Goal: Task Accomplishment & Management: Use online tool/utility

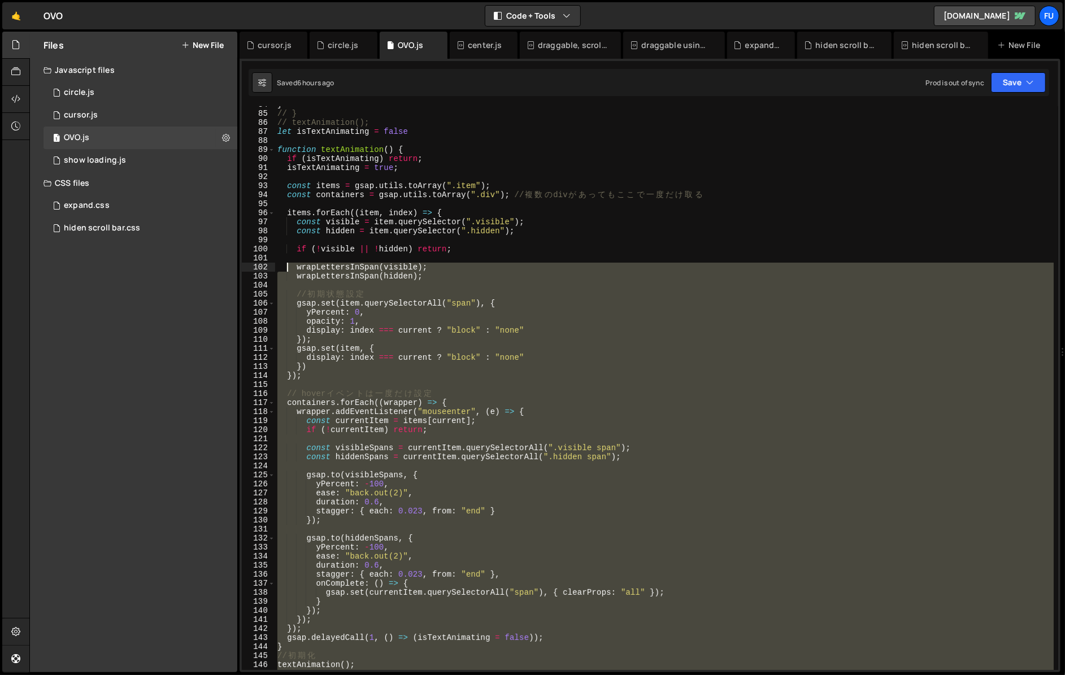
scroll to position [757, 0]
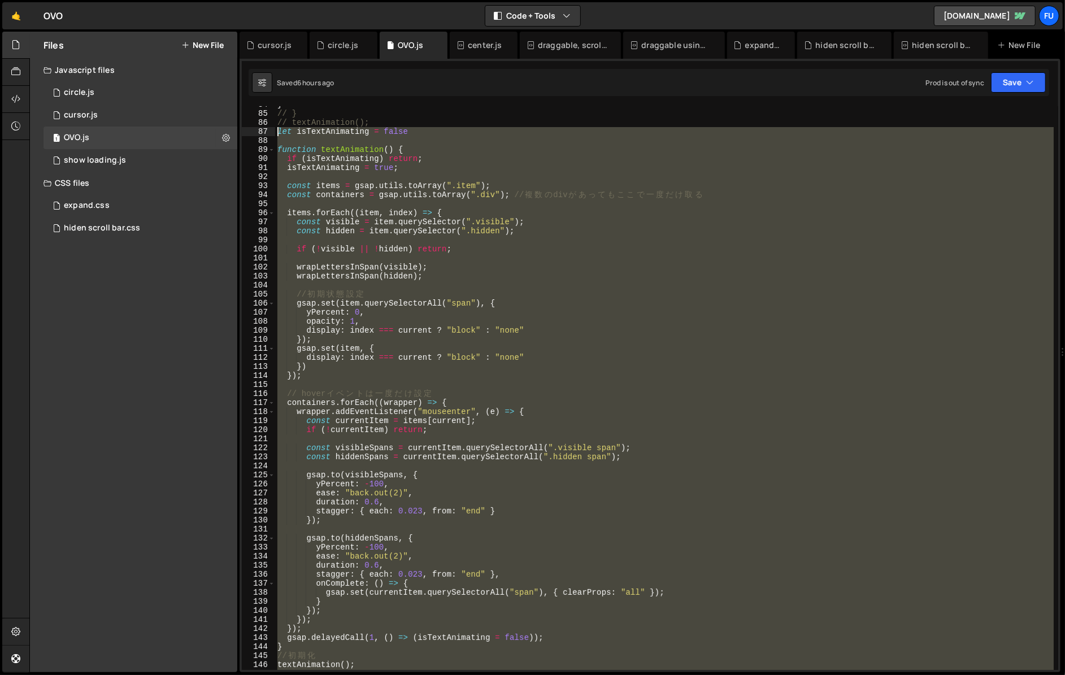
drag, startPoint x: 385, startPoint y: 588, endPoint x: 274, endPoint y: 128, distance: 472.6
click at [274, 128] on div "gsap.fromTo(flip, { x: i === 0 ? -200 : 100 }, 84 85 86 87 88 89 90 91 92 93 94…" at bounding box center [650, 388] width 816 height 564
type textarea "let isTextAnimating = false"
click at [366, 243] on div "} // } // textAnimation(); let isTextAnimating = false function textAnimation (…" at bounding box center [664, 388] width 779 height 564
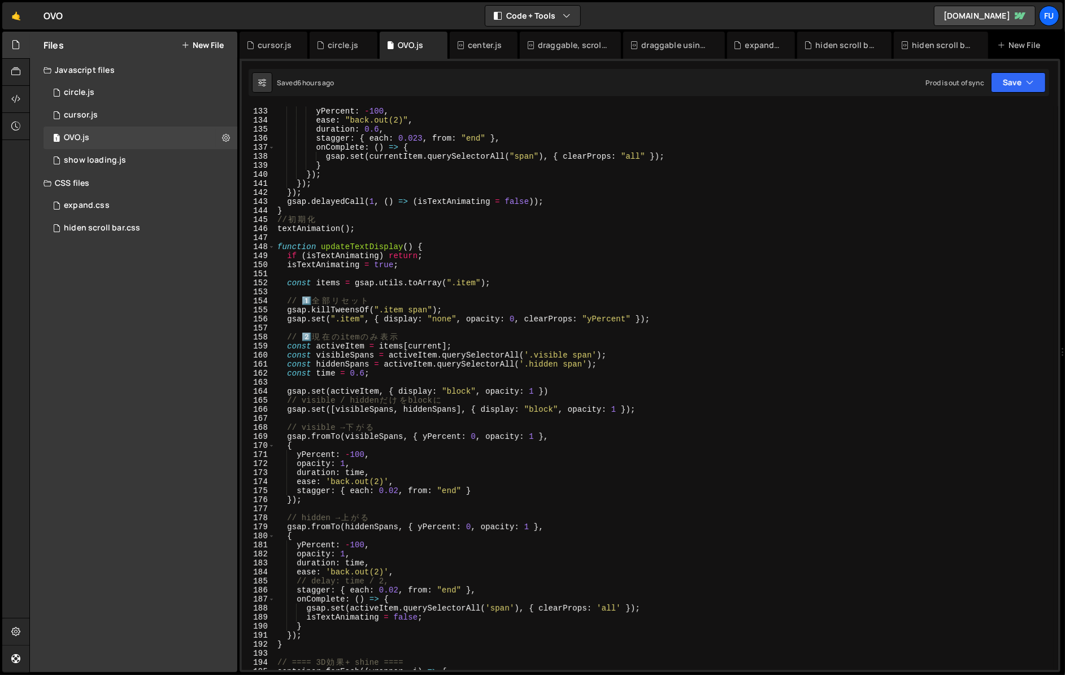
scroll to position [1092, 0]
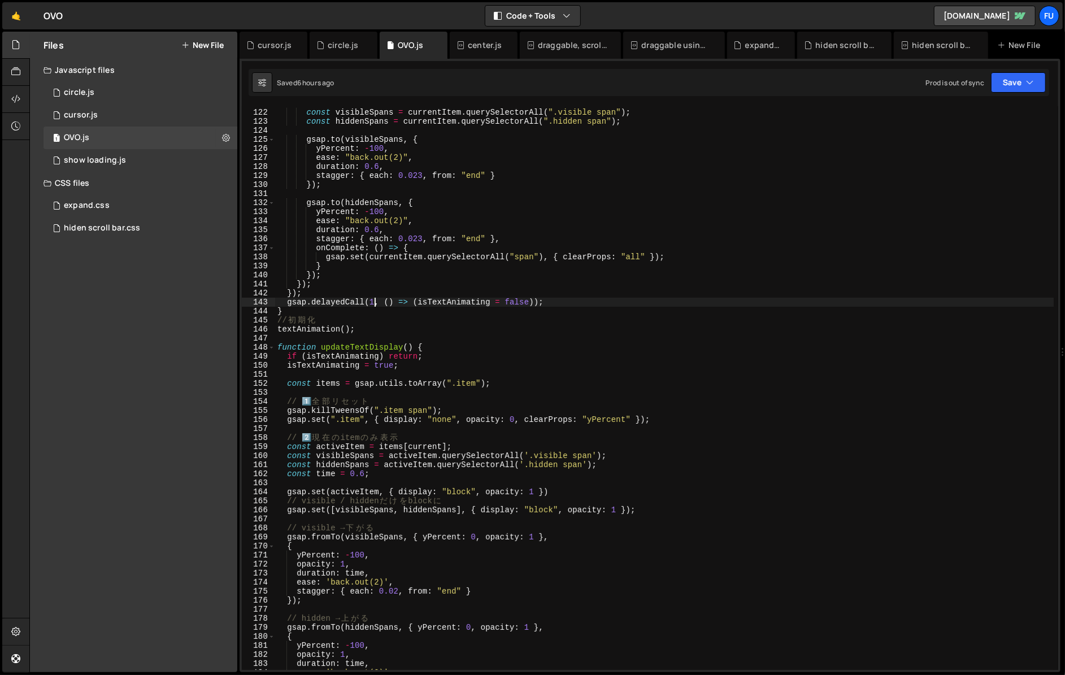
click at [375, 300] on div "const visibleSpans = currentItem . querySelectorAll ( ".visible span" ) ; const…" at bounding box center [664, 390] width 779 height 582
click at [561, 320] on div "const visibleSpans = currentItem . querySelectorAll ( ".visible span" ) ; const…" at bounding box center [664, 392] width 779 height 582
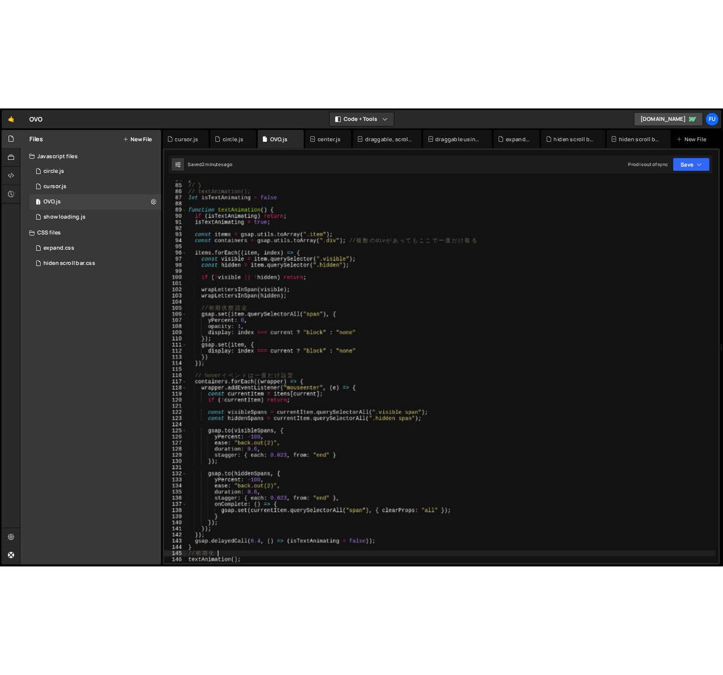
scroll to position [724, 0]
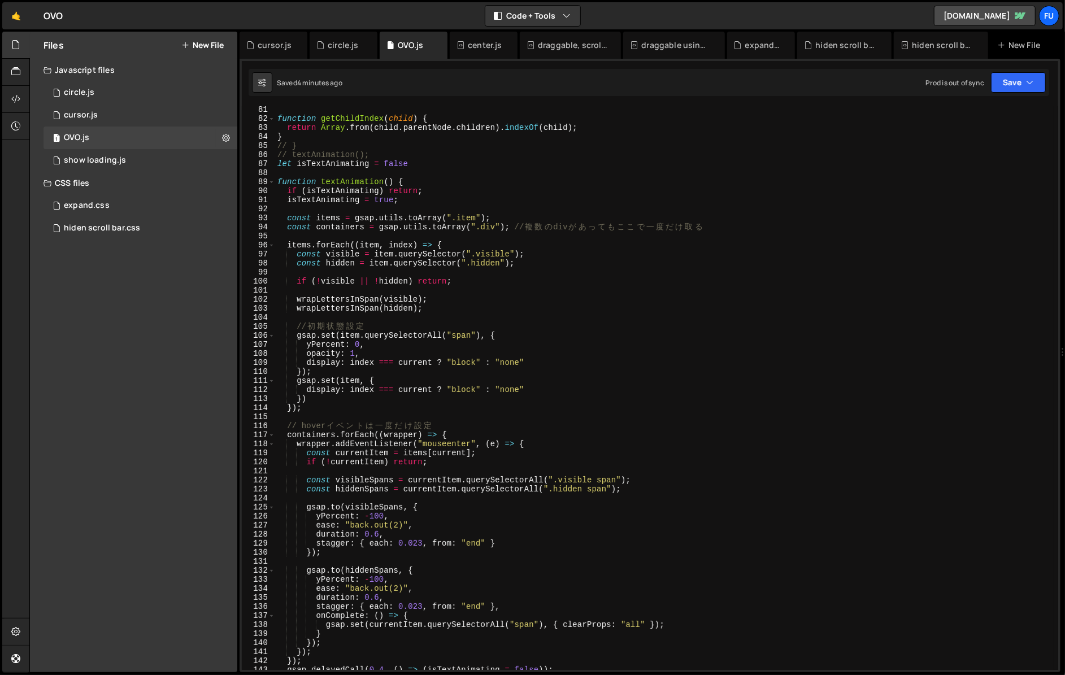
click at [3, 277] on div at bounding box center [15, 352] width 27 height 641
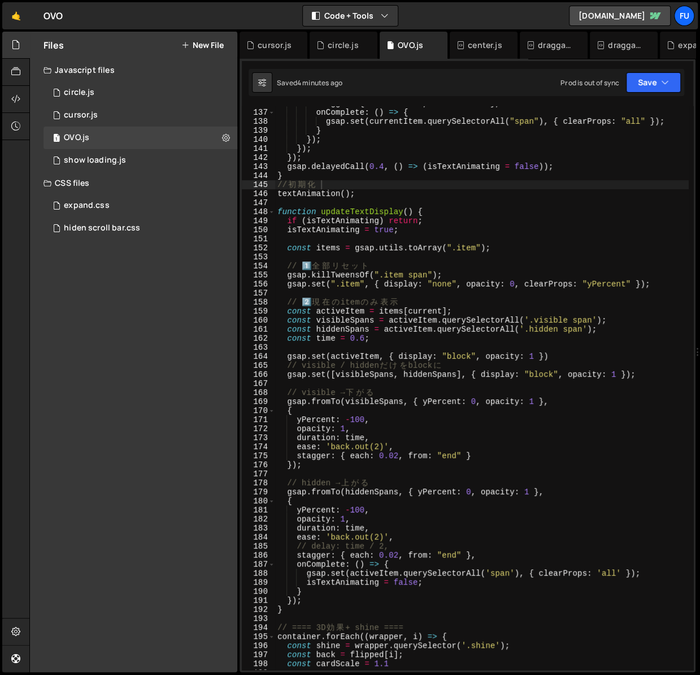
scroll to position [1255, 0]
type textarea "gsap.set(activeItem, { display: "block", opacity: 1 })"
click at [386, 357] on div "stagger : { each : 0.023 , from : "end" } , onComplete : ( ) => { gsap . set ( …" at bounding box center [482, 390] width 414 height 582
click at [385, 350] on div "stagger : { each : 0.023 , from : "end" } , onComplete : ( ) => { gsap . set ( …" at bounding box center [482, 390] width 414 height 582
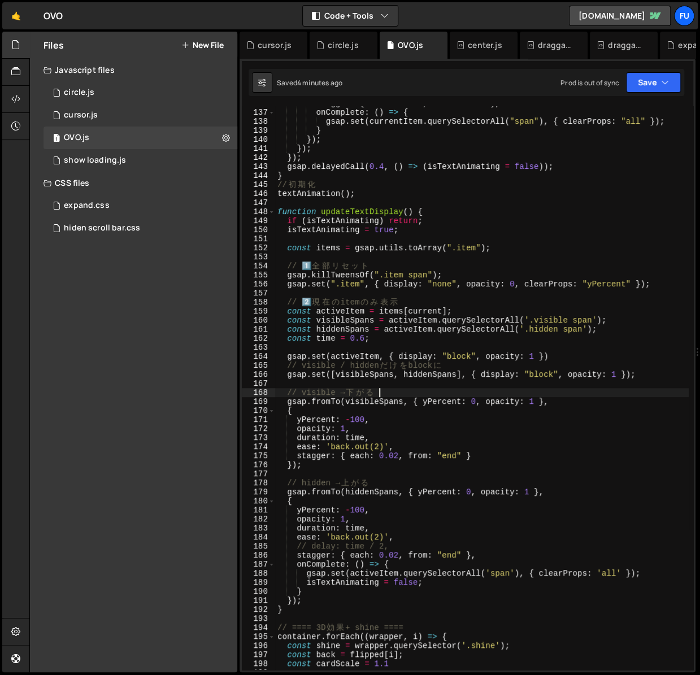
click at [395, 392] on div "stagger : { each : 0.023 , from : "end" } , onComplete : ( ) => { gsap . set ( …" at bounding box center [482, 390] width 414 height 582
type textarea "// visible → 下がる"
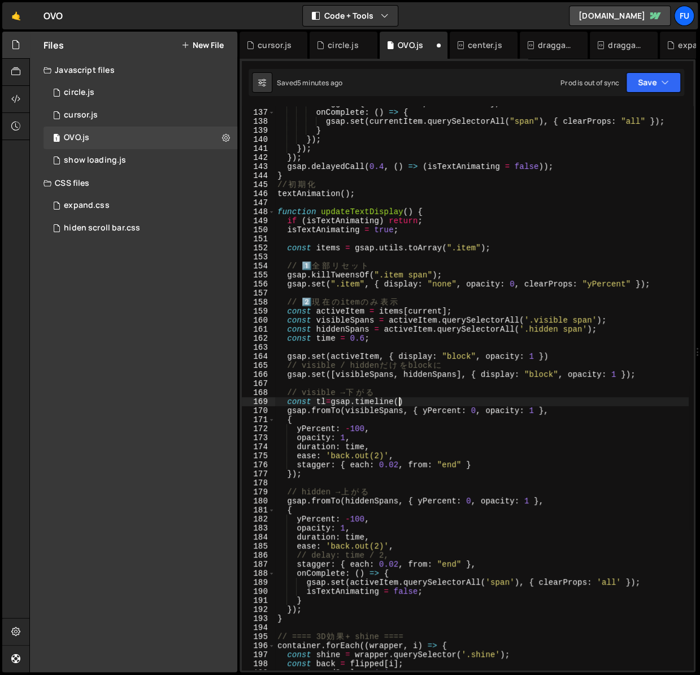
scroll to position [0, 8]
type textarea "const tl=gsap.timeline({})"
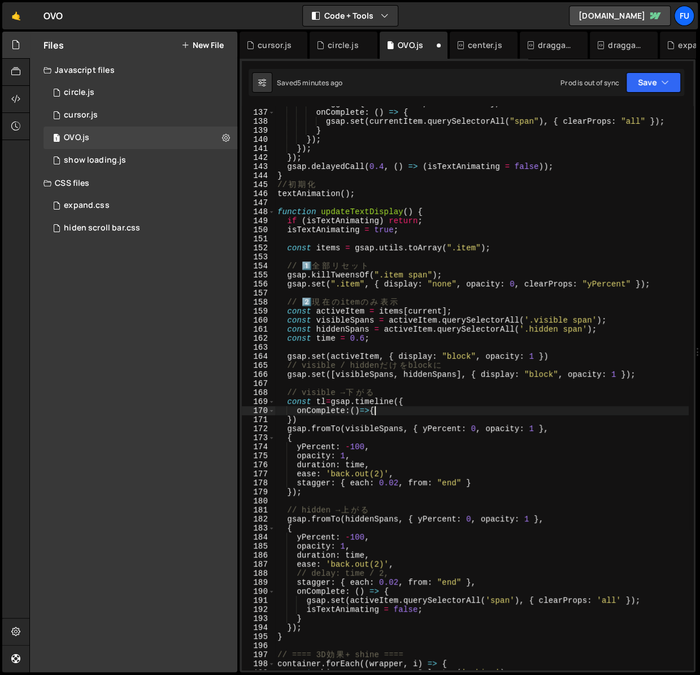
scroll to position [0, 6]
type textarea "onComplete:()=>{}"
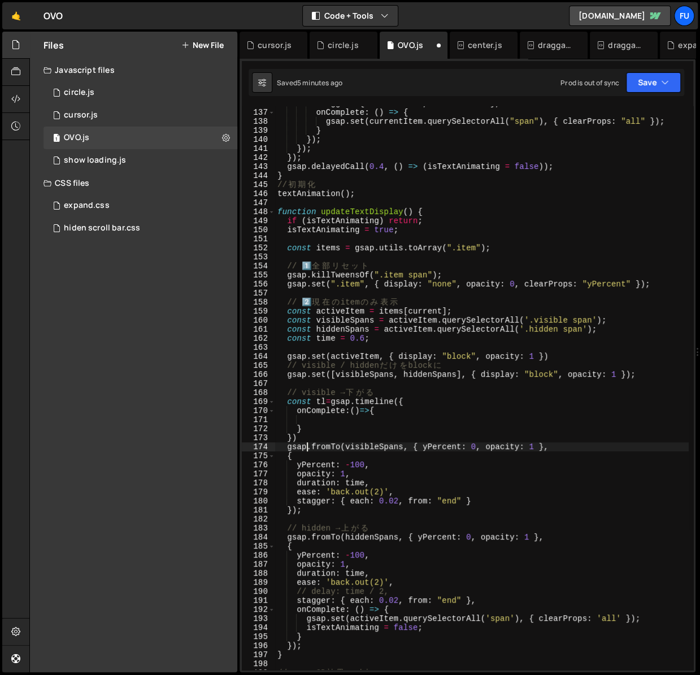
click at [305, 447] on div "stagger : { each : 0.023 , from : "end" } , onComplete : ( ) => { gsap . set ( …" at bounding box center [482, 390] width 414 height 582
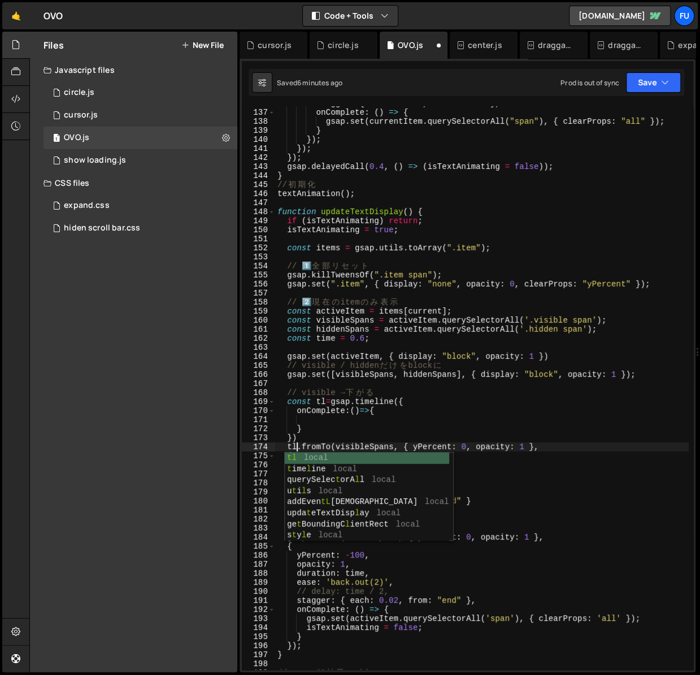
click at [433, 612] on div "stagger : { each : 0.023 , from : "end" } , onComplete : ( ) => { gsap . set ( …" at bounding box center [482, 390] width 414 height 582
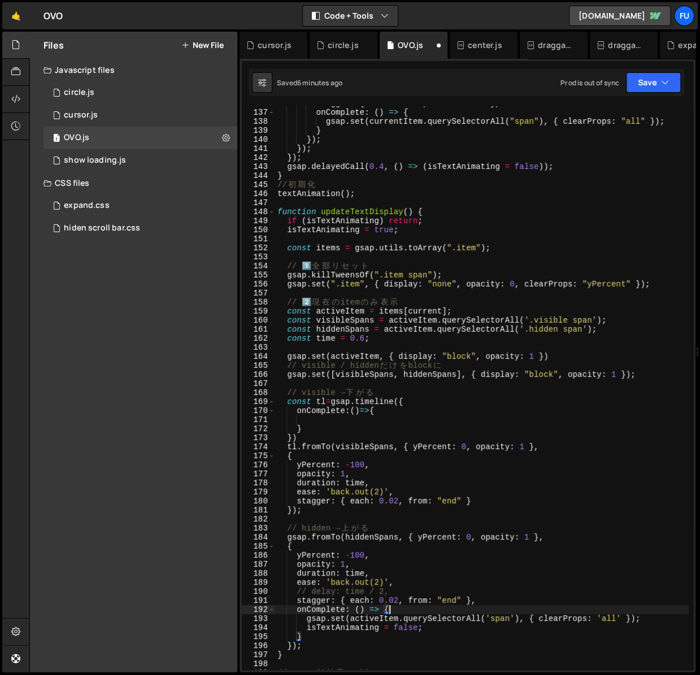
click at [308, 540] on div "stagger : { each : 0.023 , from : "end" } , onComplete : ( ) => { gsap . set ( …" at bounding box center [482, 390] width 414 height 582
click at [358, 414] on div "stagger : { each : 0.023 , from : "end" } , onComplete : ( ) => { gsap . set ( …" at bounding box center [482, 390] width 414 height 582
type textarea "onComplete: () => {"
click at [390, 418] on div "stagger : { each : 0.023 , from : "end" } , onComplete : ( ) => { gsap . set ( …" at bounding box center [482, 390] width 414 height 582
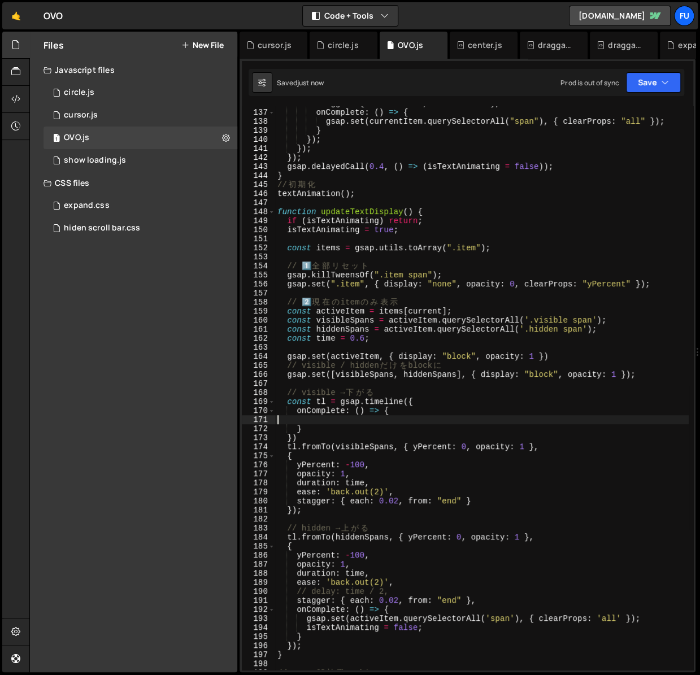
type textarea "onComplete: () => {"
paste textarea "isTextAnimating = false; // ← ここで確実に解除"
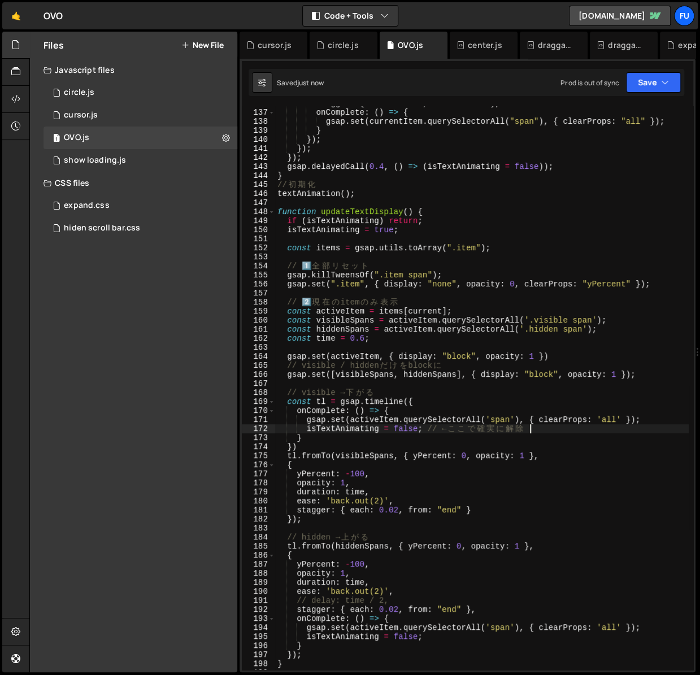
scroll to position [1340, 0]
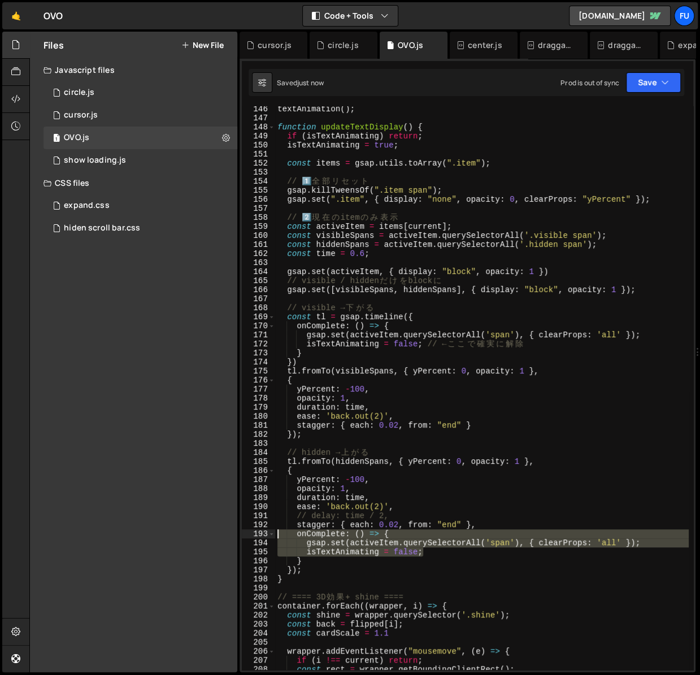
drag, startPoint x: 389, startPoint y: 546, endPoint x: 242, endPoint y: 533, distance: 147.4
click at [242, 533] on div "isTextAnimating = false; // ← ここで確実に解除 146 147 148 149 150 151 152 153 154 155 …" at bounding box center [467, 388] width 451 height 564
type textarea "onComplete: () => { gsap.set(activeItem.querySelectorAll('span'), { clearProps:…"
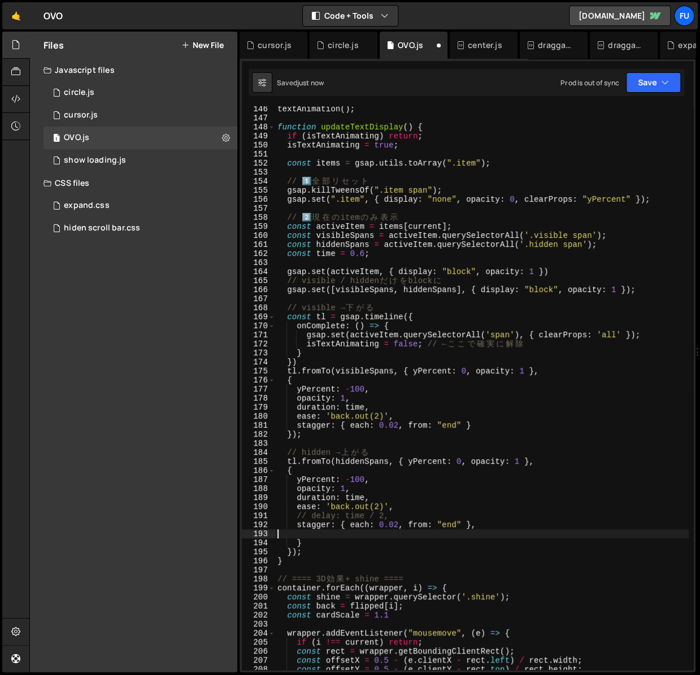
scroll to position [0, 0]
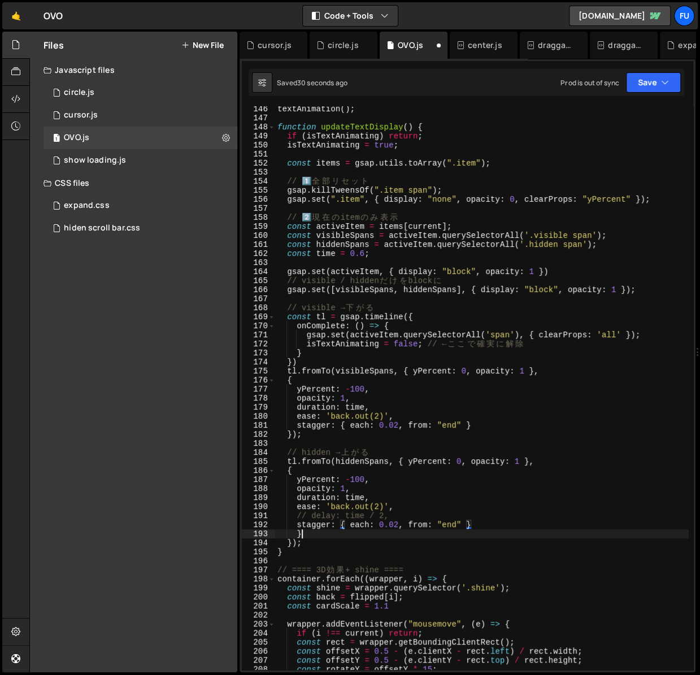
click at [415, 532] on div "textAnimation ( ) ; function updateTextDisplay ( ) { if ( isTextAnimating ) ret…" at bounding box center [482, 396] width 414 height 582
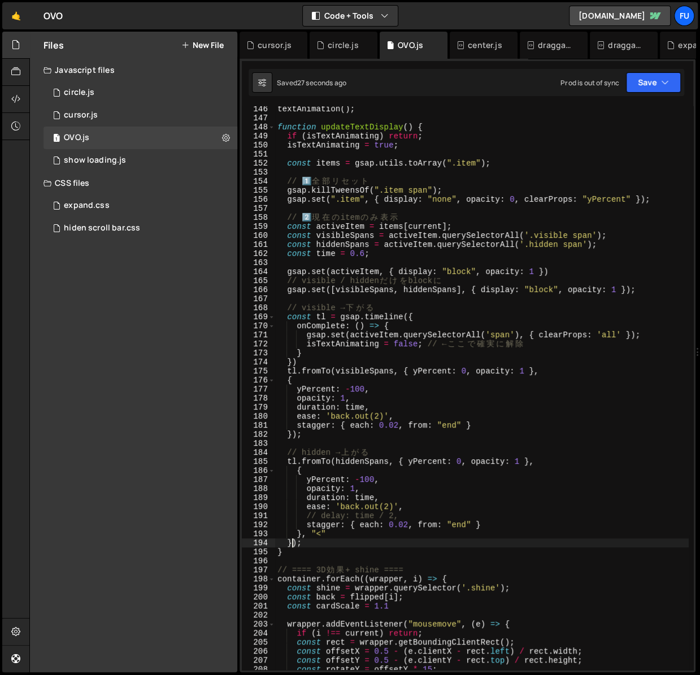
click at [292, 543] on div "textAnimation ( ) ; function updateTextDisplay ( ) { if ( isTextAnimating ) ret…" at bounding box center [482, 396] width 414 height 582
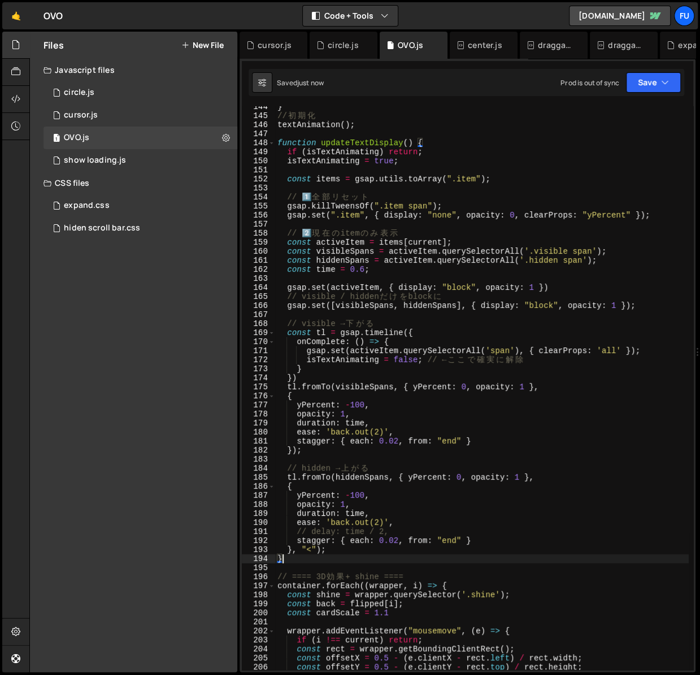
scroll to position [1324, 0]
click at [462, 241] on div "} // 初 期 化 textAnimation ( ) ; function updateTextDisplay ( ) { if ( isTextAnim…" at bounding box center [482, 393] width 414 height 582
type textarea "const activeItem = items[current];"
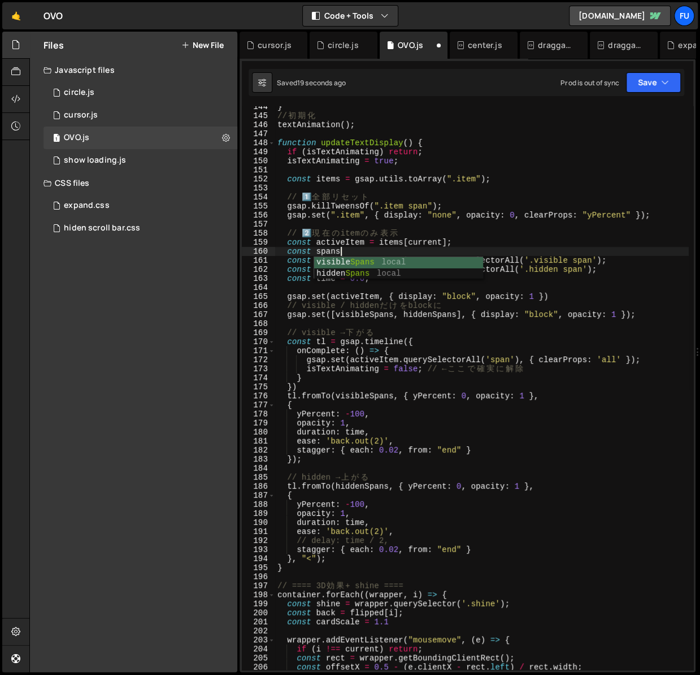
scroll to position [0, 4]
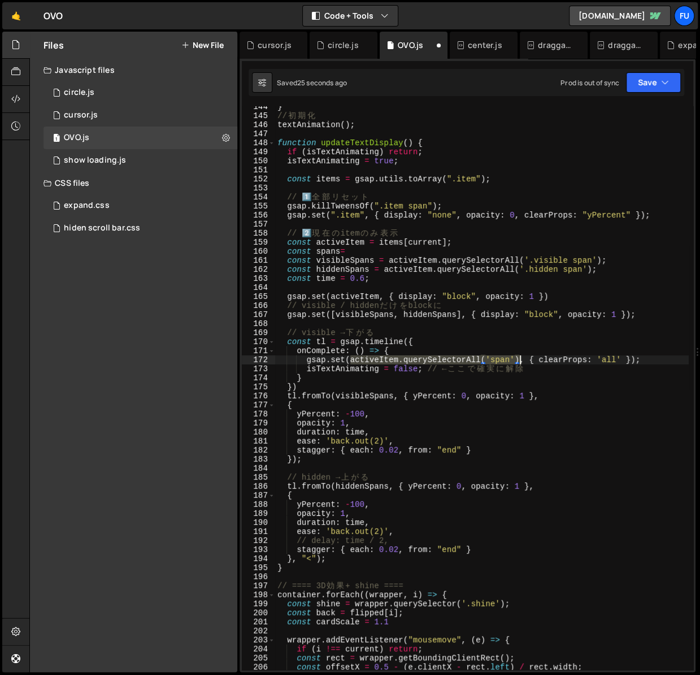
drag, startPoint x: 351, startPoint y: 359, endPoint x: 555, endPoint y: 377, distance: 204.8
click at [520, 358] on div "} // 初 期 化 textAnimation ( ) ; function updateTextDisplay ( ) { if ( isTextAnim…" at bounding box center [482, 393] width 414 height 582
click at [375, 253] on div "} // 初 期 化 textAnimation ( ) ; function updateTextDisplay ( ) { if ( isTextAnim…" at bounding box center [482, 393] width 414 height 582
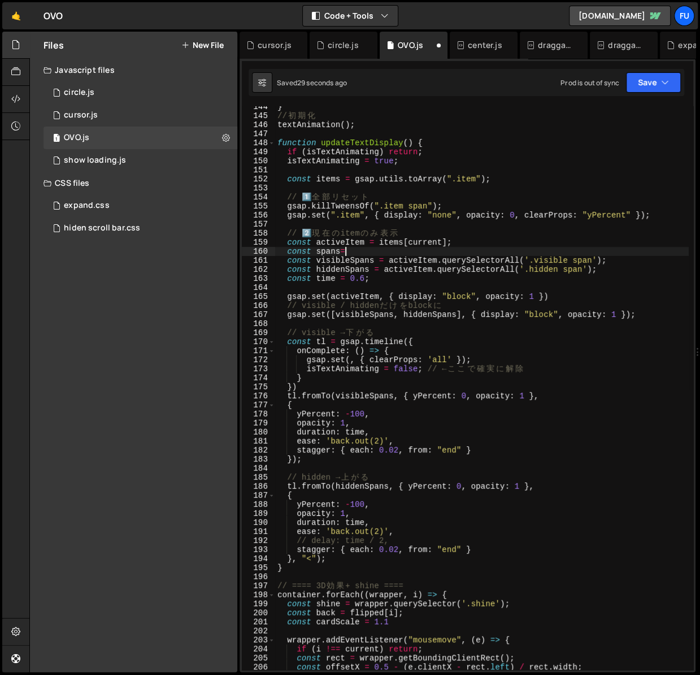
paste textarea "activeItem.querySelectorAll('span')"
click at [350, 362] on div "} // 初 期 化 textAnimation ( ) ; function updateTextDisplay ( ) { if ( isTextAnim…" at bounding box center [482, 393] width 414 height 582
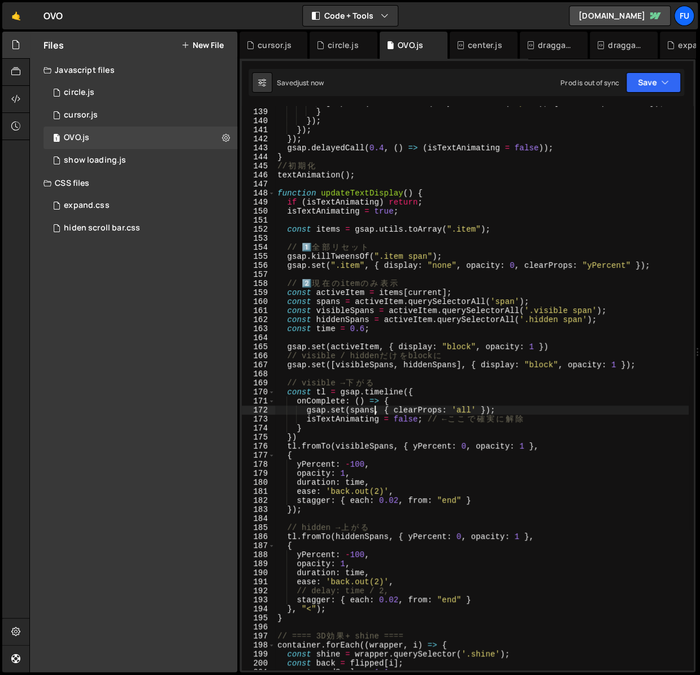
scroll to position [1272, 0]
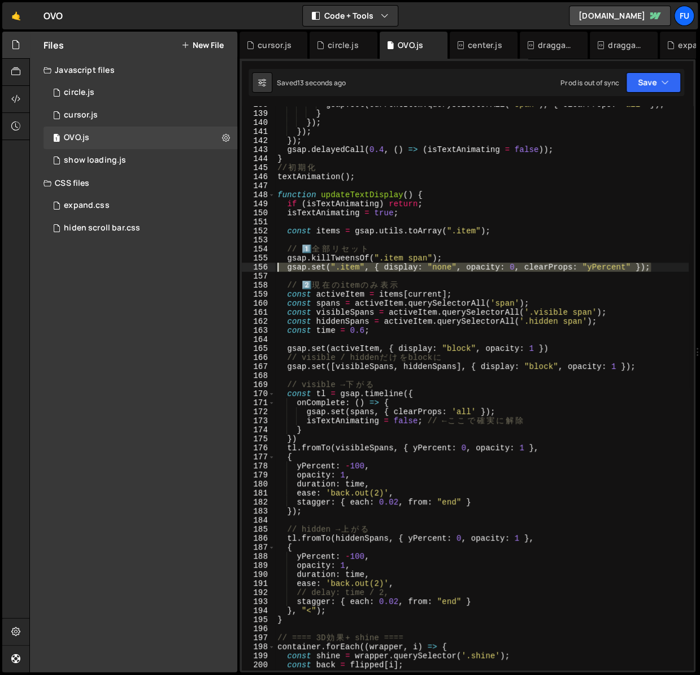
drag, startPoint x: 668, startPoint y: 266, endPoint x: 266, endPoint y: 267, distance: 402.3
click at [266, 267] on div "gsap.set(spans, { clearProps: 'all' }); 138 139 140 141 142 143 144 145 146 147…" at bounding box center [467, 388] width 451 height 564
type textarea "gsap.set(".item", { display: "none", opacity: 0, clearProps: "yPercent" });"
type textarea "gsap.killTweensOf(".item span");"
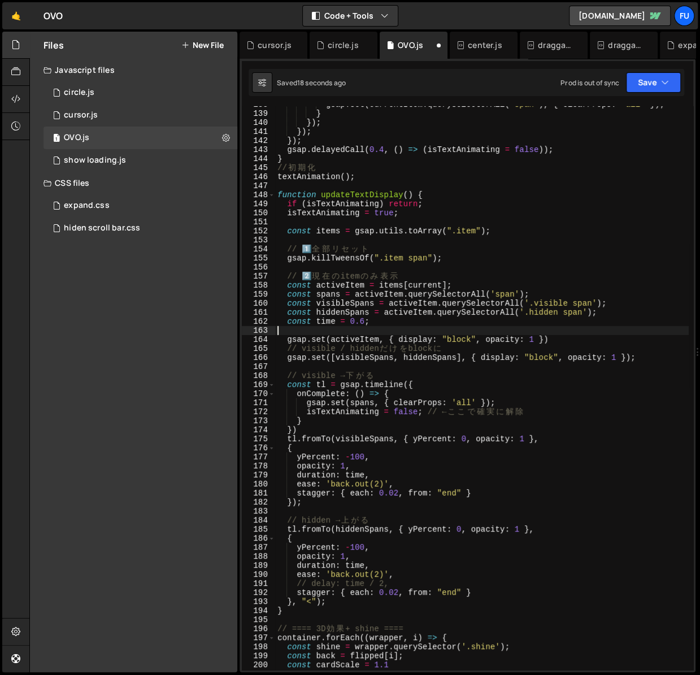
click at [568, 334] on div "gsap . set ( currentItem . querySelectorAll ( "span" ) , { clearProps : "all" }…" at bounding box center [482, 391] width 414 height 582
paste textarea "gsap.set(".item", { display: "none", opacity: 0, clearProps: "yPercent" });"
click at [587, 322] on div "gsap . set ( currentItem . querySelectorAll ( "span" ) , { clearProps : "all" }…" at bounding box center [482, 391] width 414 height 582
type textarea "const time = 0.6;"
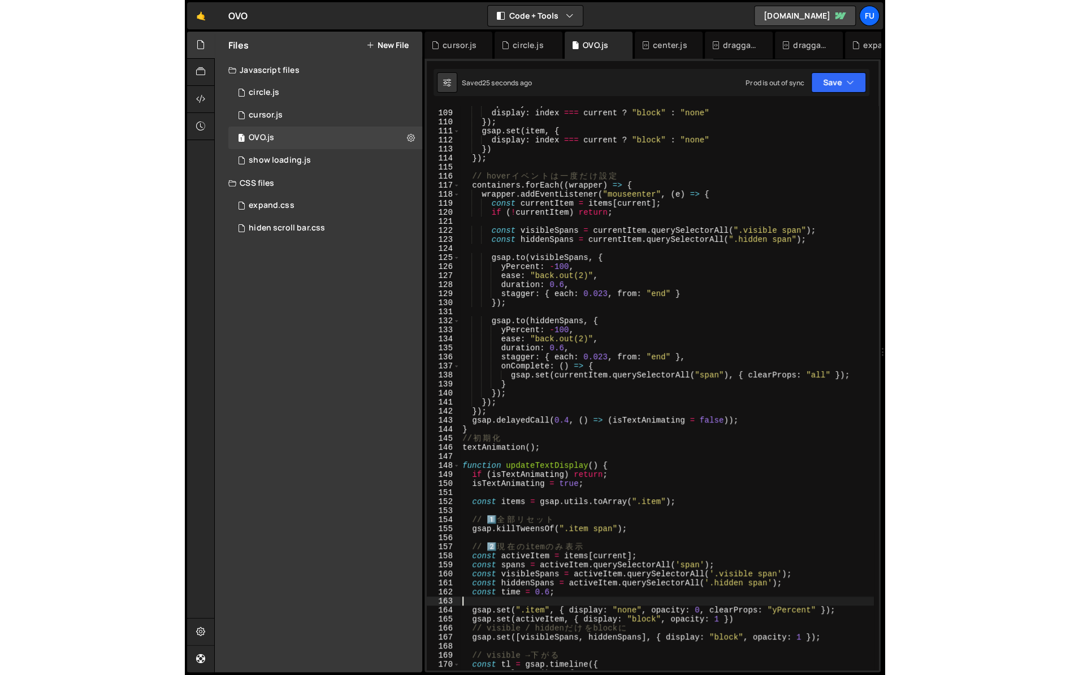
scroll to position [1001, 0]
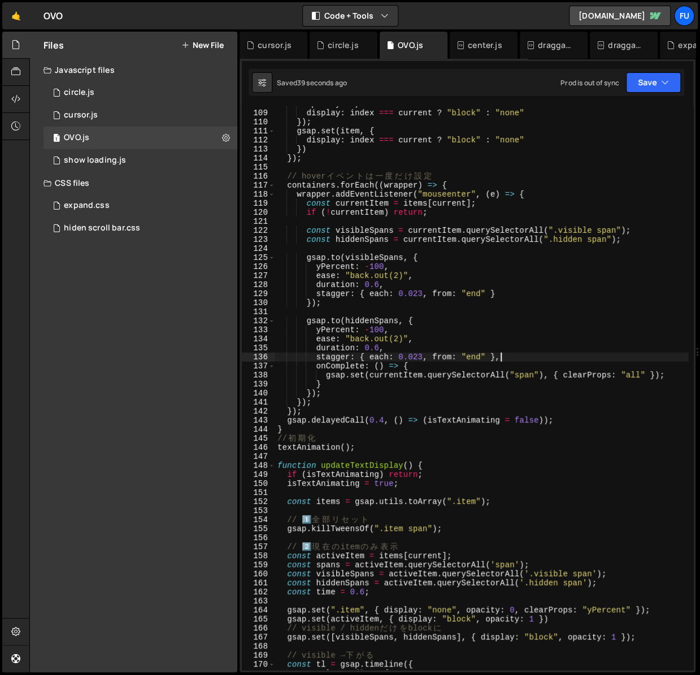
click at [568, 353] on div "opacity : 1 , display : index === current ? "block" : "none" }) ; gsap . set ( …" at bounding box center [482, 390] width 414 height 582
type textarea "stagger: { each: 0.023, from: "end" },"
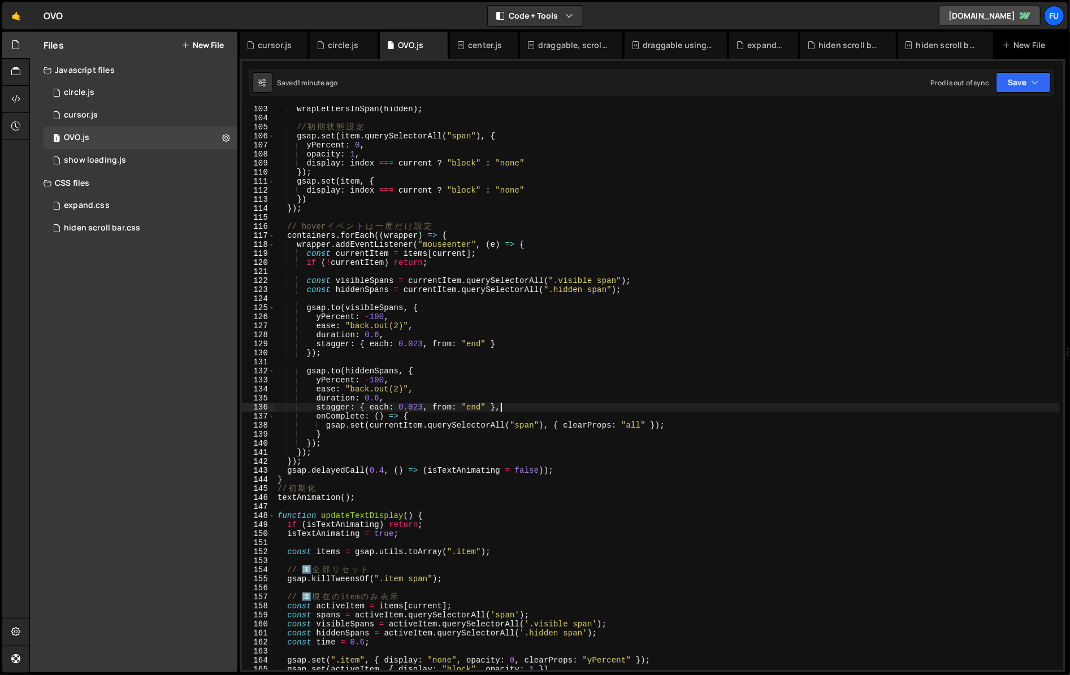
scroll to position [922, 0]
click at [516, 303] on div "wrapLettersInSpan ( visible ) ; wrapLettersInSpan ( hidden ) ; // 初 期 状 態 設 定 g…" at bounding box center [666, 389] width 783 height 582
click at [668, 289] on div "wrapLettersInSpan ( visible ) ; wrapLettersInSpan ( hidden ) ; // 初 期 状 態 設 定 g…" at bounding box center [666, 389] width 783 height 582
type textarea "const hiddenSpans = currentItem.querySelectorAll(".hidden span");"
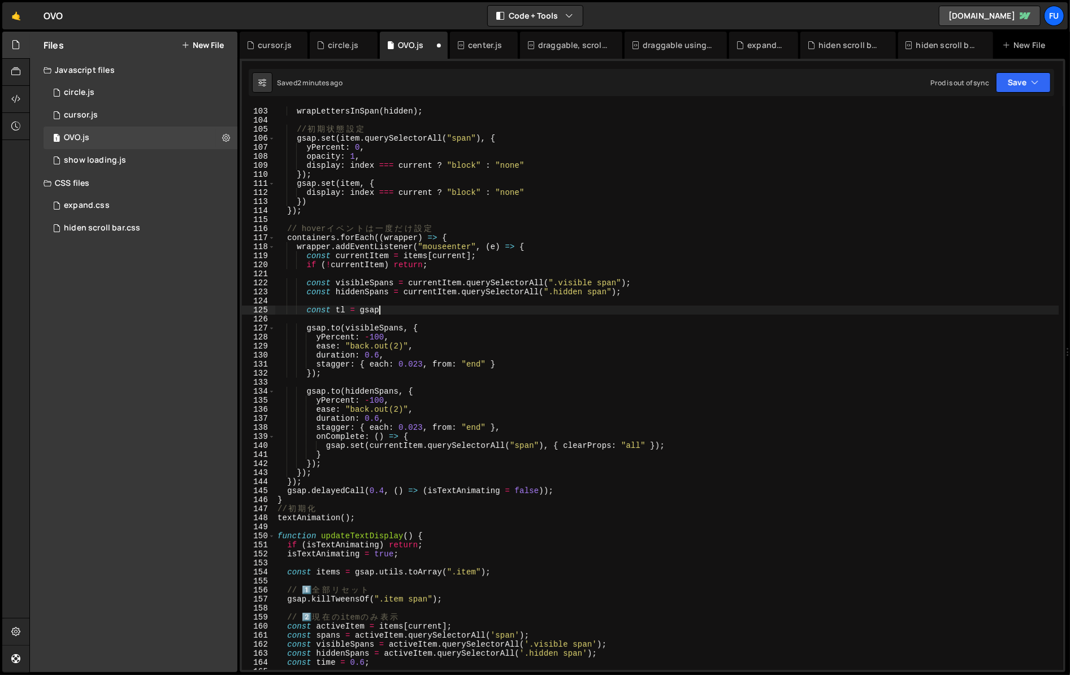
scroll to position [0, 7]
type textarea "const tl = gsap.timeline(){}"
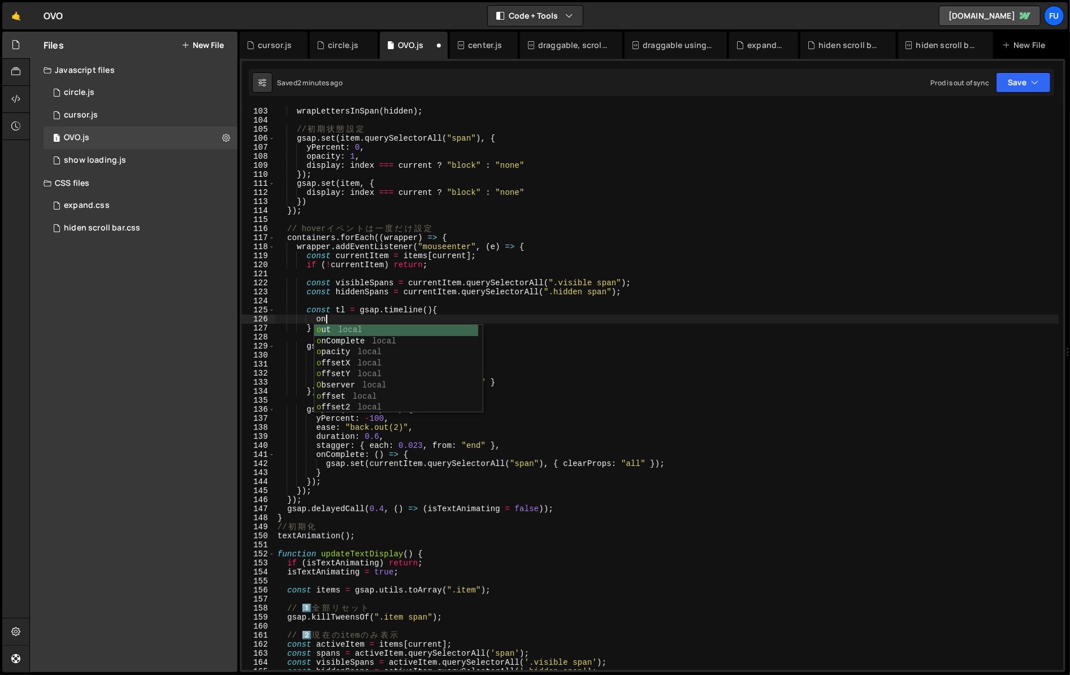
scroll to position [0, 3]
type textarea "onComplete:()=>{}"
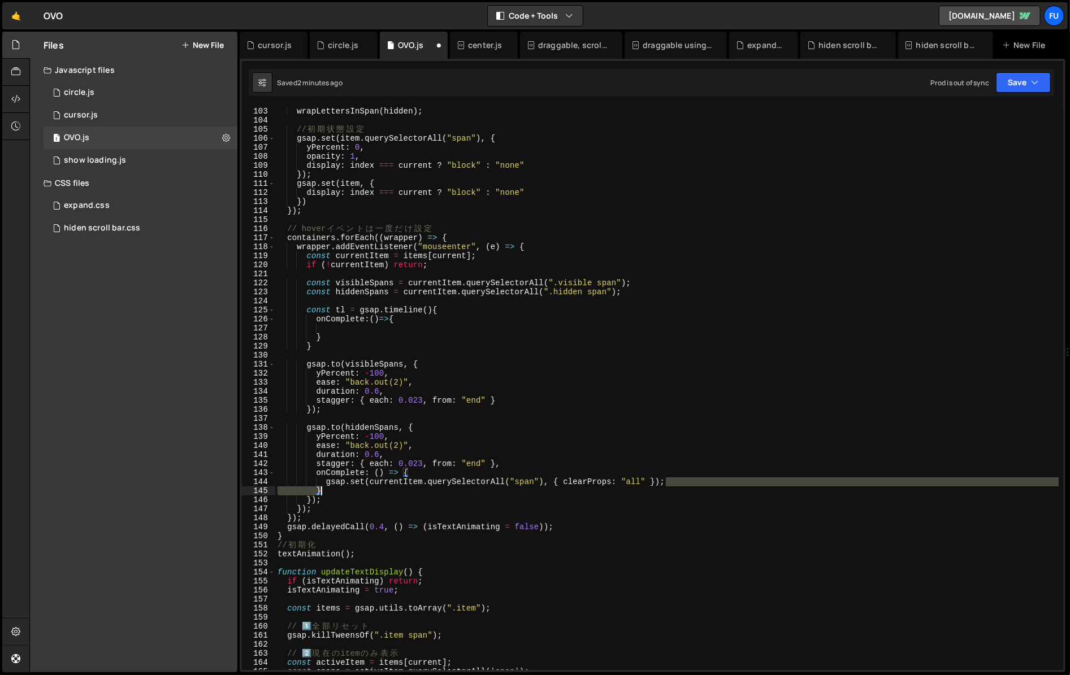
drag, startPoint x: 678, startPoint y: 485, endPoint x: 447, endPoint y: 492, distance: 230.6
click at [447, 492] on div "wrapLettersInSpan ( visible ) ; wrapLettersInSpan ( hidden ) ; // 初 期 状 態 設 定 g…" at bounding box center [666, 389] width 783 height 582
click at [447, 492] on div "wrapLettersInSpan ( visible ) ; wrapLettersInSpan ( hidden ) ; // 初 期 状 態 設 定 g…" at bounding box center [666, 388] width 783 height 564
drag, startPoint x: 381, startPoint y: 493, endPoint x: 232, endPoint y: 480, distance: 149.2
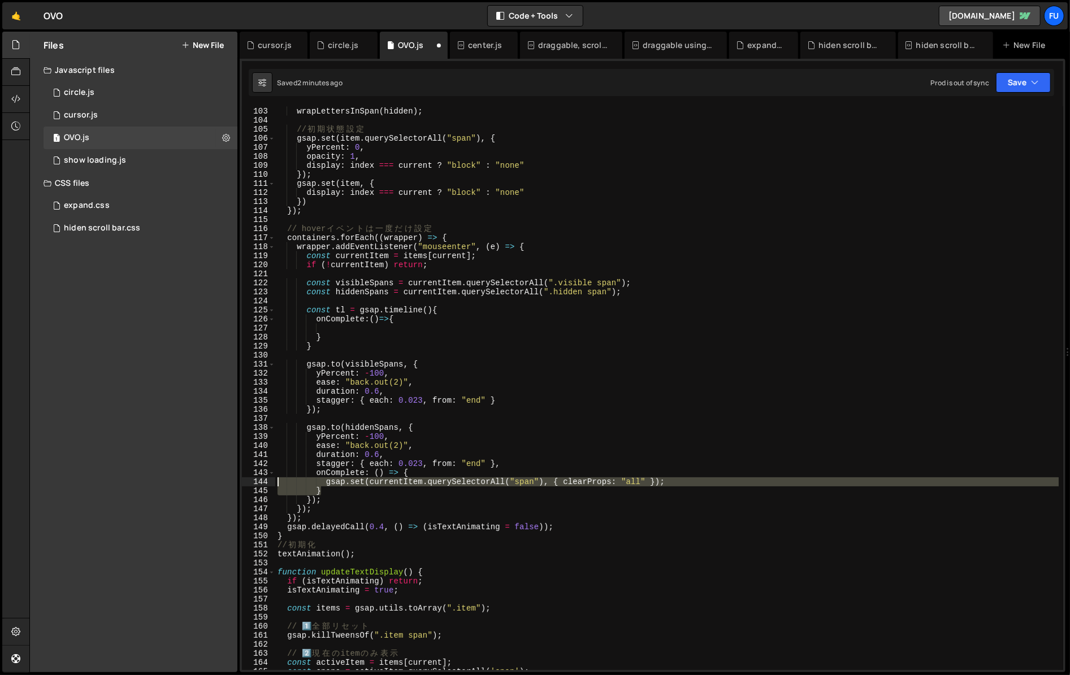
click at [232, 479] on div "Files New File Javascript files 1 circle.js 0 1 cursor.js 0 1 OVO.js 0 1 0" at bounding box center [549, 352] width 1040 height 641
click at [372, 493] on div "wrapLettersInSpan ( visible ) ; wrapLettersInSpan ( hidden ) ; // 初 期 状 態 設 定 g…" at bounding box center [666, 389] width 783 height 582
drag, startPoint x: 680, startPoint y: 484, endPoint x: 246, endPoint y: 480, distance: 434.5
click at [246, 480] on div "} 102 103 104 105 106 107 108 109 110 111 112 113 114 115 116 117 118 119 120 1…" at bounding box center [652, 388] width 821 height 564
type textarea "gsap.set(currentItem.querySelectorAll("span"), { clearProps: "all" });"
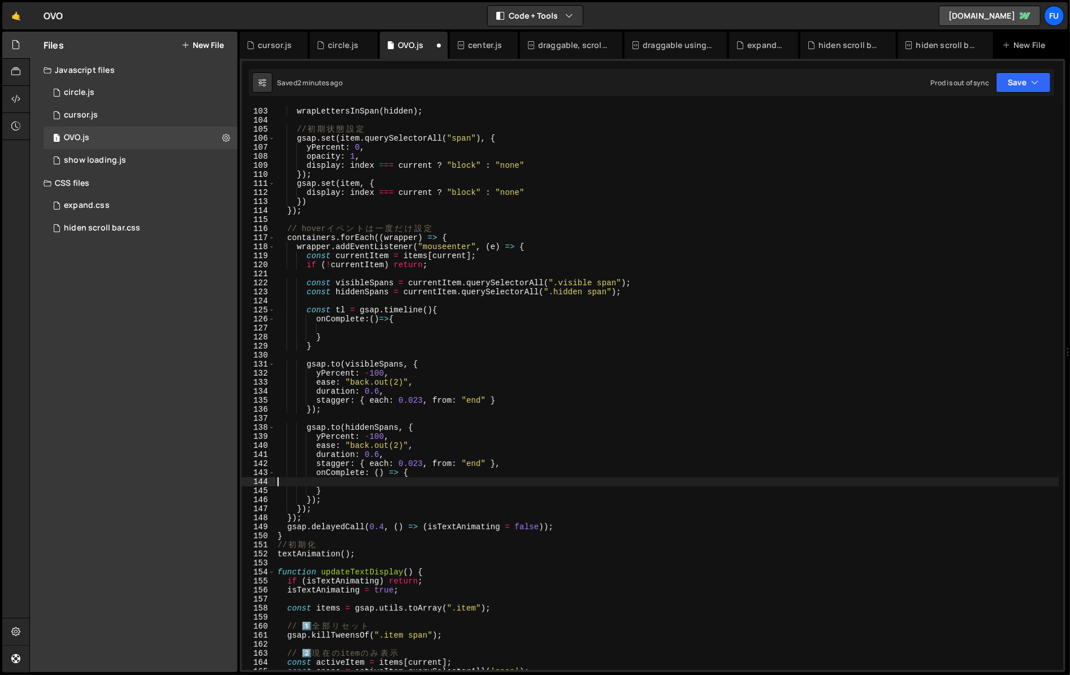
scroll to position [0, 0]
click at [396, 335] on div "wrapLettersInSpan ( visible ) ; wrapLettersInSpan ( hidden ) ; // 初 期 状 態 設 定 g…" at bounding box center [666, 389] width 783 height 582
type textarea "}"
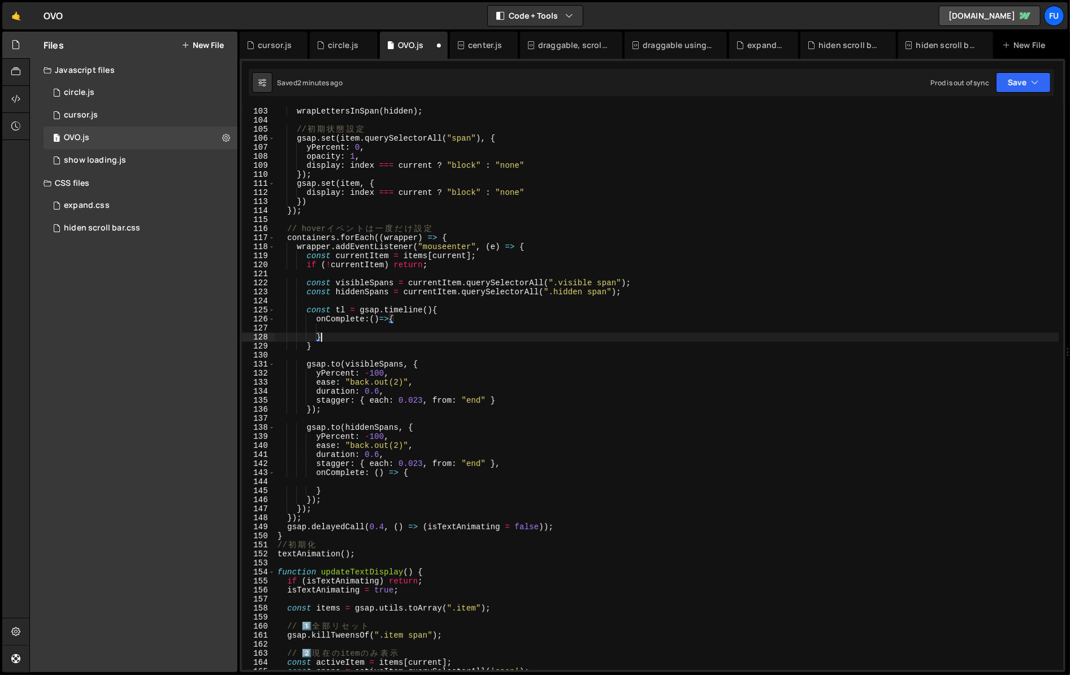
click at [393, 328] on div "wrapLettersInSpan ( visible ) ; wrapLettersInSpan ( hidden ) ; // 初 期 状 態 設 定 g…" at bounding box center [666, 389] width 783 height 582
paste textarea "gsap.set(currentItem.querySelectorAll("span"), { clearProps: "all" });"
type textarea "gsap.set(currentItem.querySelectorAll("span"), { clearProps: "all" });"
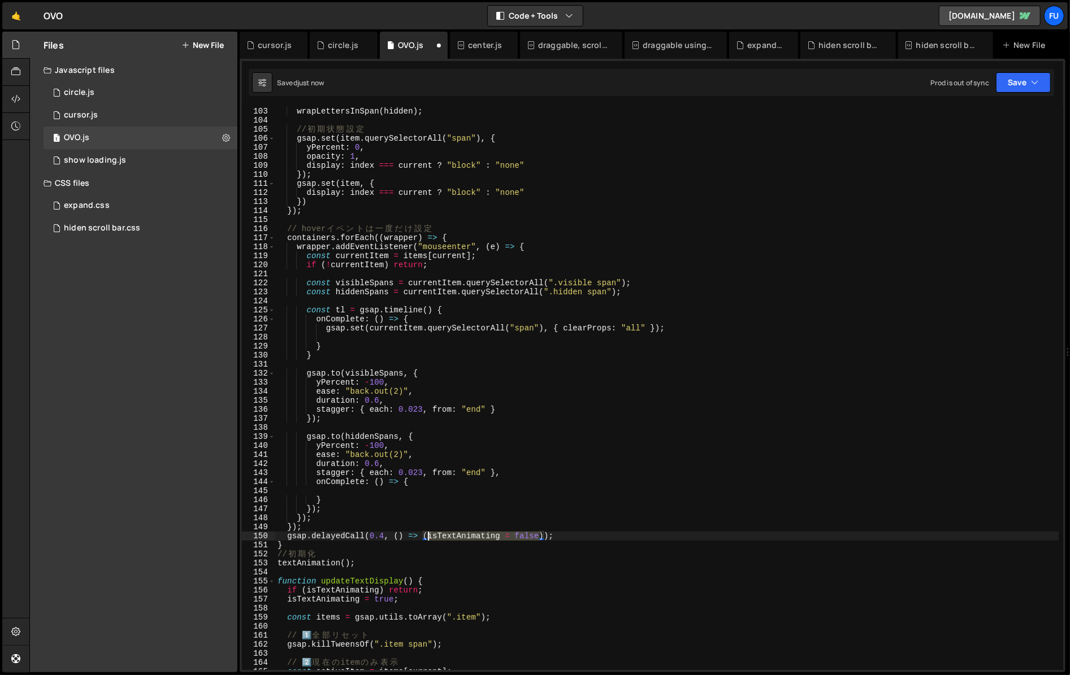
drag, startPoint x: 540, startPoint y: 536, endPoint x: 428, endPoint y: 536, distance: 112.4
click at [428, 536] on div "wrapLettersInSpan ( visible ) ; wrapLettersInSpan ( hidden ) ; // 初 期 状 態 設 定 g…" at bounding box center [666, 389] width 783 height 582
click at [354, 345] on div "wrapLettersInSpan ( visible ) ; wrapLettersInSpan ( hidden ) ; // 初 期 状 態 設 定 g…" at bounding box center [666, 389] width 783 height 582
type textarea "}"
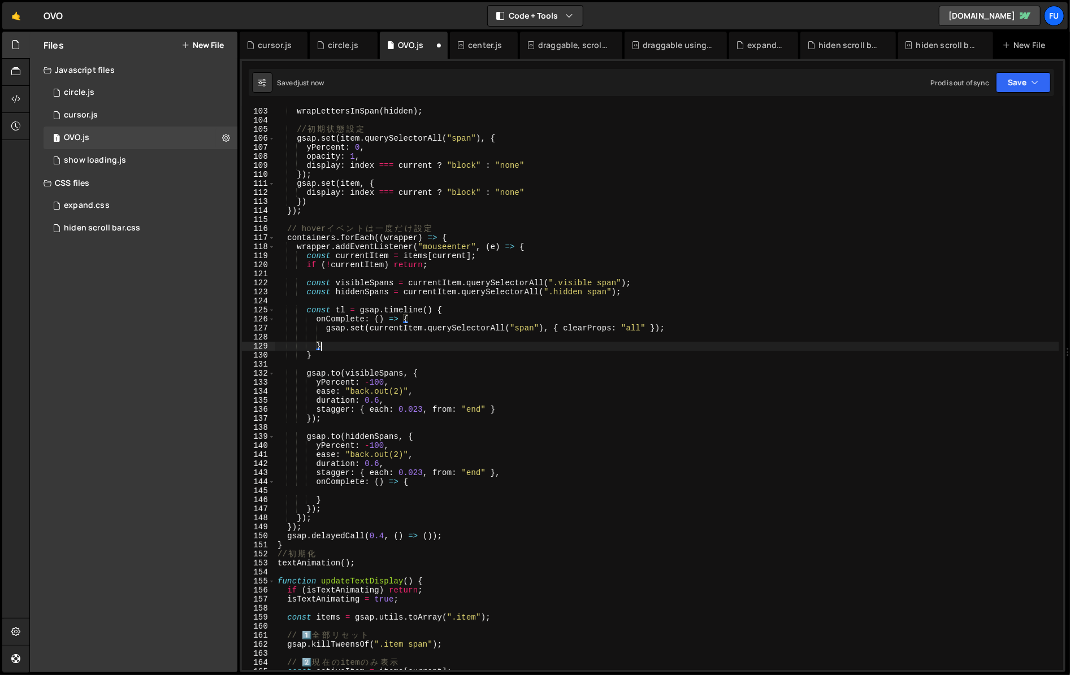
click at [358, 334] on div "wrapLettersInSpan ( visible ) ; wrapLettersInSpan ( hidden ) ; // 初 期 状 態 設 定 g…" at bounding box center [666, 389] width 783 height 582
paste textarea "isTextAnimating = false"
click at [325, 373] on div "wrapLettersInSpan ( visible ) ; wrapLettersInSpan ( hidden ) ; // 初 期 状 態 設 定 g…" at bounding box center [666, 389] width 783 height 582
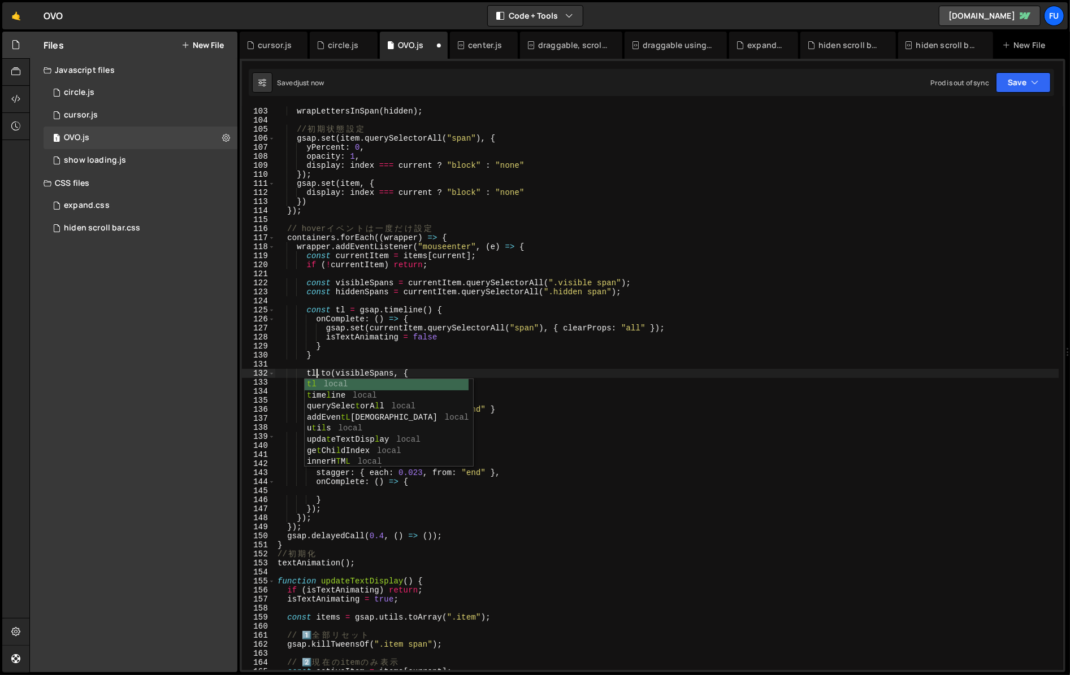
click at [545, 485] on div "wrapLettersInSpan ( visible ) ; wrapLettersInSpan ( hidden ) ; // 初 期 状 態 設 定 g…" at bounding box center [666, 389] width 783 height 582
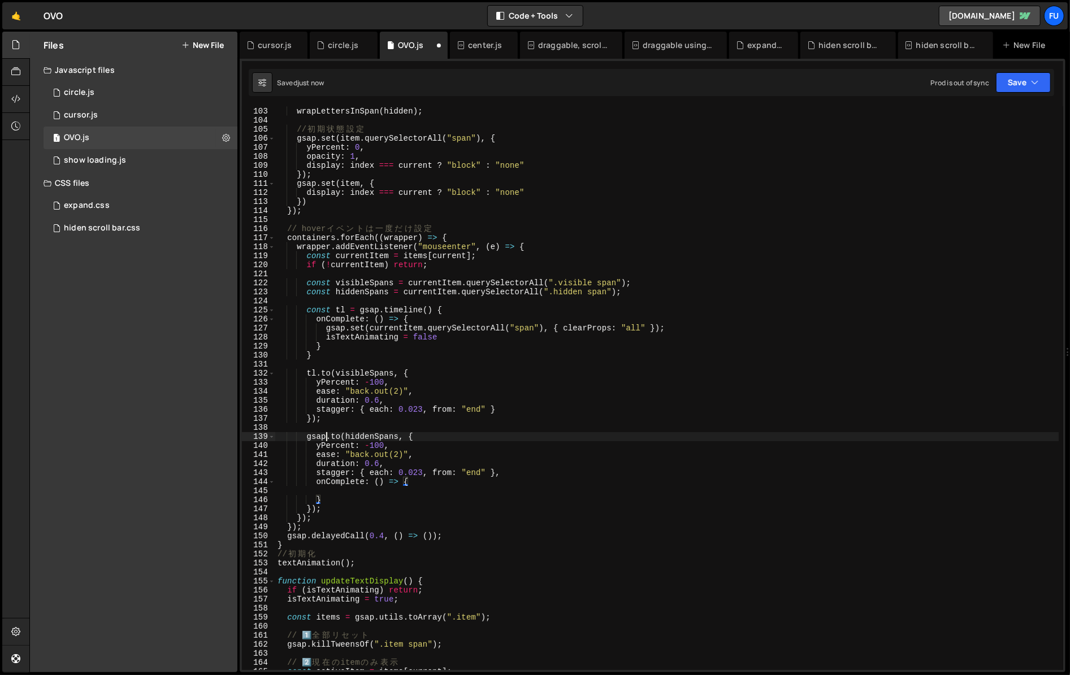
click at [326, 435] on div "wrapLettersInSpan ( visible ) ; wrapLettersInSpan ( hidden ) ; // 初 期 状 態 設 定 g…" at bounding box center [666, 389] width 783 height 582
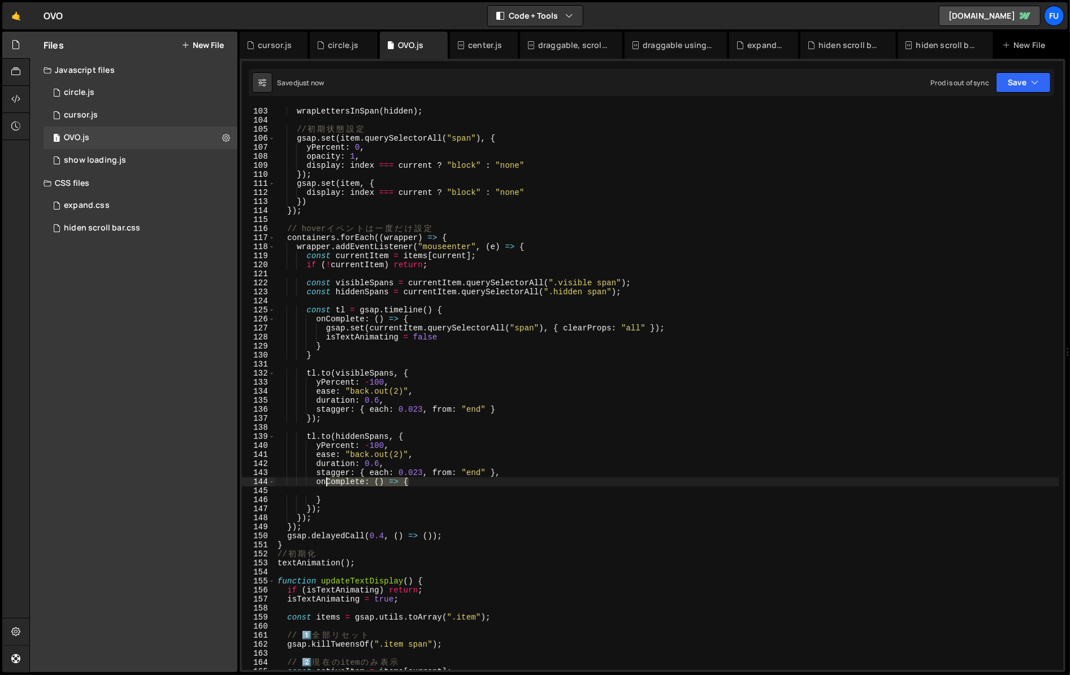
drag, startPoint x: 429, startPoint y: 481, endPoint x: 315, endPoint y: 480, distance: 114.1
click at [315, 480] on div "wrapLettersInSpan ( visible ) ; wrapLettersInSpan ( hidden ) ; // 初 期 状 態 設 定 g…" at bounding box center [666, 389] width 783 height 582
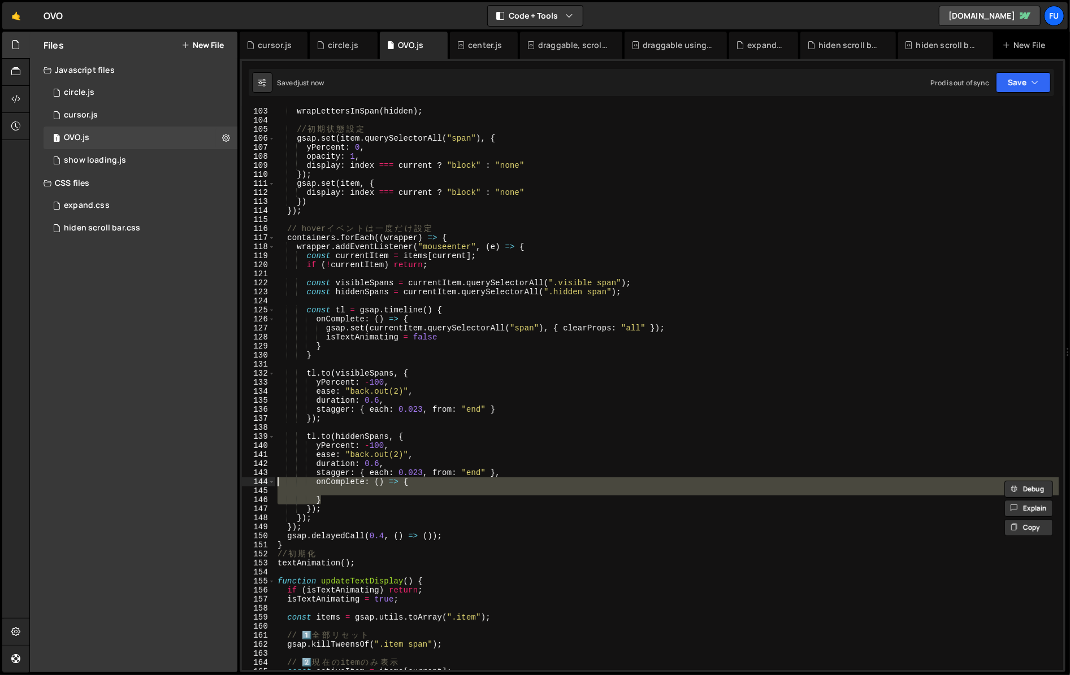
drag, startPoint x: 333, startPoint y: 499, endPoint x: 257, endPoint y: 479, distance: 78.9
click at [257, 479] on div "onComplete: () => { 102 103 104 105 106 107 108 109 110 111 112 113 114 115 116…" at bounding box center [652, 388] width 821 height 564
type textarea "onComplete: () => {"
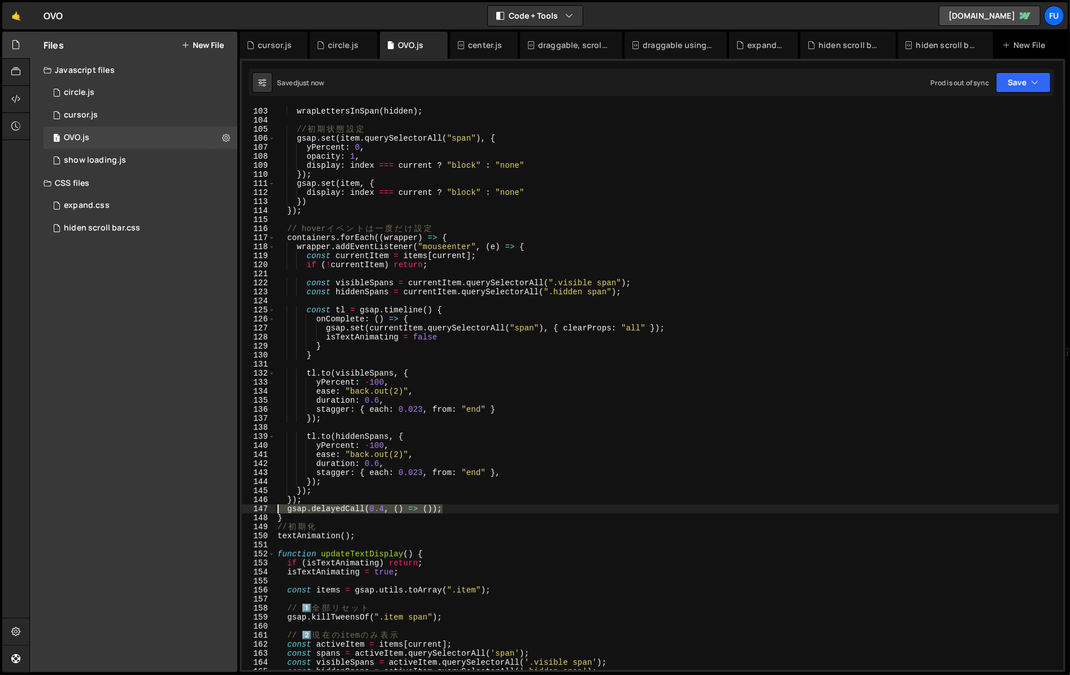
drag, startPoint x: 449, startPoint y: 512, endPoint x: 224, endPoint y: 509, distance: 224.3
click at [224, 509] on div "Files New File Javascript files 1 circle.js 0 1 cursor.js 0 1 OVO.js 0 1 0" at bounding box center [549, 352] width 1040 height 641
type textarea "gsap.delayedCall(0.4, () => ());"
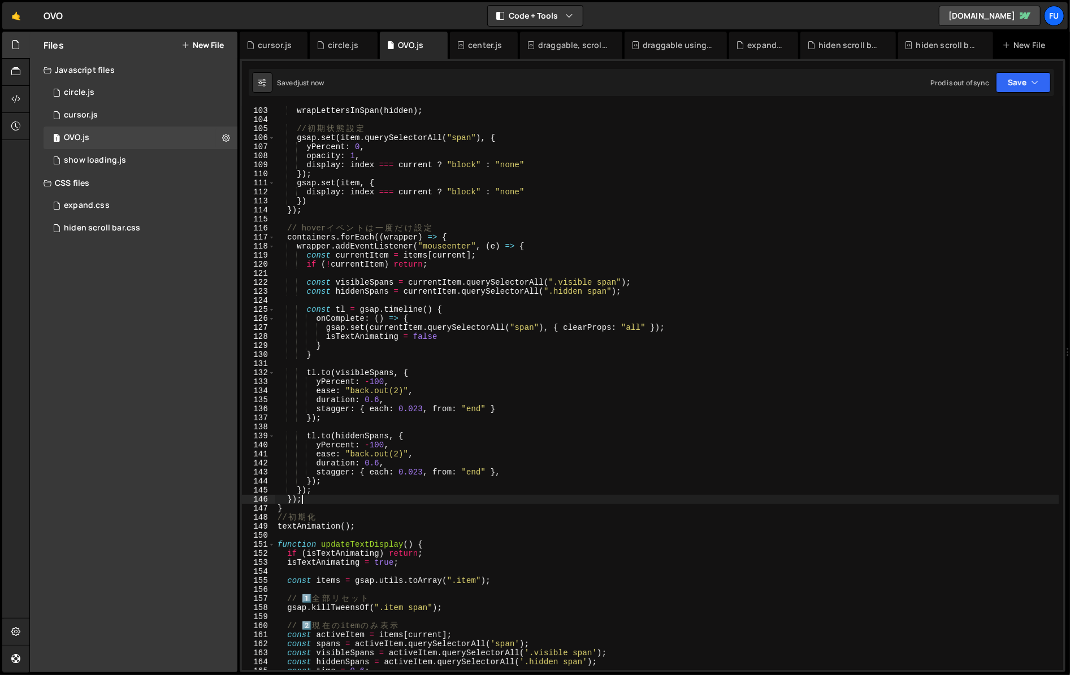
scroll to position [927, 0]
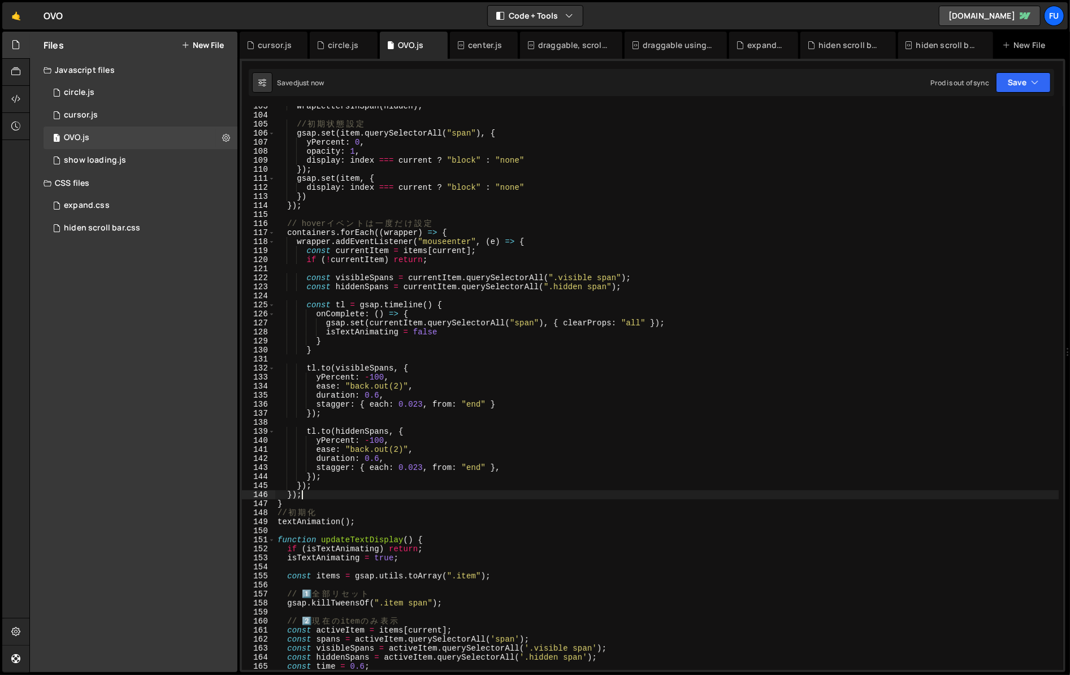
click at [381, 351] on div "wrapLettersInSpan ( hidden ) ; // 初 期 状 態 設 定 gsap . set ( item . querySelector…" at bounding box center [666, 393] width 783 height 582
click at [514, 472] on div "wrapLettersInSpan ( hidden ) ; // 初 期 状 態 設 定 gsap . set ( item . querySelector…" at bounding box center [666, 393] width 783 height 582
click at [518, 463] on div "wrapLettersInSpan ( hidden ) ; // 初 期 状 態 設 定 gsap . set ( item . querySelector…" at bounding box center [666, 393] width 783 height 582
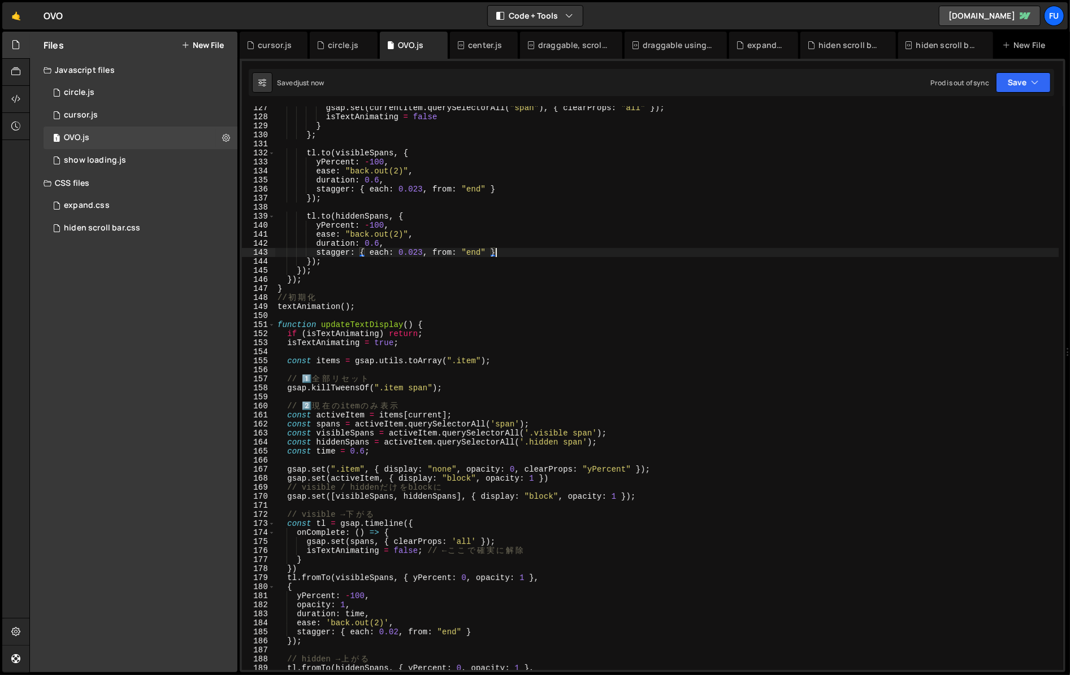
scroll to position [1142, 0]
drag, startPoint x: 371, startPoint y: 455, endPoint x: 255, endPoint y: 453, distance: 115.3
click at [255, 453] on div "stagger: { each: 0.023, from: "end" } 127 128 129 130 131 132 133 134 135 136 1…" at bounding box center [652, 388] width 821 height 564
type textarea "const time = 0.6;"
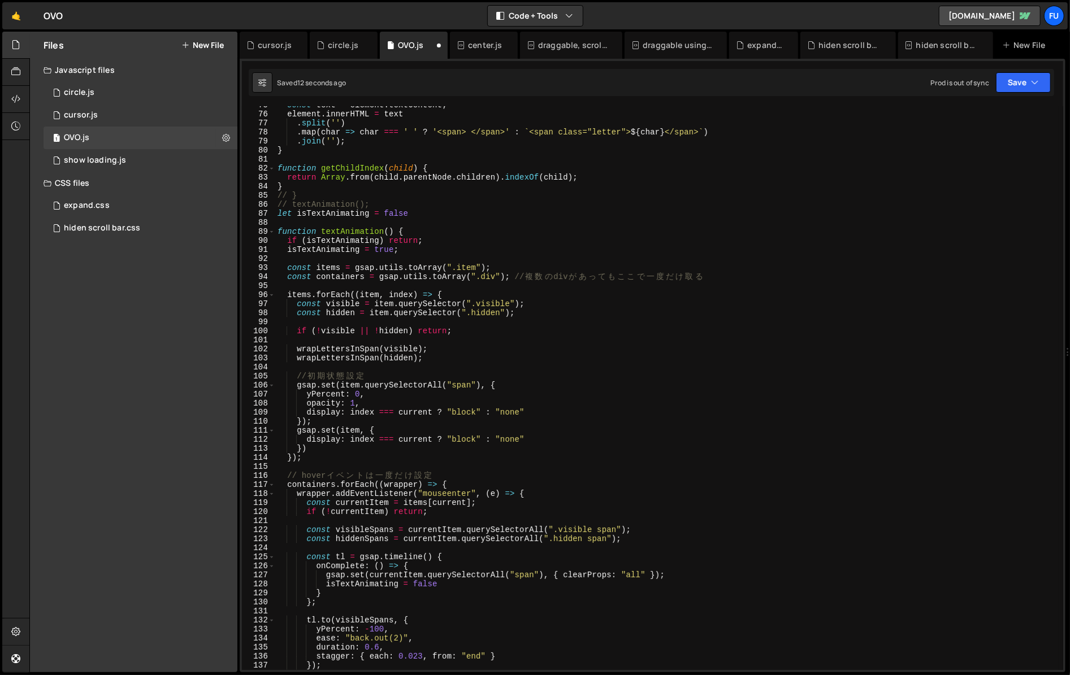
scroll to position [659, 0]
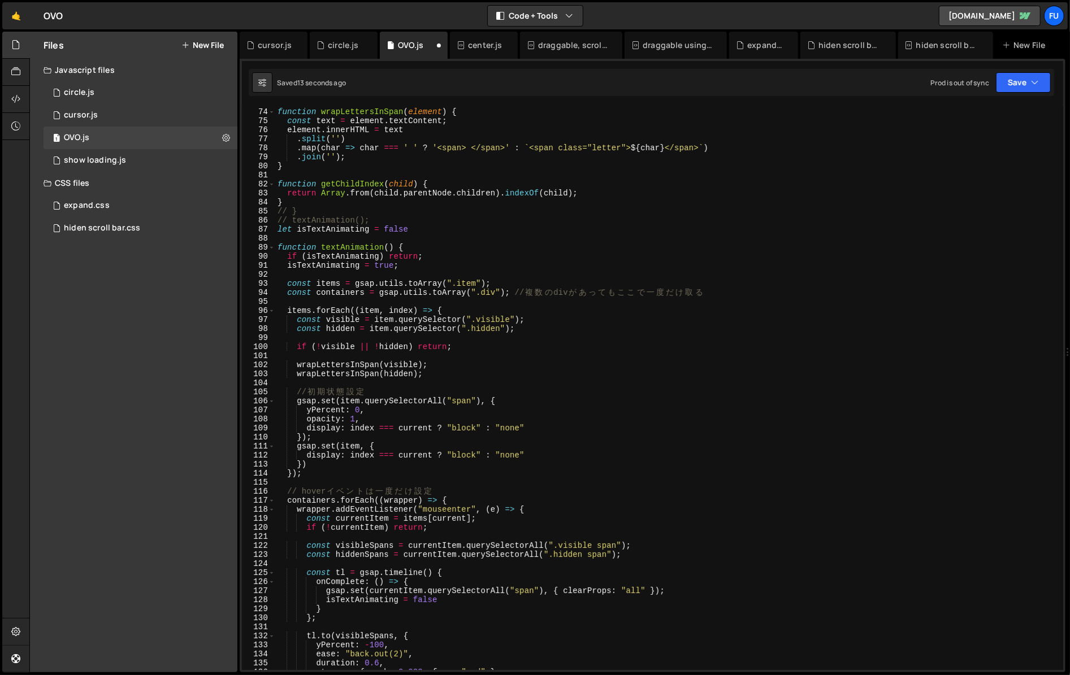
click at [420, 235] on div "// ==== text 効 果 ==== function wrapLettersInSpan ( element ) { const text = ele…" at bounding box center [666, 389] width 783 height 582
paste textarea "const time = 0.6;"
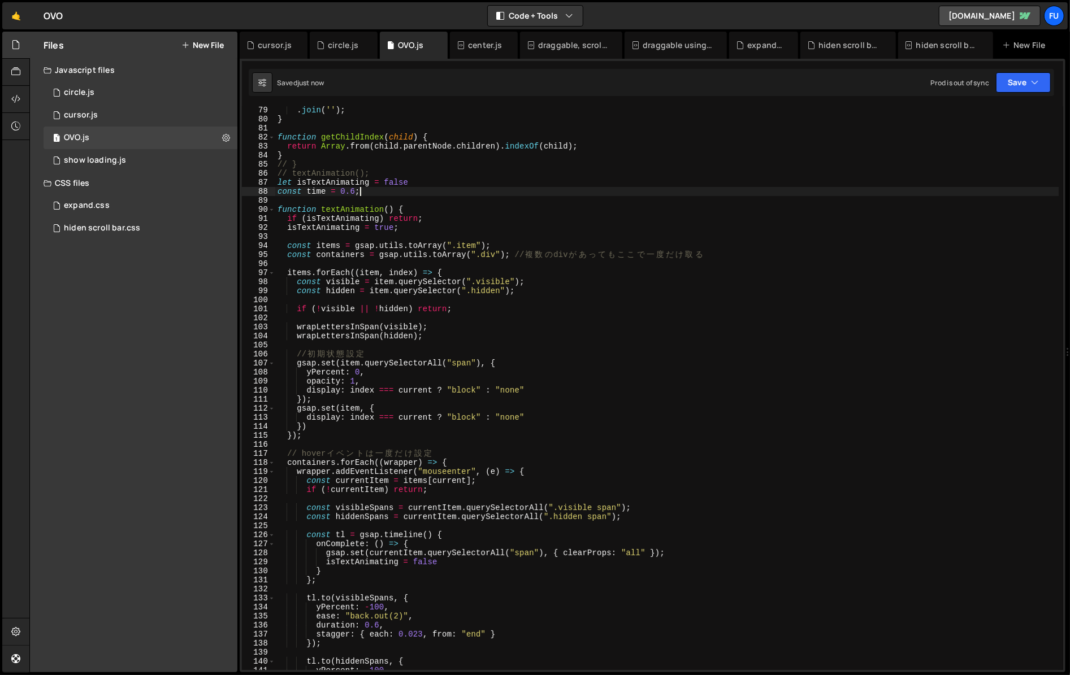
scroll to position [706, 0]
click at [377, 625] on div ". join ( '' ) ; } function getChildIndex ( child ) { return Array . from ( chil…" at bounding box center [666, 396] width 783 height 582
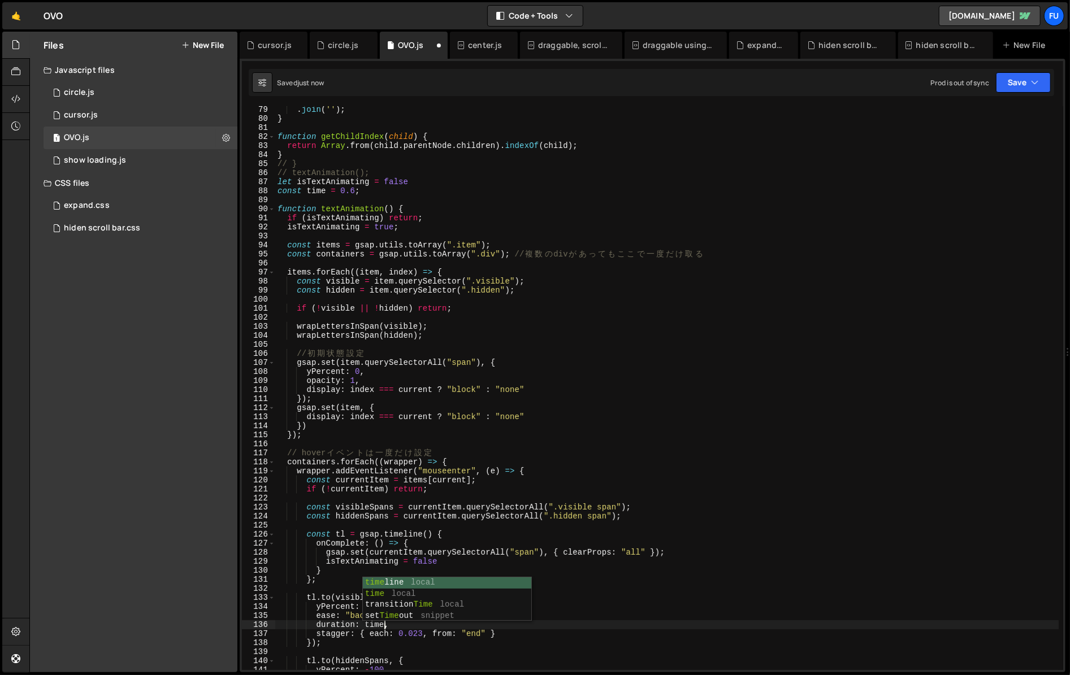
click at [536, 507] on div ". join ( '' ) ; } function getChildIndex ( child ) { return Array . from ( chil…" at bounding box center [666, 396] width 783 height 582
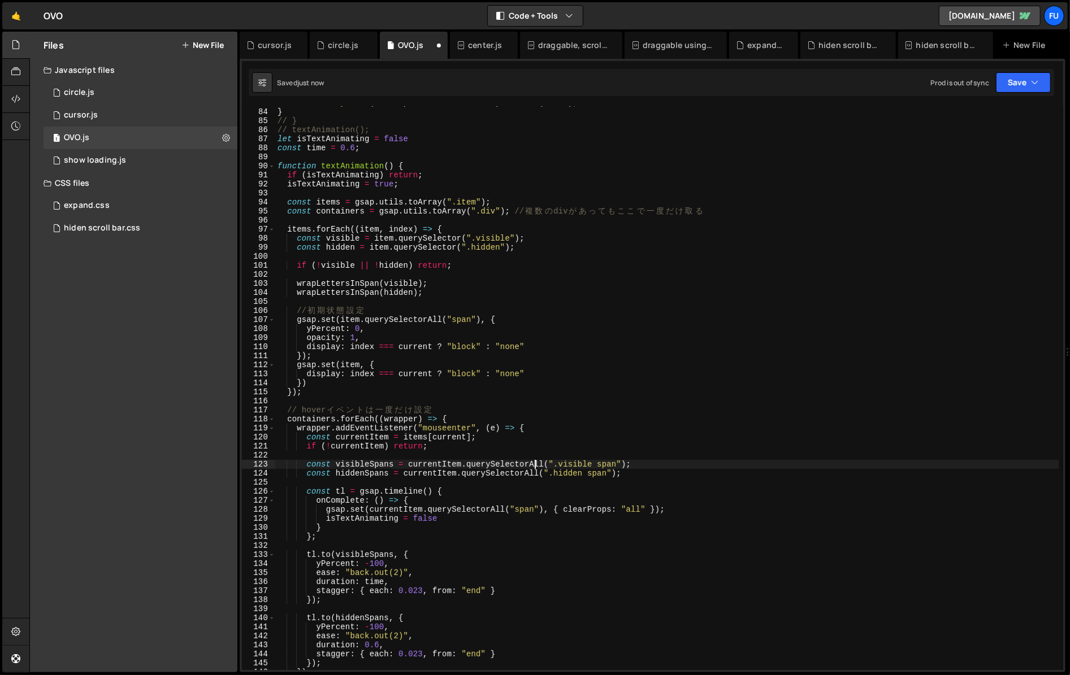
scroll to position [794, 0]
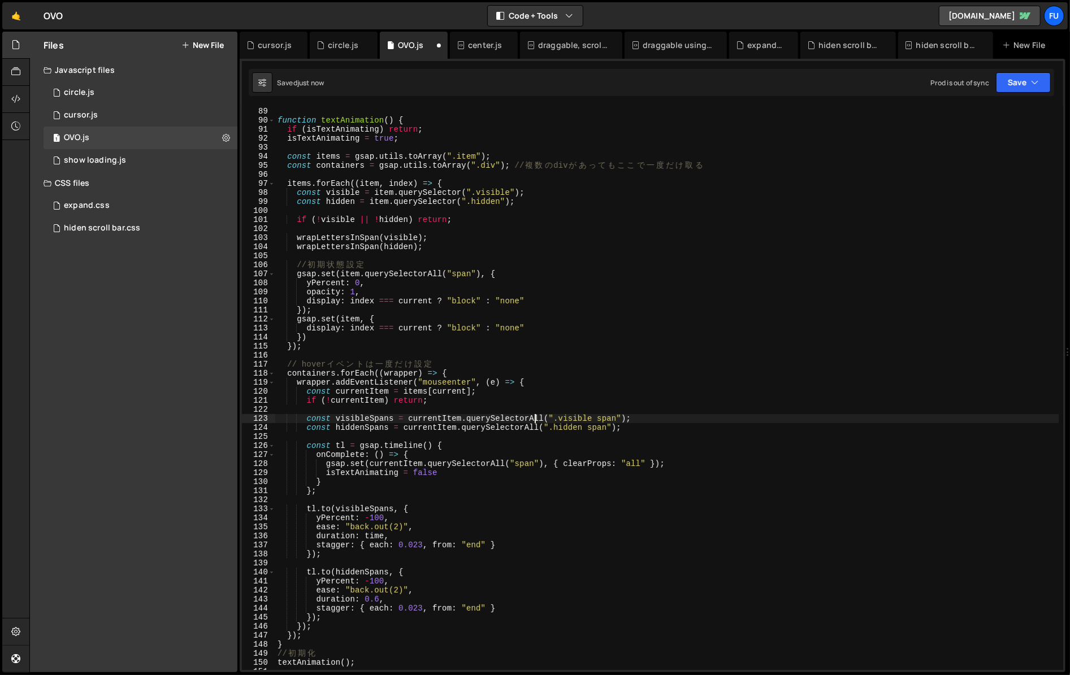
click at [376, 598] on div "const time = 0.6 ; function textAnimation ( ) { if ( isTextAnimating ) return ;…" at bounding box center [666, 389] width 783 height 582
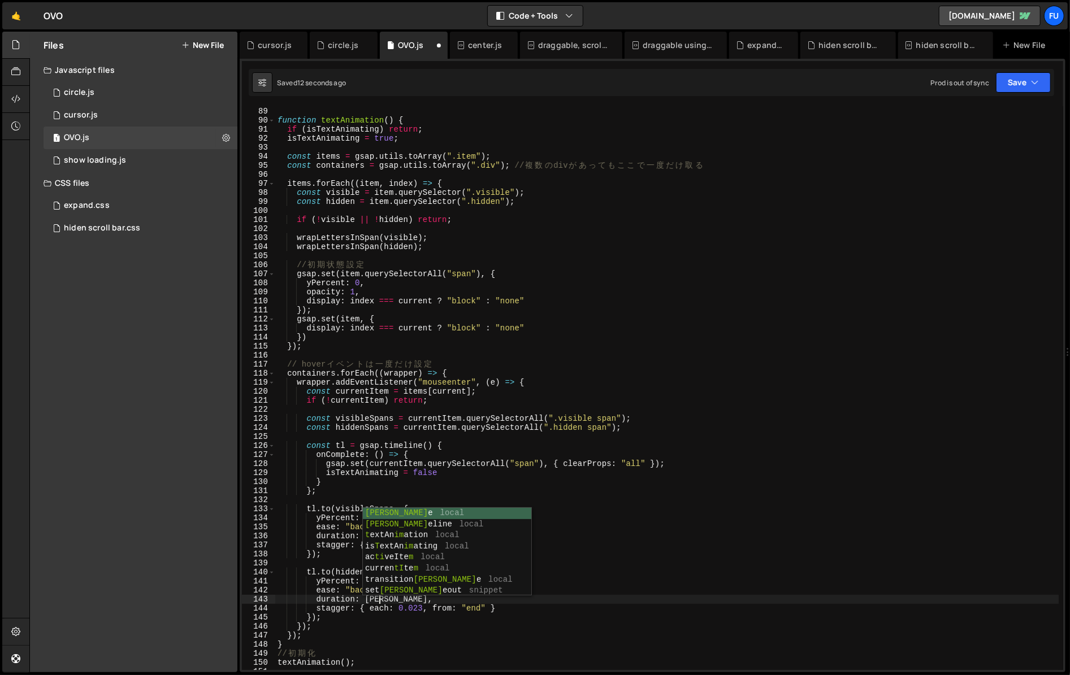
scroll to position [0, 7]
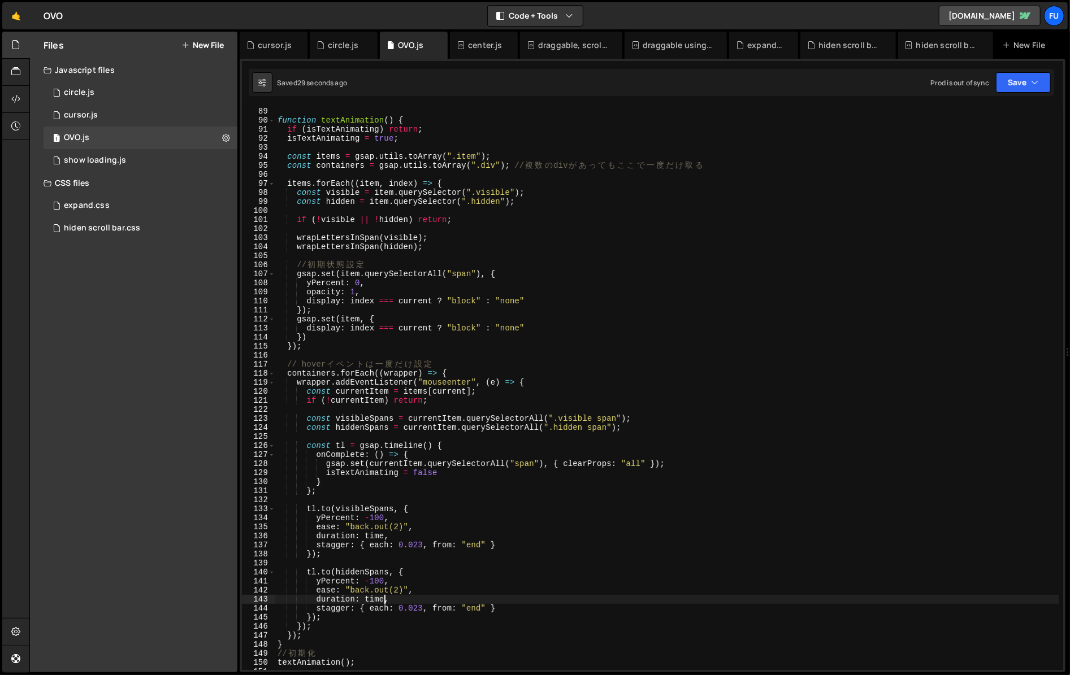
click at [418, 455] on div "const time = 0.6 ; function textAnimation ( ) { if ( isTextAnimating ) return ;…" at bounding box center [666, 389] width 783 height 582
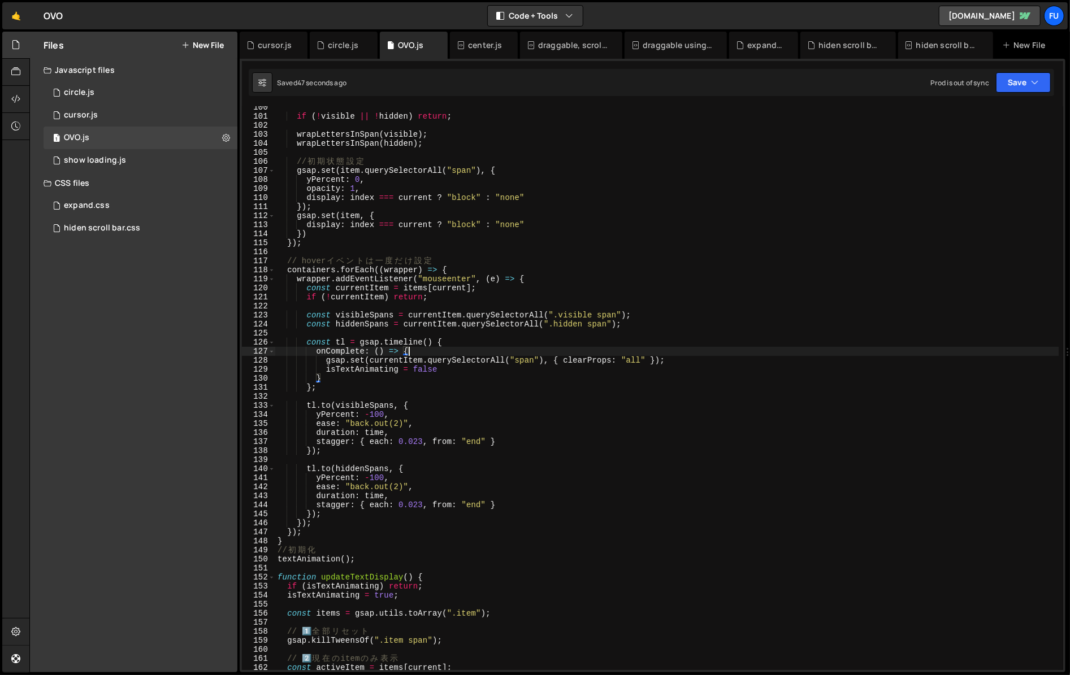
scroll to position [896, 0]
click at [432, 342] on div "if ( ! visible || ! hidden ) return ; wrapLettersInSpan ( visible ) ; wrapLette…" at bounding box center [666, 396] width 783 height 582
click at [311, 390] on div "if ( ! visible || ! hidden ) return ; wrapLettersInSpan ( visible ) ; wrapLette…" at bounding box center [666, 396] width 783 height 582
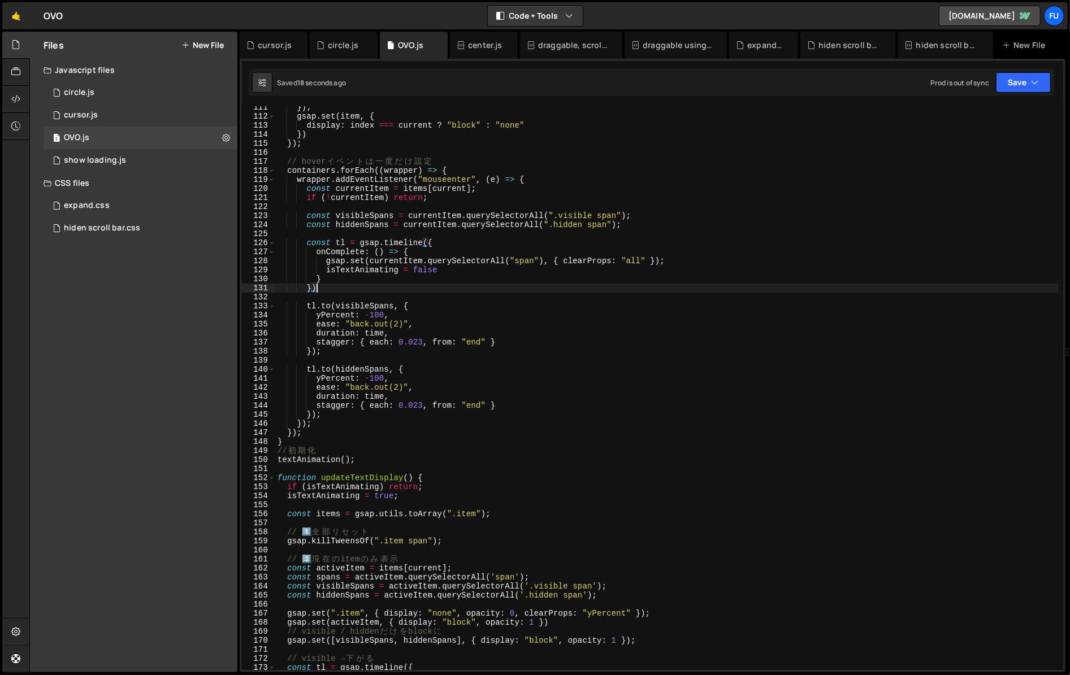
scroll to position [984, 0]
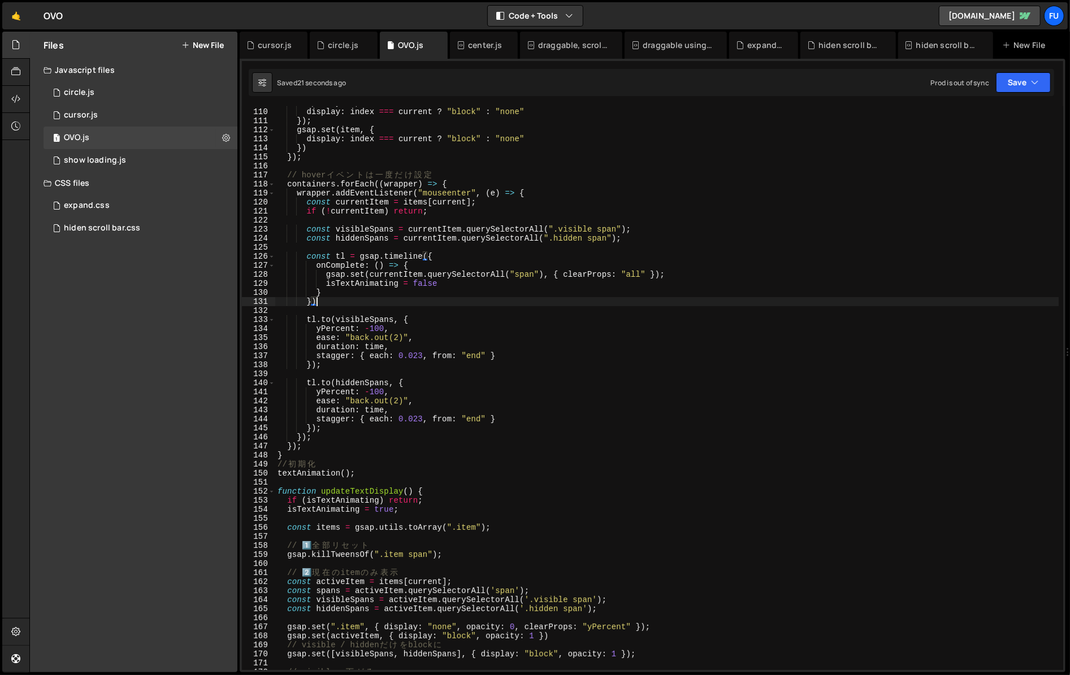
click at [540, 417] on div "opacity : 1 , display : index === current ? "block" : "none" }) ; gsap . set ( …" at bounding box center [666, 389] width 783 height 582
click at [310, 427] on div "opacity : 1 , display : index === current ? "block" : "none" }) ; gsap . set ( …" at bounding box center [666, 389] width 783 height 582
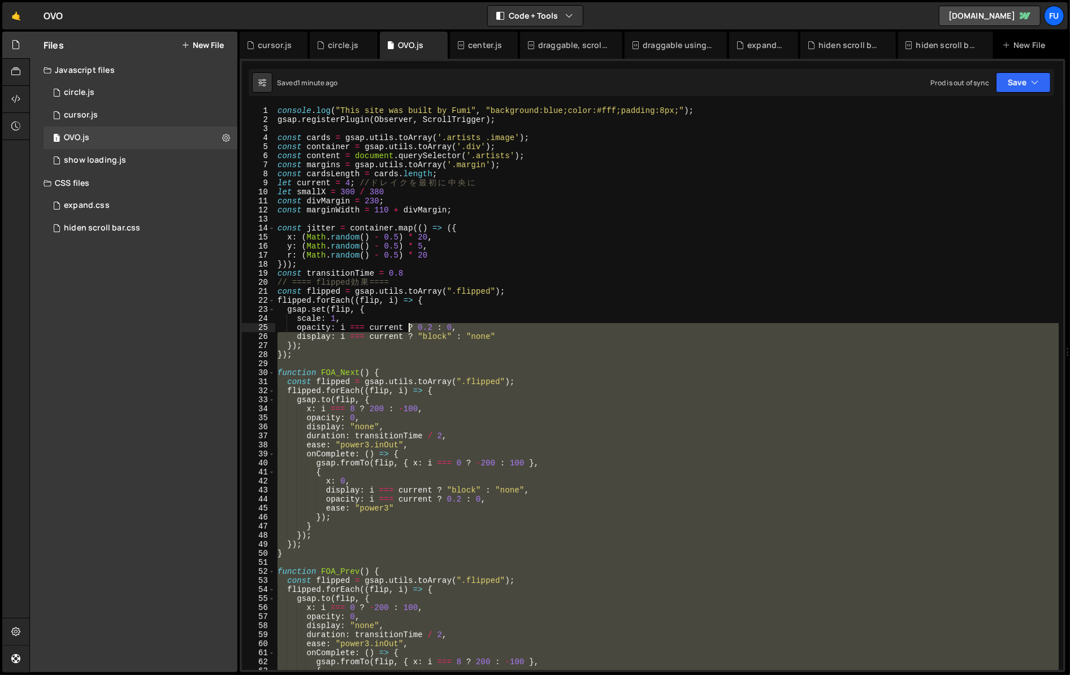
scroll to position [0, 0]
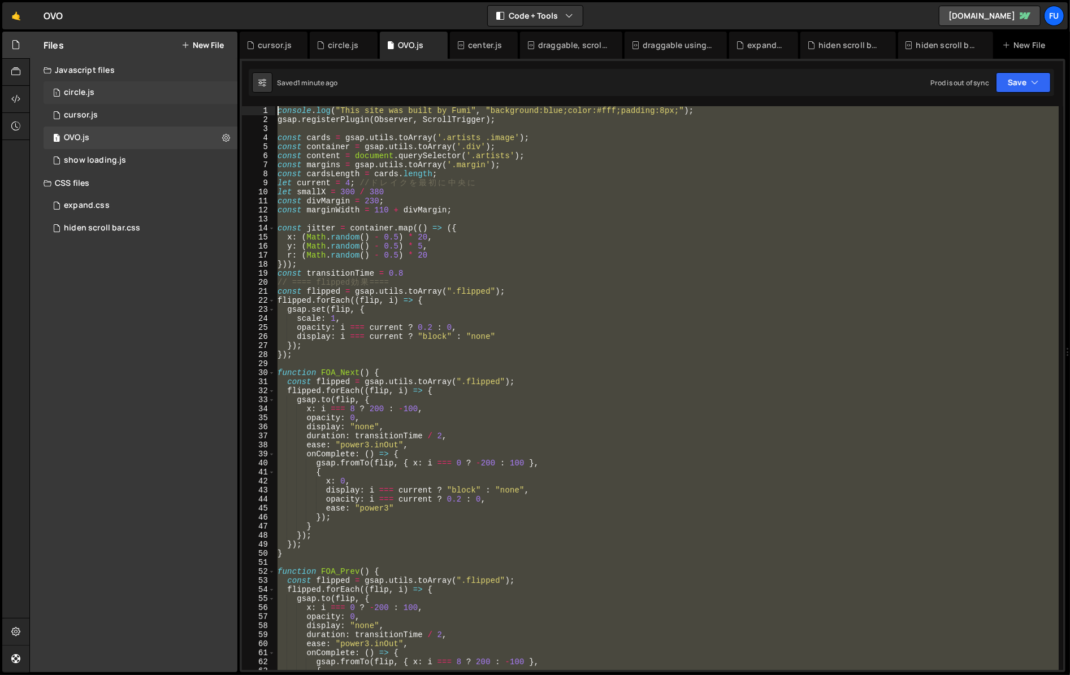
drag, startPoint x: 412, startPoint y: 497, endPoint x: 219, endPoint y: 88, distance: 451.7
click at [205, 55] on div "Files New File Javascript files 1 circle.js 0 1 cursor.js 0 1 OVO.js 0 1 0" at bounding box center [549, 352] width 1040 height 641
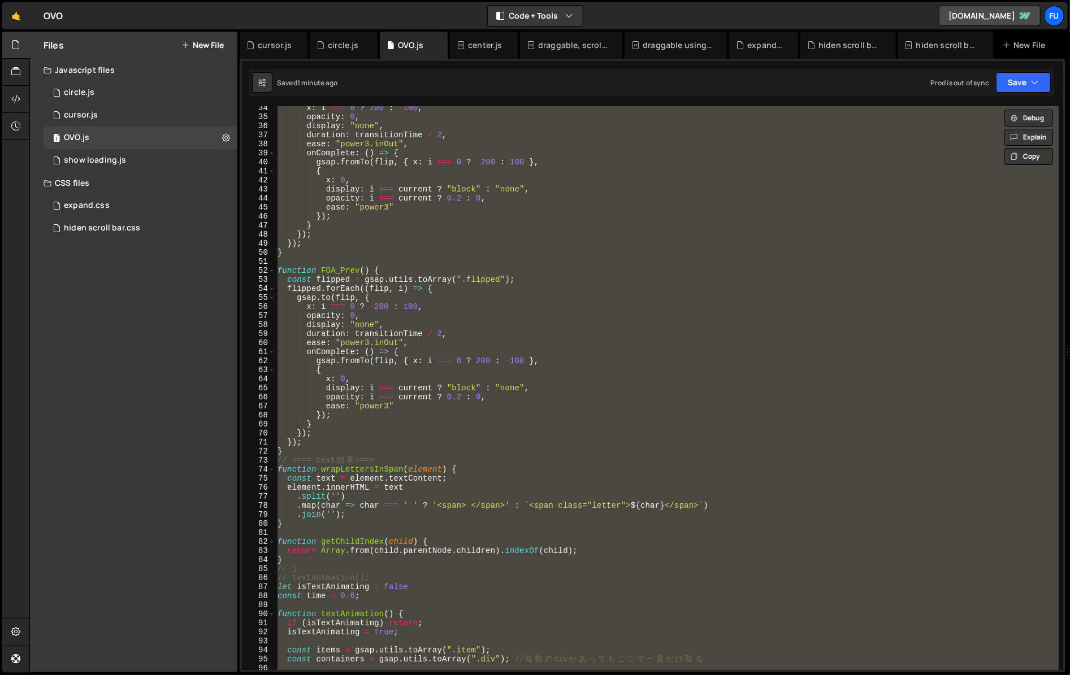
click at [530, 334] on div "x : i === 8 ? 200 : - 100 , opacity : 0 , display : "none" , duration : transit…" at bounding box center [666, 388] width 783 height 564
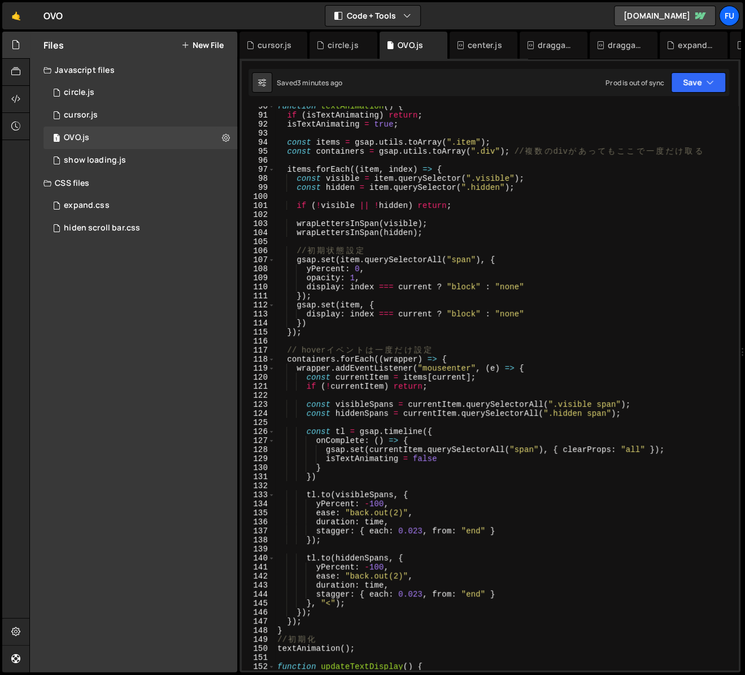
scroll to position [793, 0]
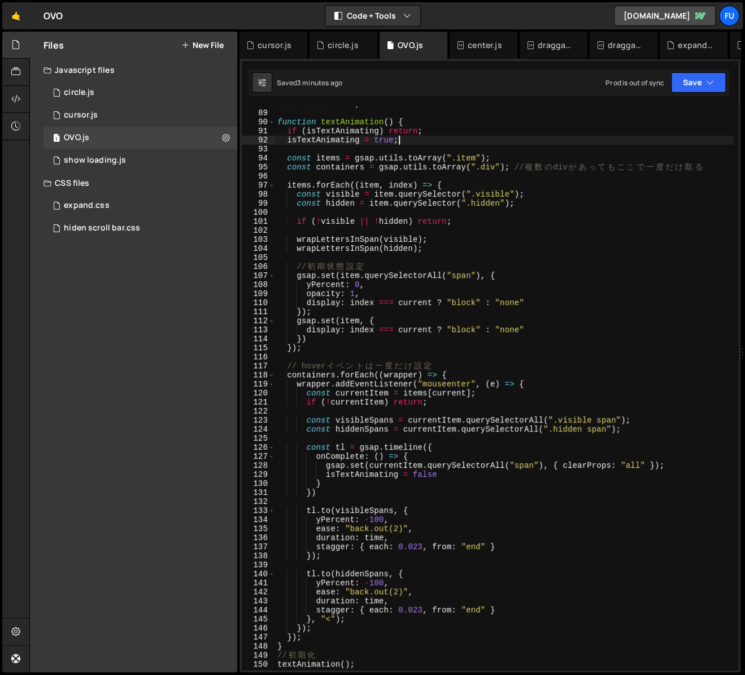
click at [404, 141] on div "const time = 0.6 ; function textAnimation ( ) { if ( isTextAnimating ) return ;…" at bounding box center [504, 390] width 459 height 582
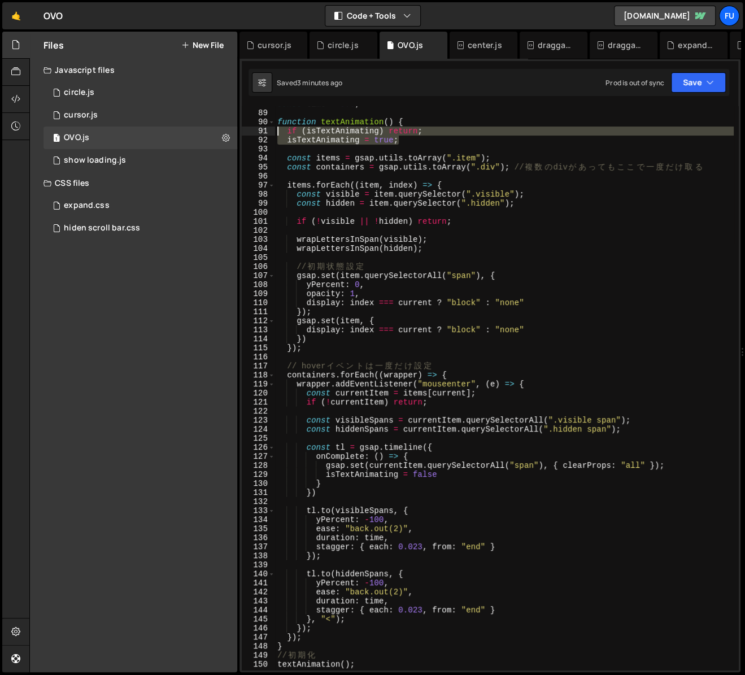
drag, startPoint x: 412, startPoint y: 141, endPoint x: 299, endPoint y: 140, distance: 113.0
click at [270, 133] on div "isTextAnimating = true; 88 89 90 91 92 93 94 95 96 97 98 99 100 101 102 103 104…" at bounding box center [490, 388] width 497 height 564
type textarea "if (isTextAnimating) return; isTextAnimating = true;"
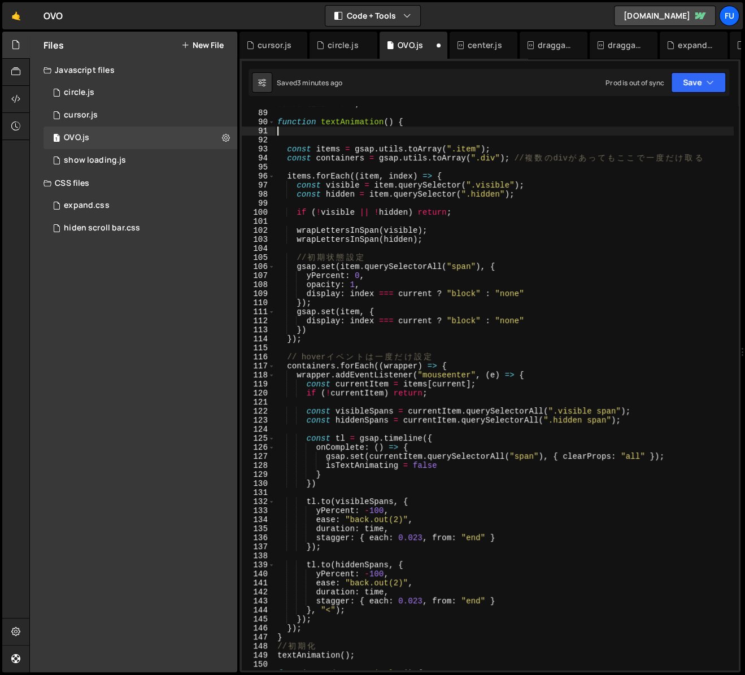
scroll to position [0, 0]
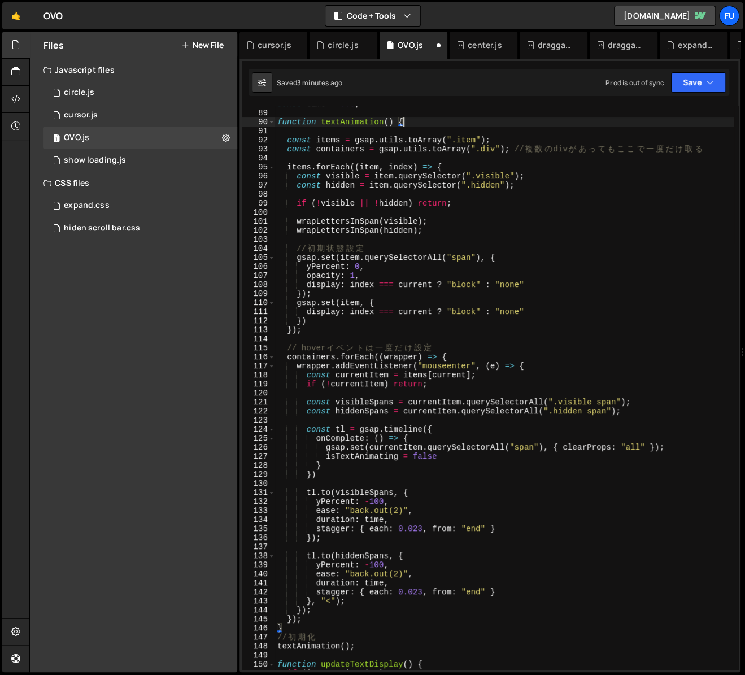
click at [544, 367] on div "const time = 0.6 ; function textAnimation ( ) { const items = gsap . utils . to…" at bounding box center [504, 390] width 459 height 582
type textarea "wrapper.addEventListener("mouseenter", (e) => {"
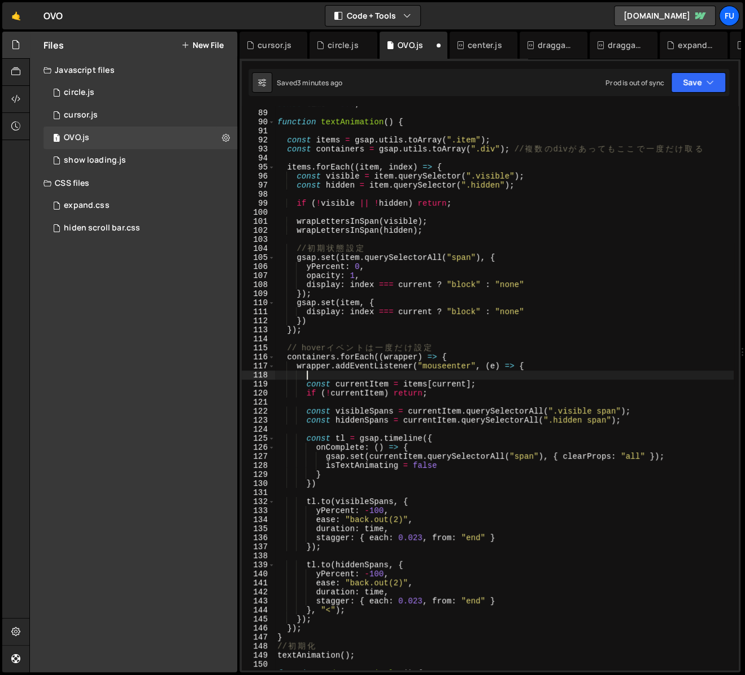
paste textarea "isTextAnimating = true;"
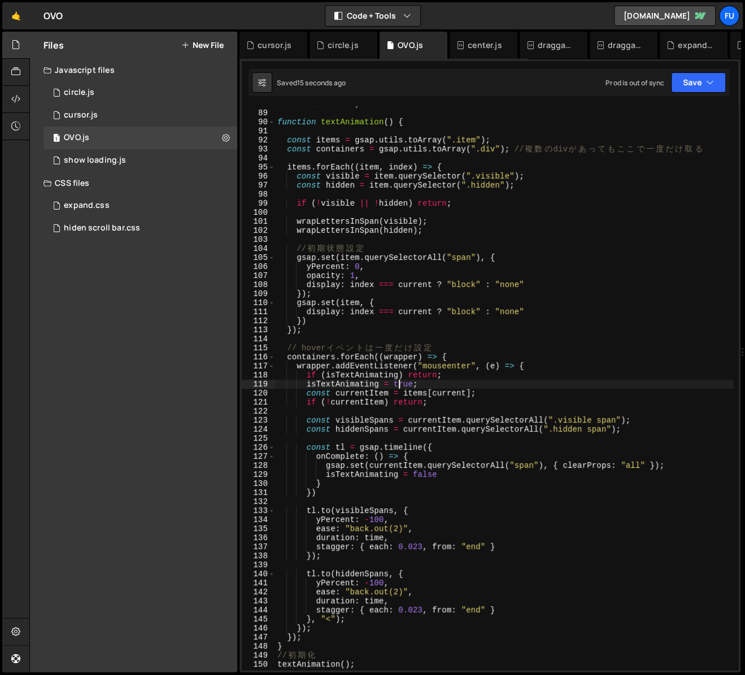
click at [446, 383] on div "const time = 0.6 ; function textAnimation ( ) { const items = gsap . utils . to…" at bounding box center [504, 390] width 459 height 582
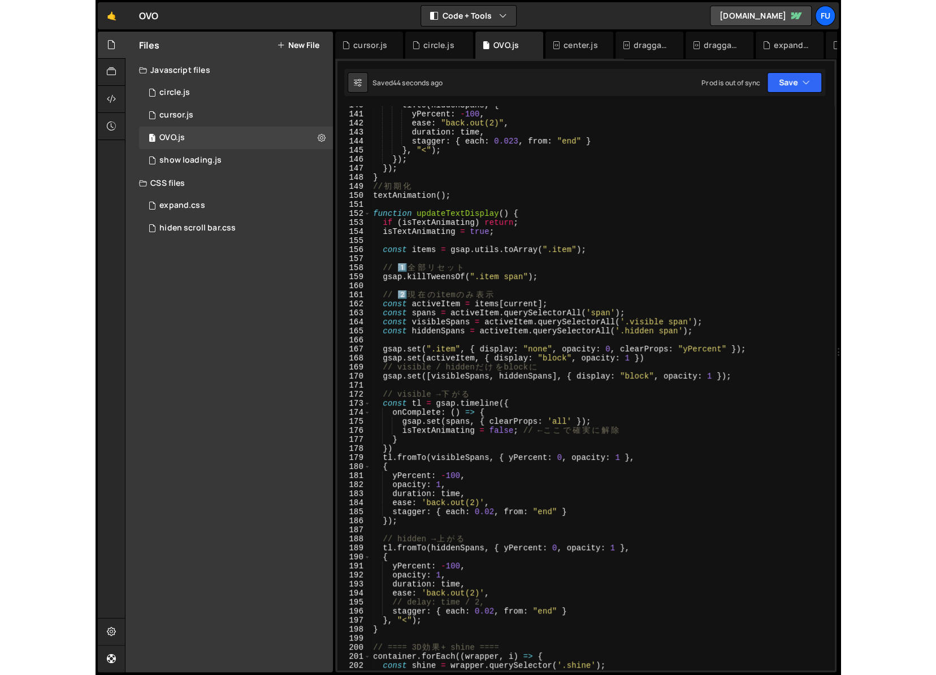
scroll to position [1262, 0]
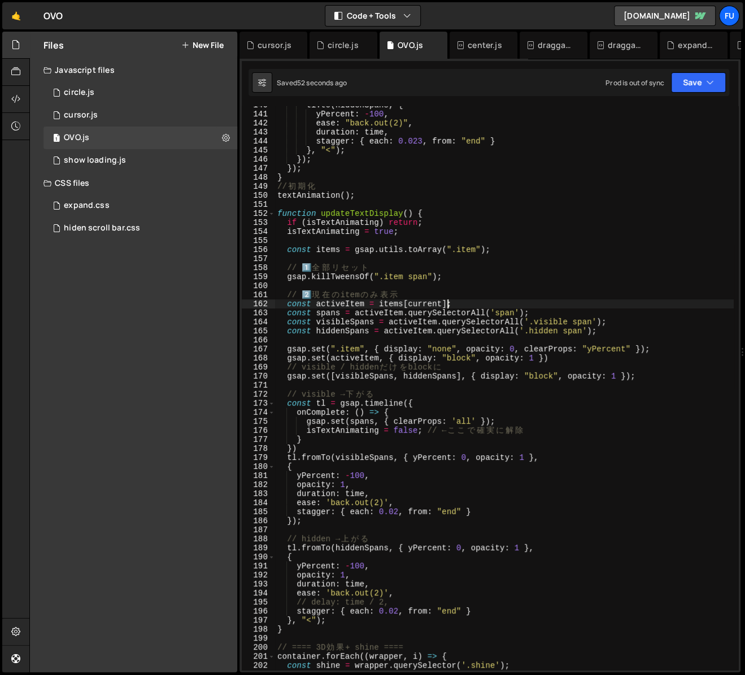
click at [447, 307] on div "tl . to ( hiddenSpans , { yPercent : - 100 , ease : "back.out(2)" , duration : …" at bounding box center [504, 392] width 459 height 582
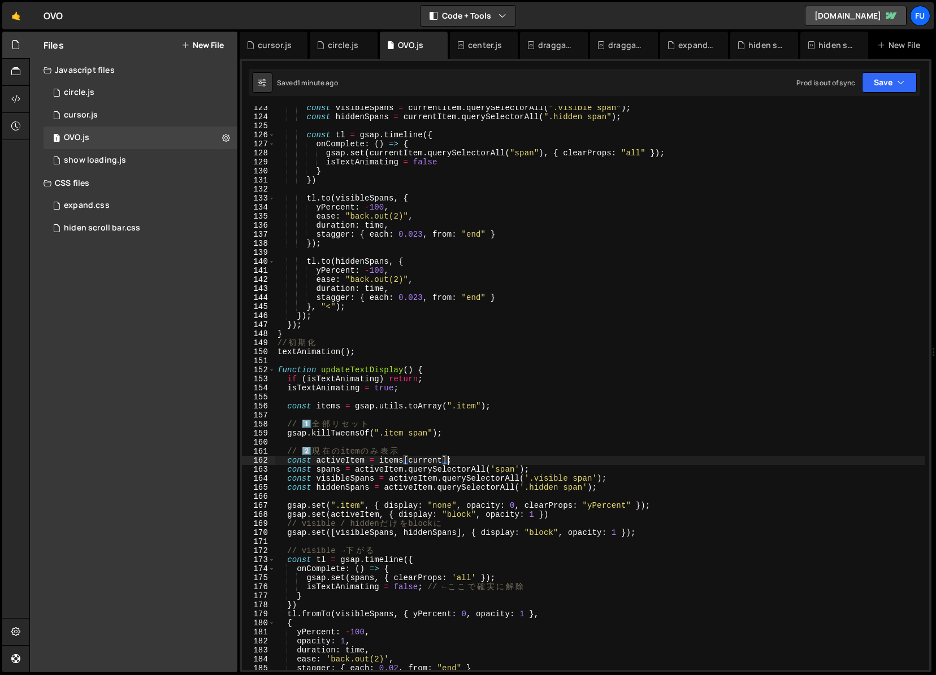
scroll to position [1171, 0]
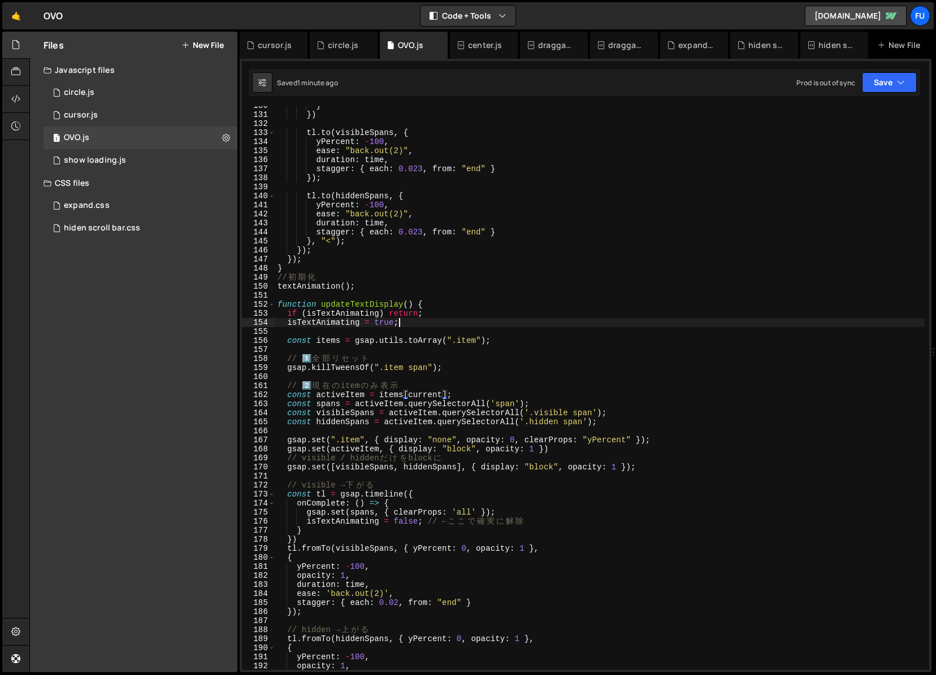
click at [412, 323] on div "} }) tl . to ( visibleSpans , { yPercent : - 100 , ease : "back.out(2)" , durat…" at bounding box center [599, 392] width 649 height 582
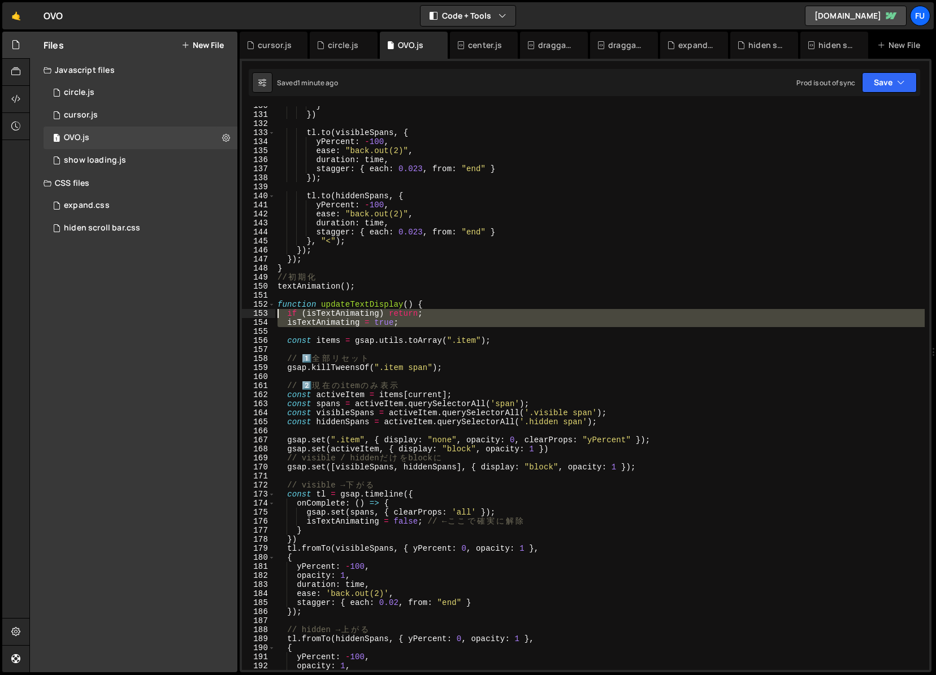
drag, startPoint x: 405, startPoint y: 329, endPoint x: 240, endPoint y: 315, distance: 165.1
click at [240, 315] on div "XXXXXXXXXXXXXXXXXXXXXXXXXXXXXXXXXXXXXXXXXXXXXXXXXXXXXXXXXXXXXXXXXXXXXXXXXXXXXXX…" at bounding box center [586, 366] width 692 height 614
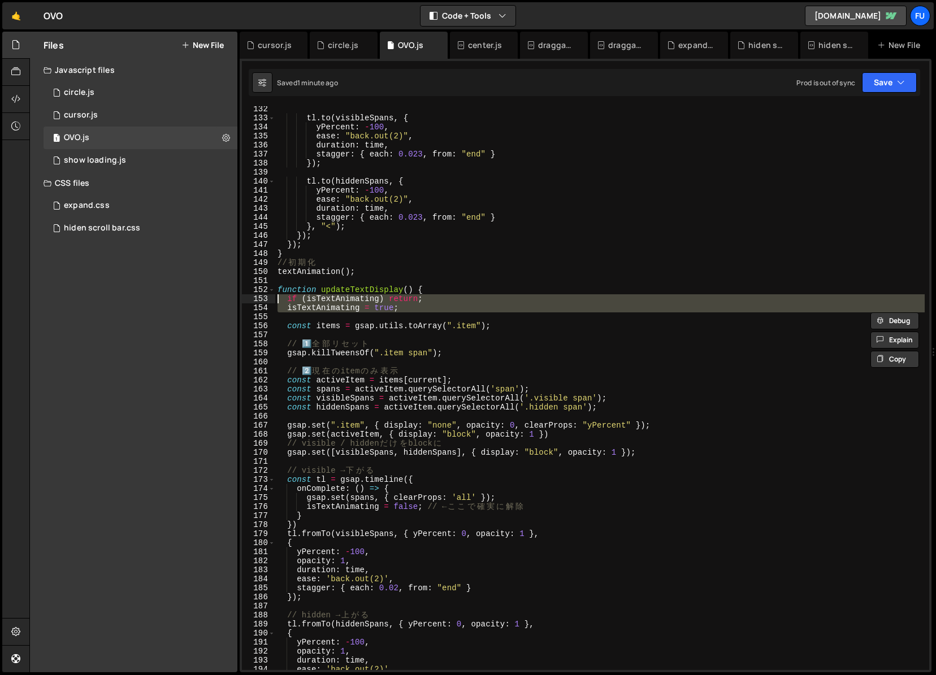
scroll to position [1188, 0]
click at [552, 507] on div "tl . to ( visibleSpans , { yPercent : - 100 , ease : "back.out(2)" , duration :…" at bounding box center [599, 394] width 649 height 582
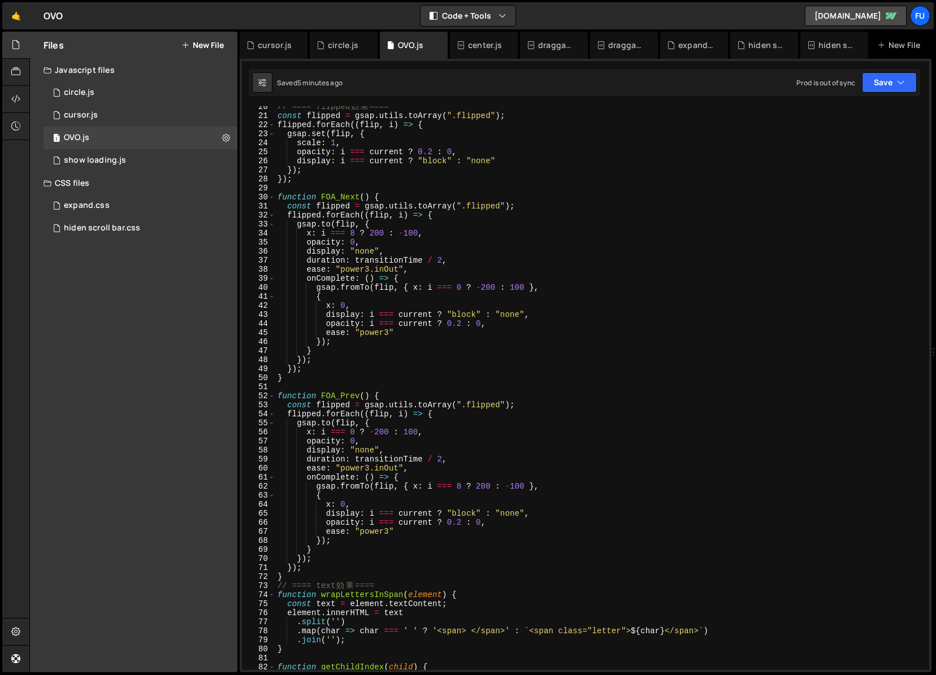
scroll to position [176, 0]
click at [408, 234] on div "// ==== flipped 効 果 ==== const flipped = gsap . utils . toArray ( ".flipped" ) …" at bounding box center [599, 393] width 649 height 582
type textarea "ー"
type textarea "x: i === 8 ? 200 : -100,"
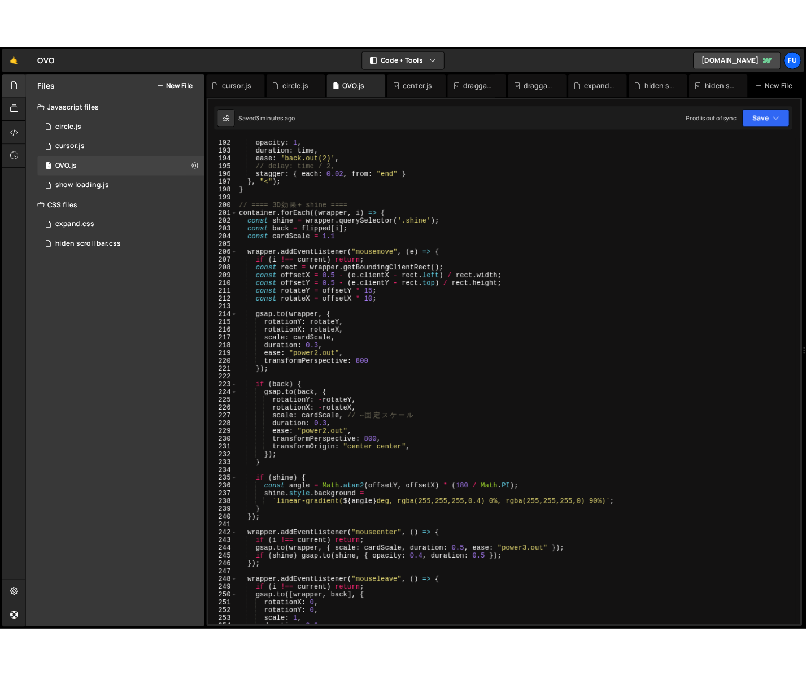
scroll to position [1724, 0]
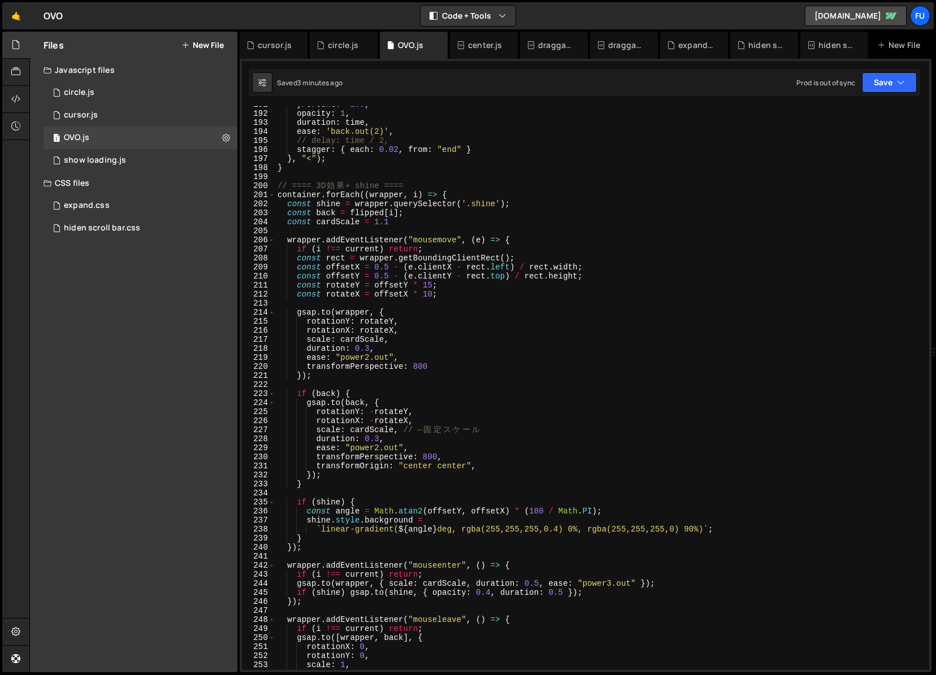
click at [470, 305] on div "yPercent : - 100 , opacity : 1 , duration : time , ease : 'back.out(2)' , // de…" at bounding box center [599, 391] width 649 height 582
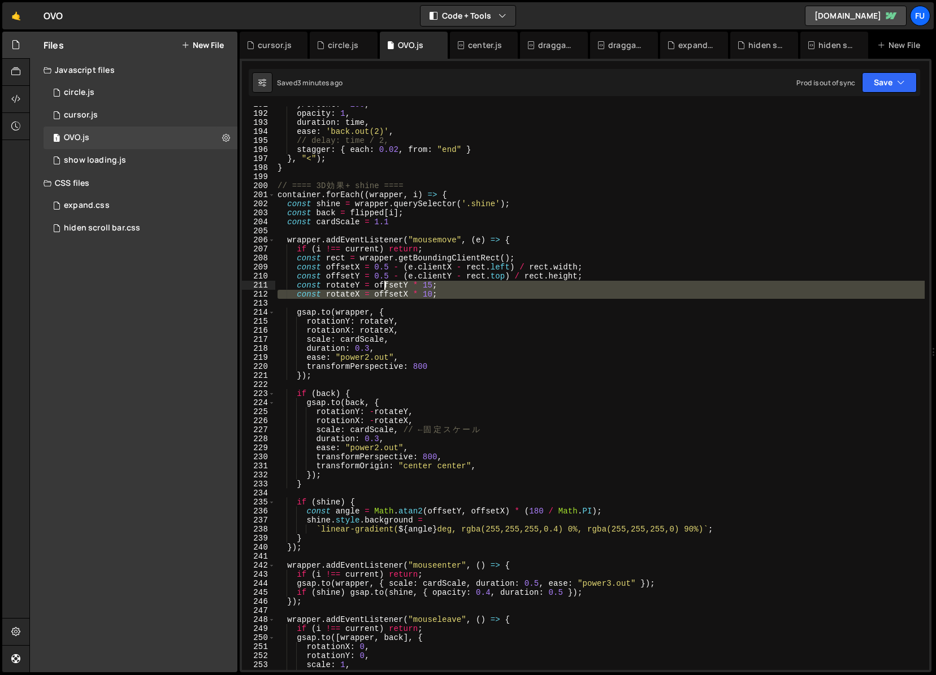
drag, startPoint x: 485, startPoint y: 305, endPoint x: 386, endPoint y: 289, distance: 100.8
click at [386, 289] on div "yPercent : - 100 , opacity : 1 , duration : time , ease : 'back.out(2)' , // de…" at bounding box center [599, 391] width 649 height 582
click at [447, 341] on div "yPercent : - 100 , opacity : 1 , duration : time , ease : 'back.out(2)' , // de…" at bounding box center [599, 391] width 649 height 582
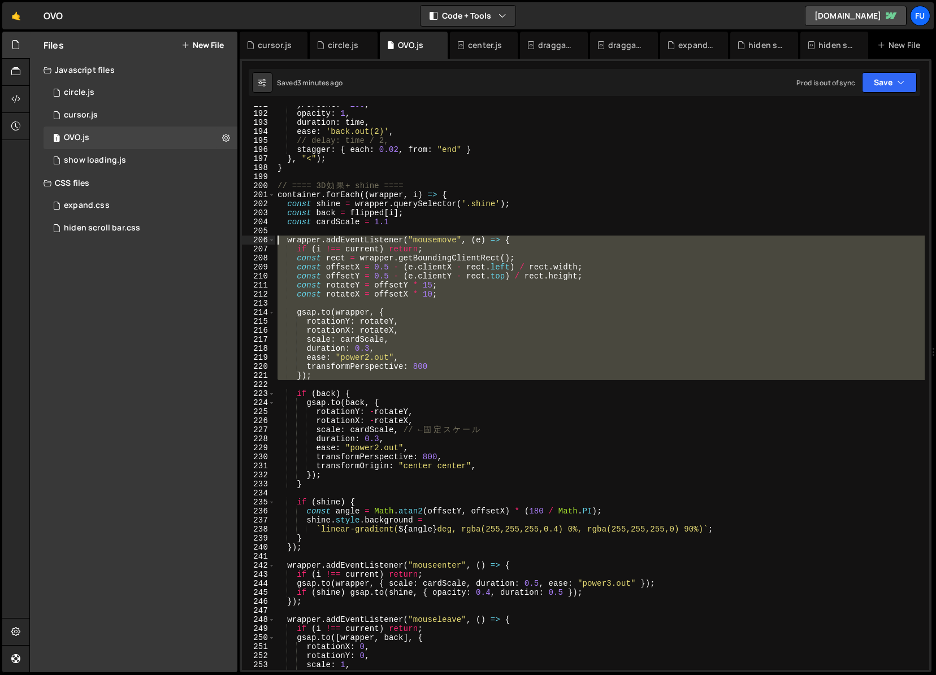
drag, startPoint x: 429, startPoint y: 385, endPoint x: 249, endPoint y: 234, distance: 235.0
click at [249, 234] on div "scale: cardScale, 191 192 193 194 195 196 197 198 199 200 201 202 203 204 205 2…" at bounding box center [585, 388] width 687 height 564
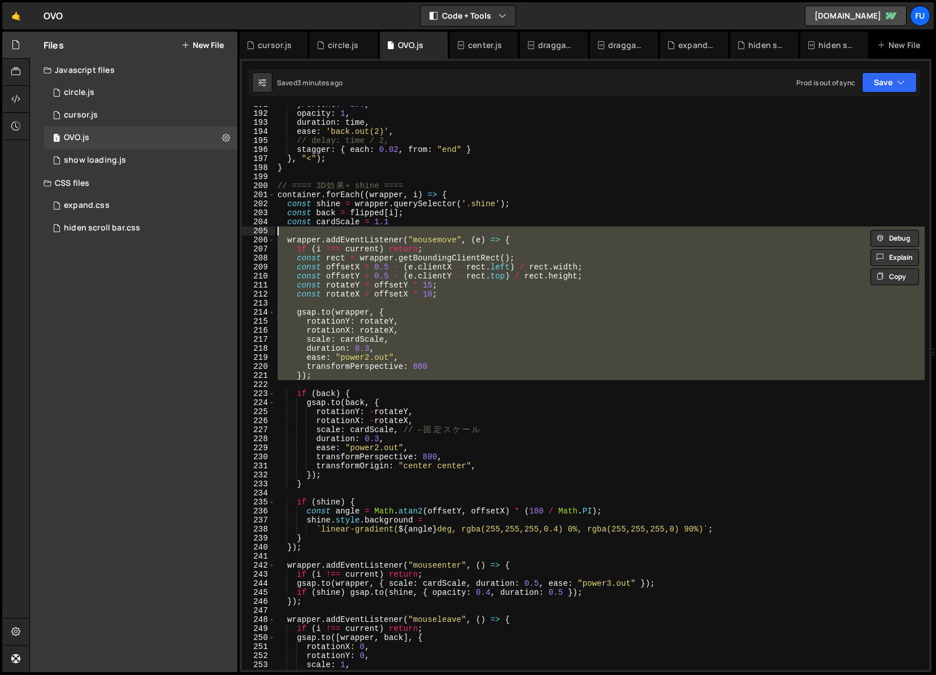
click at [458, 311] on div "yPercent : - 100 , opacity : 1 , duration : time , ease : 'back.out(2)' , // de…" at bounding box center [599, 388] width 649 height 564
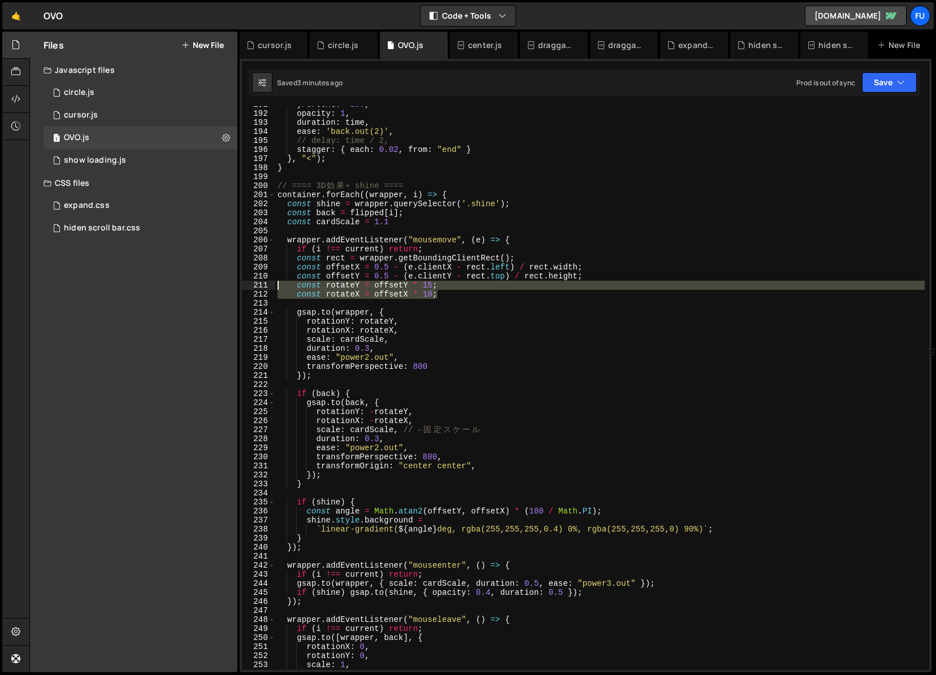
drag, startPoint x: 449, startPoint y: 290, endPoint x: 272, endPoint y: 284, distance: 176.4
click at [272, 284] on div "[DOMAIN_NAME](wrapper, { 191 192 193 194 195 196 197 198 199 200 201 202 203 20…" at bounding box center [585, 388] width 687 height 564
click at [409, 293] on div "yPercent : - 100 , opacity : 1 , duration : time , ease : 'back.out(2)' , // de…" at bounding box center [599, 388] width 649 height 564
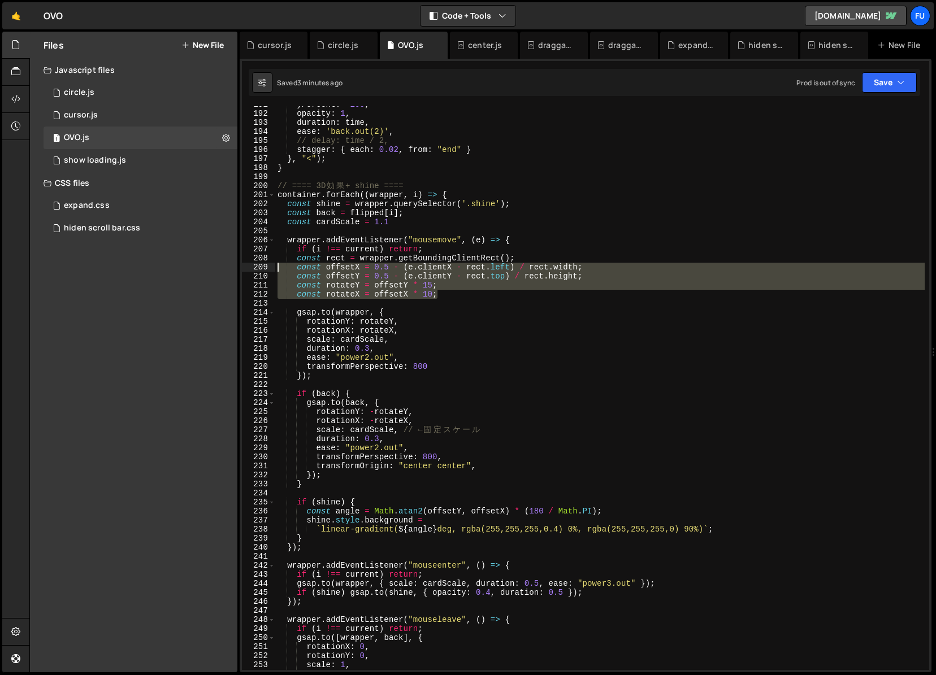
drag, startPoint x: 492, startPoint y: 293, endPoint x: 279, endPoint y: 266, distance: 214.8
click at [279, 266] on div "yPercent : - 100 , opacity : 1 , duration : time , ease : 'back.out(2)' , // de…" at bounding box center [599, 391] width 649 height 582
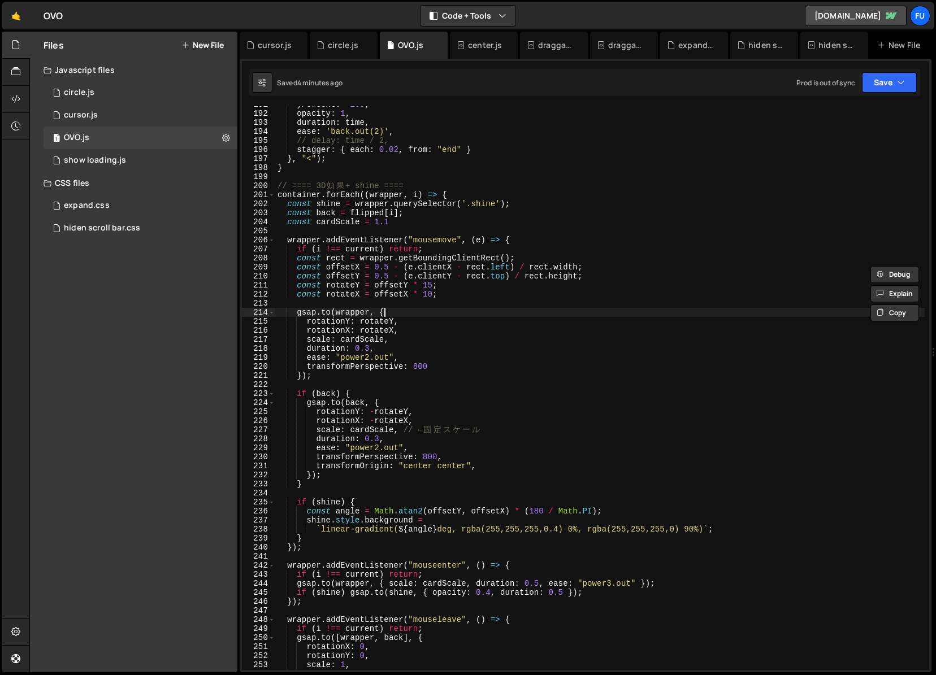
click at [468, 313] on div "yPercent : - 100 , opacity : 1 , duration : time , ease : 'back.out(2)' , // de…" at bounding box center [599, 391] width 649 height 582
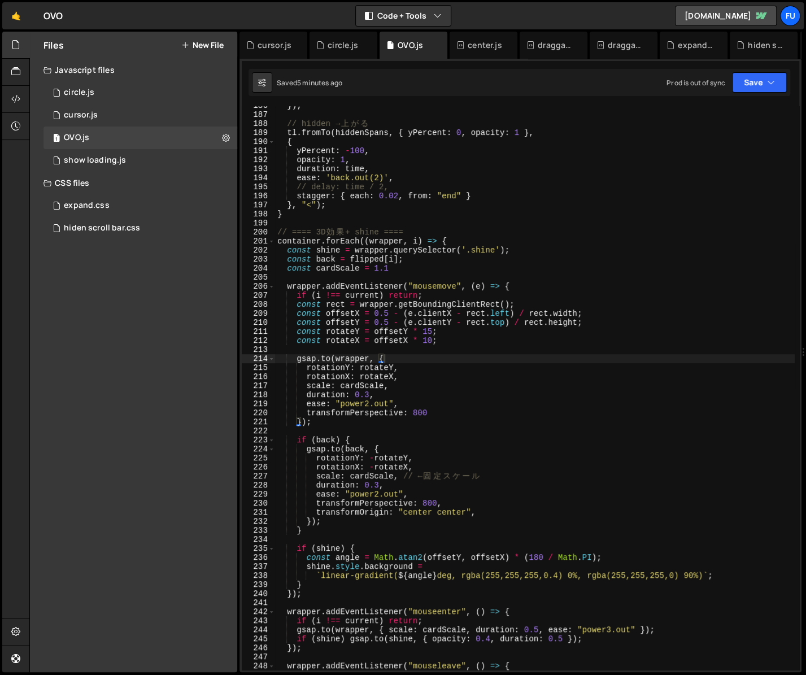
scroll to position [1620, 0]
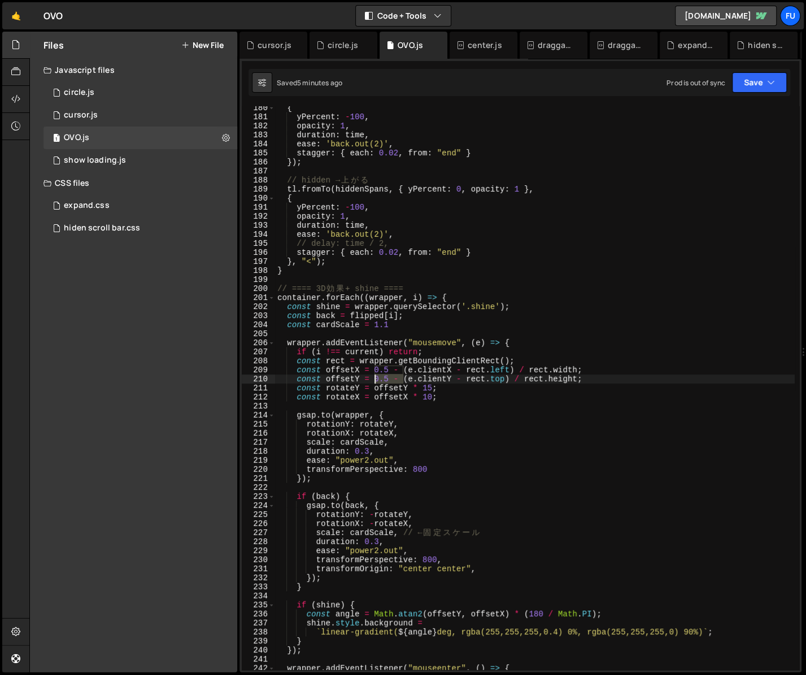
drag, startPoint x: 402, startPoint y: 378, endPoint x: 375, endPoint y: 381, distance: 27.3
click at [375, 381] on div "{ yPercent : - 100 , opacity : 1 , duration : time , ease : 'back.out(2)' , sta…" at bounding box center [535, 394] width 520 height 582
click at [551, 379] on div "{ yPercent : - 100 , opacity : 1 , duration : time , ease : 'back.out(2)' , sta…" at bounding box center [535, 394] width 520 height 582
paste textarea "0.5 -"
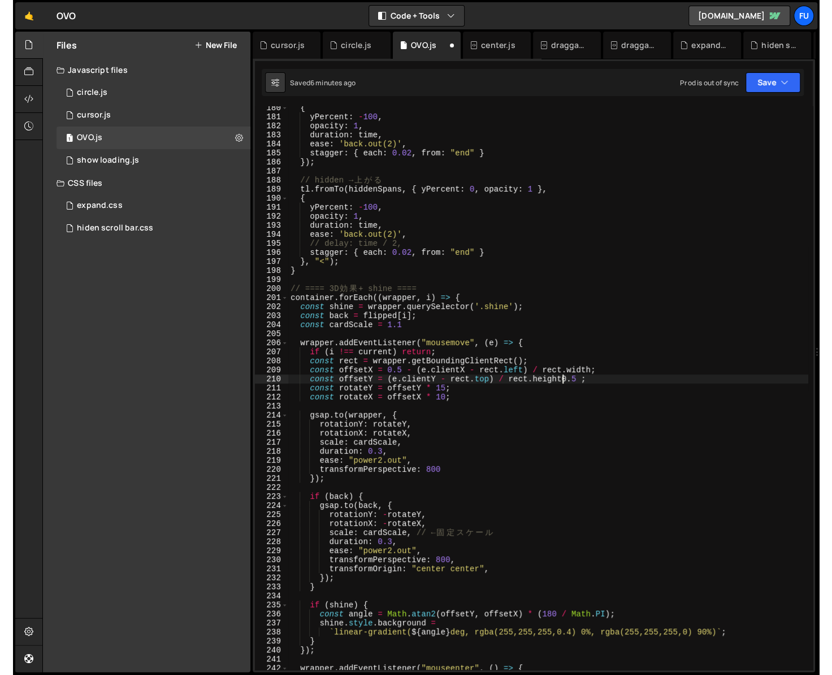
scroll to position [0, 19]
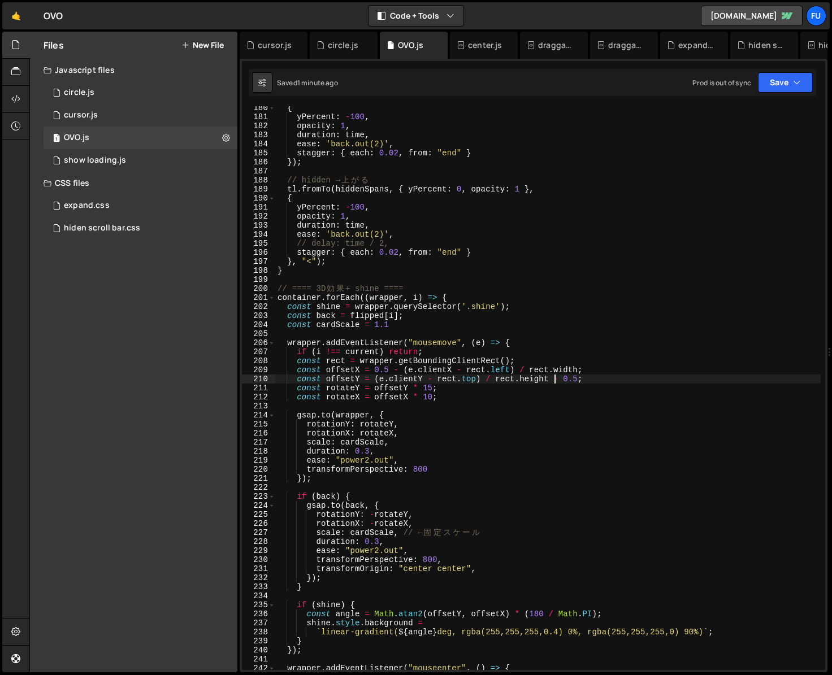
click at [423, 395] on div "{ yPercent : - 100 , opacity : 1 , duration : time , ease : 'back.out(2)' , sta…" at bounding box center [547, 394] width 545 height 582
click at [407, 383] on div "{ yPercent : - 100 , opacity : 1 , duration : time , ease : 'back.out(2)' , sta…" at bounding box center [547, 394] width 545 height 582
click at [403, 390] on div "{ yPercent : - 100 , opacity : 1 , duration : time , ease : 'back.out(2)' , sta…" at bounding box center [547, 394] width 545 height 582
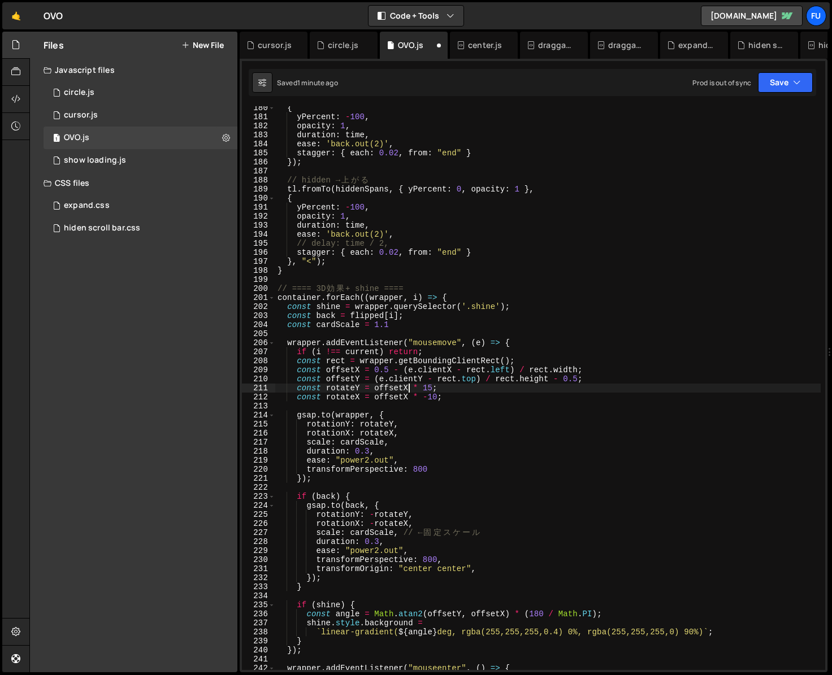
click at [409, 398] on div "{ yPercent : - 100 , opacity : 1 , duration : time , ease : 'back.out(2)' , sta…" at bounding box center [547, 394] width 545 height 582
click at [418, 388] on div "{ yPercent : - 100 , opacity : 1 , duration : time , ease : 'back.out(2)' , sta…" at bounding box center [547, 394] width 545 height 582
drag, startPoint x: 584, startPoint y: 381, endPoint x: 551, endPoint y: 379, distance: 32.8
click at [551, 379] on div "{ yPercent : - 100 , opacity : 1 , duration : time , ease : 'back.out(2)' , sta…" at bounding box center [547, 394] width 545 height 582
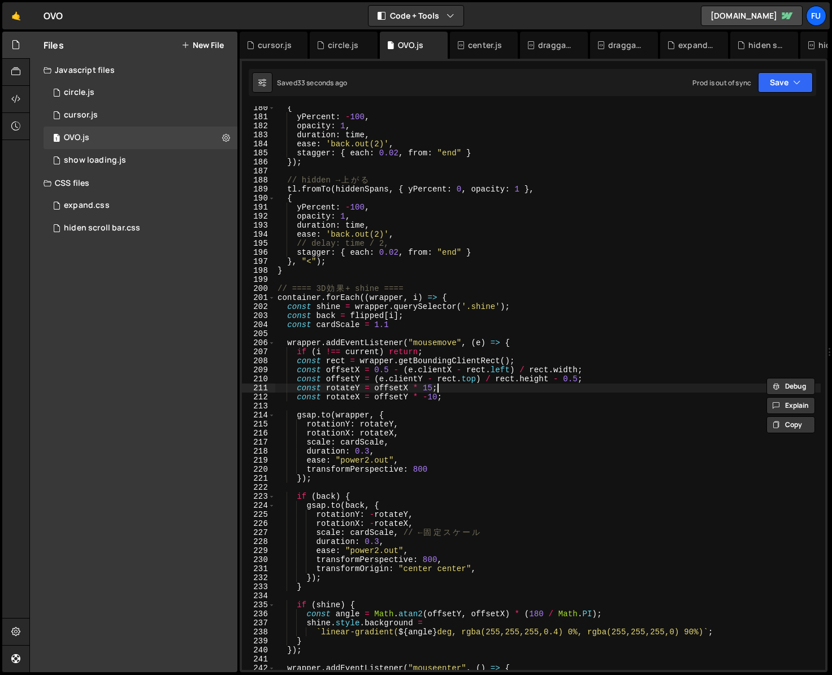
click at [573, 384] on div "{ yPercent : - 100 , opacity : 1 , duration : time , ease : 'back.out(2)' , sta…" at bounding box center [547, 394] width 545 height 582
click at [579, 380] on div "{ yPercent : - 100 , opacity : 1 , duration : time , ease : 'back.out(2)' , sta…" at bounding box center [547, 394] width 545 height 582
click at [375, 380] on div "{ yPercent : - 100 , opacity : 1 , duration : time , ease : 'back.out(2)' , sta…" at bounding box center [547, 394] width 545 height 582
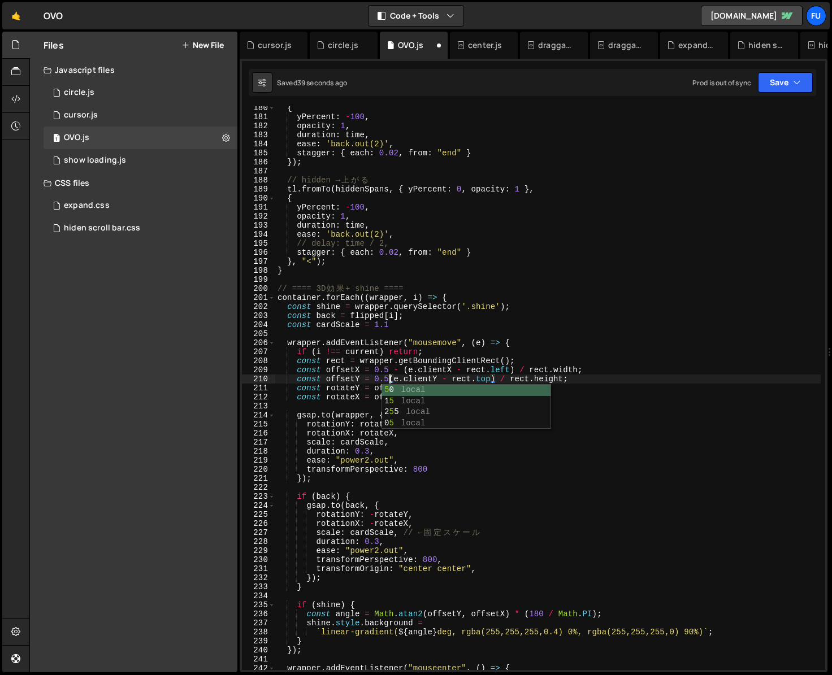
scroll to position [0, 8]
click at [409, 512] on div "{ yPercent : - 100 , opacity : 1 , duration : time , ease : 'back.out(2)' , sta…" at bounding box center [547, 394] width 545 height 582
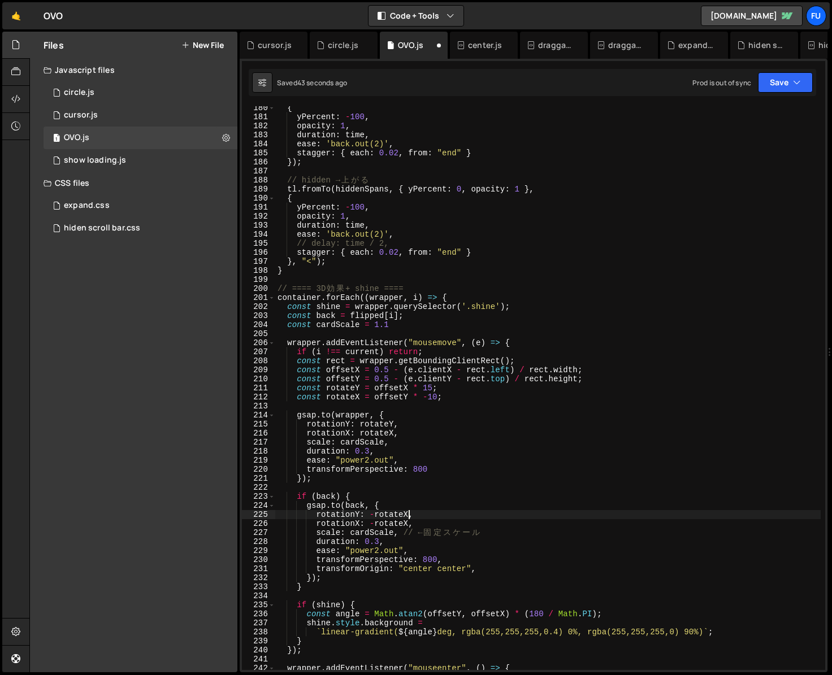
scroll to position [0, 9]
click at [406, 518] on div "{ yPercent : - 100 , opacity : 1 , duration : time , ease : 'back.out(2)' , sta…" at bounding box center [547, 394] width 545 height 582
click at [408, 523] on div "{ yPercent : - 100 , opacity : 1 , duration : time , ease : 'back.out(2)' , sta…" at bounding box center [547, 394] width 545 height 582
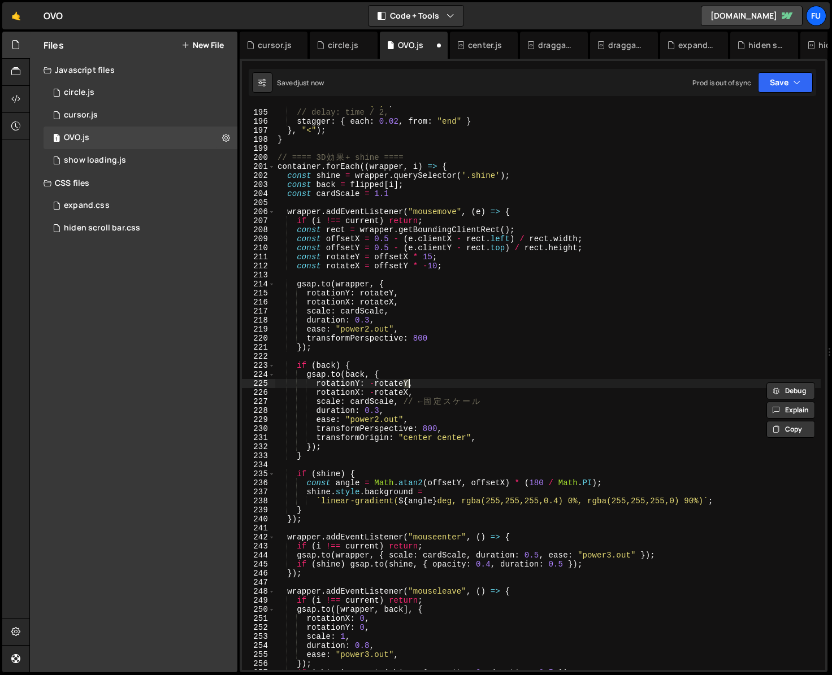
scroll to position [1735, 0]
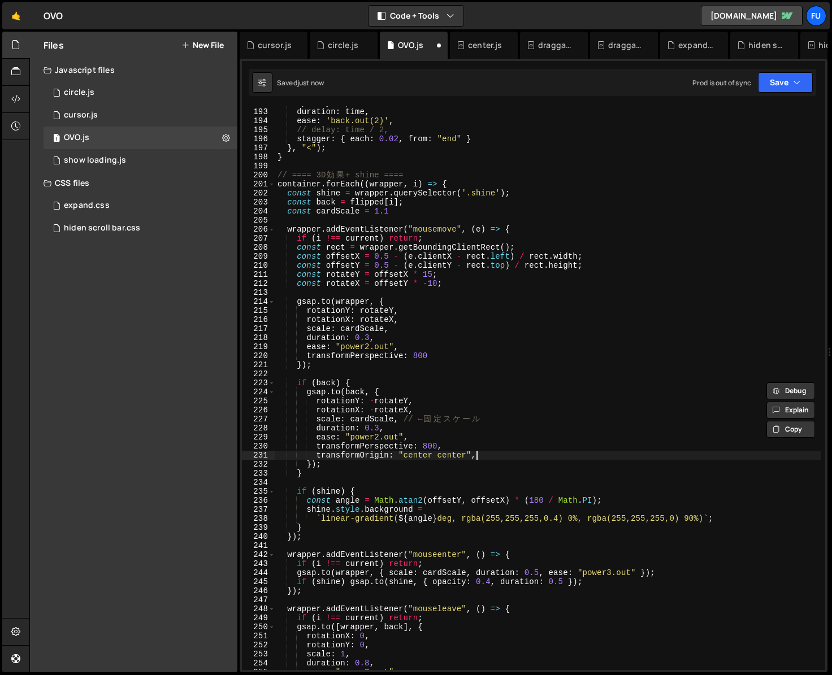
click at [497, 455] on div "opacity : 1 , duration : time , ease : 'back.out(2)' , // delay: time / 2, stag…" at bounding box center [547, 389] width 545 height 582
type textarea "transformOrigin: "center center","
click at [552, 484] on div "opacity : 1 , duration : time , ease : 'back.out(2)' , // delay: time / 2, stag…" at bounding box center [547, 389] width 545 height 582
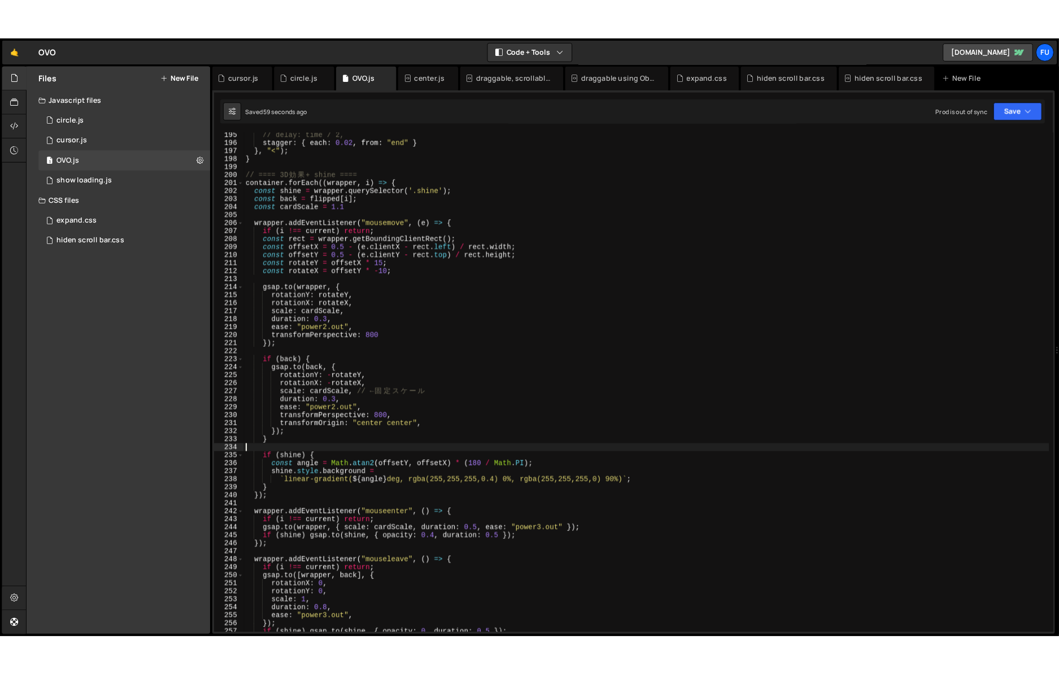
scroll to position [1694, 0]
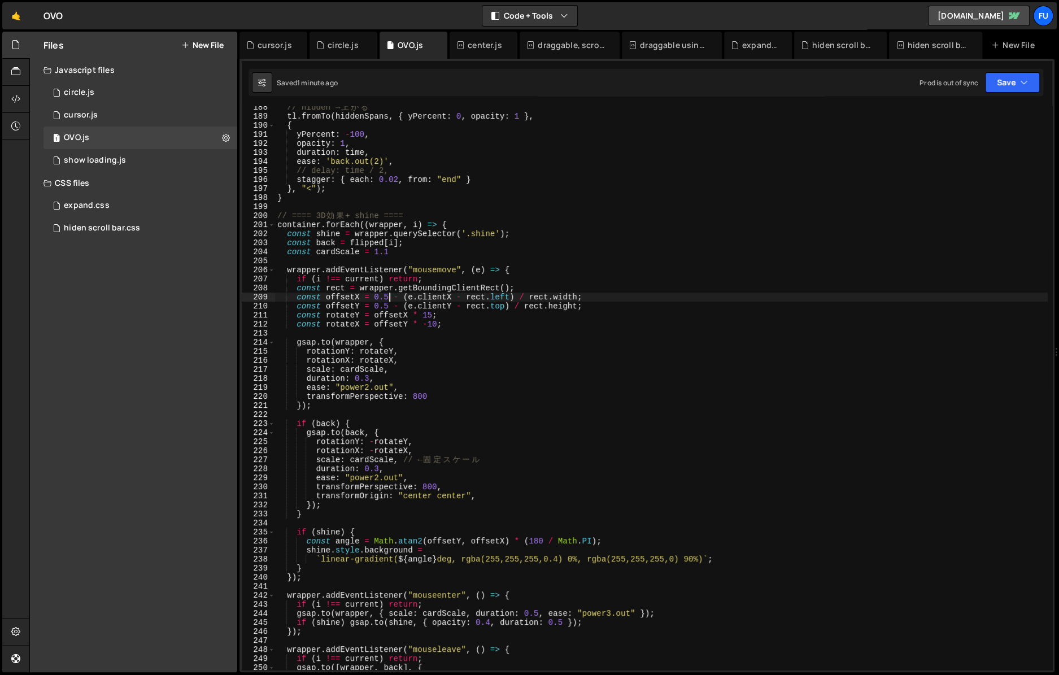
click at [390, 297] on div "// hidden → 上 が る tl . fromTo ( hiddenSpans , { yPercent : 0 , opacity : 1 } , …" at bounding box center [661, 394] width 773 height 582
click at [395, 329] on div "// hidden → 上 が る tl . fromTo ( hiddenSpans , { yPercent : 0 , opacity : 1 } , …" at bounding box center [661, 394] width 773 height 582
click at [389, 306] on div "// hidden → 上 が る tl . fromTo ( hiddenSpans , { yPercent : 0 , opacity : 1 } , …" at bounding box center [661, 394] width 773 height 582
click at [646, 528] on div "// hidden → 上 が る tl . fromTo ( hiddenSpans , { yPercent : 0 , opacity : 1 } , …" at bounding box center [661, 394] width 773 height 582
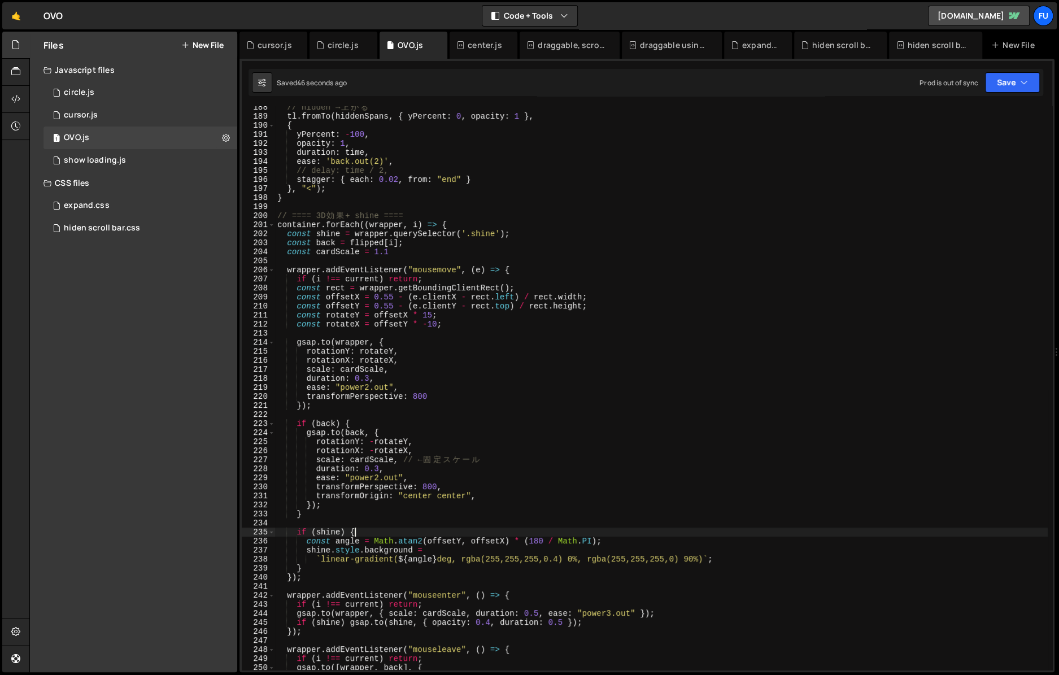
scroll to position [0, 5]
click at [510, 549] on div "// hidden → 上 が る tl . fromTo ( hiddenSpans , { yPercent : 0 , opacity : 1 } , …" at bounding box center [661, 394] width 773 height 582
click at [677, 541] on div "// hidden → 上 が る tl . fromTo ( hiddenSpans , { yPercent : 0 , opacity : 1 } , …" at bounding box center [661, 394] width 773 height 582
click at [460, 545] on div "// hidden → 上 が る tl . fromTo ( hiddenSpans , { yPercent : 0 , opacity : 1 } , …" at bounding box center [661, 394] width 773 height 582
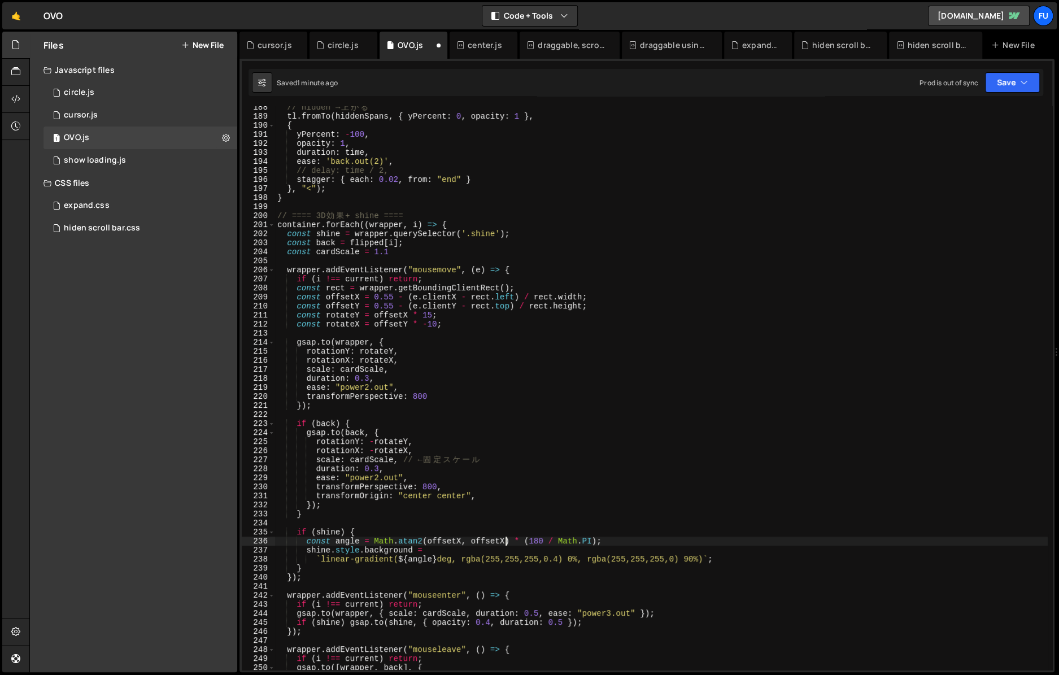
click at [505, 543] on div "// hidden → 上 が る tl . fromTo ( hiddenSpans , { yPercent : 0 , opacity : 1 } , …" at bounding box center [661, 394] width 773 height 582
click at [372, 539] on div "// hidden → 上 が る tl . fromTo ( hiddenSpans , { yPercent : 0 , opacity : 1 } , …" at bounding box center [661, 394] width 773 height 582
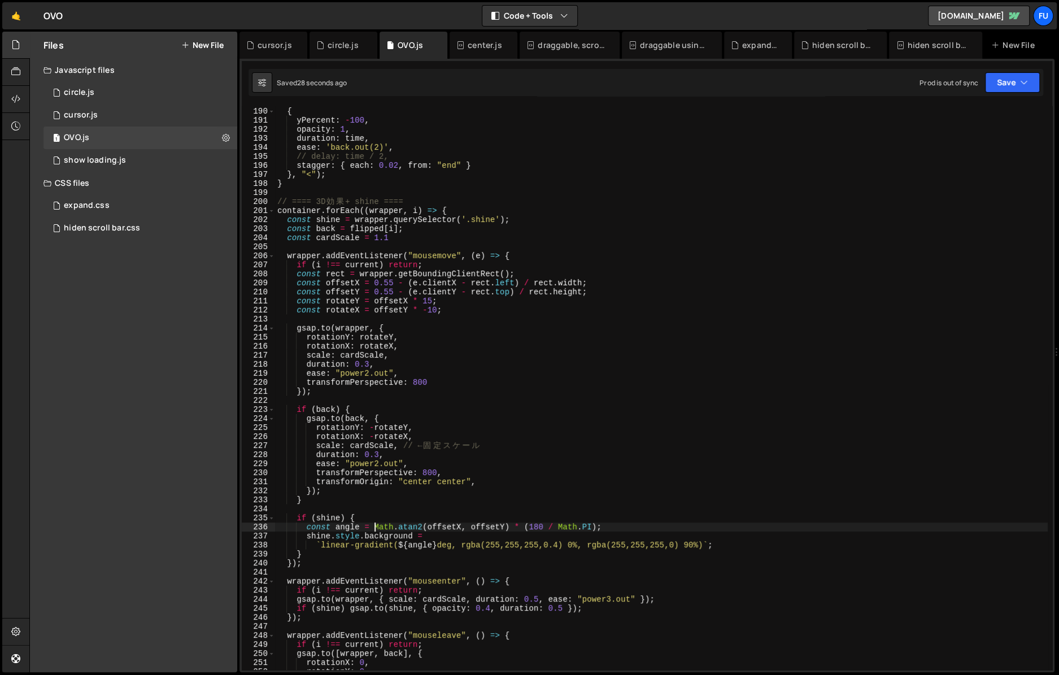
scroll to position [1710, 0]
click at [574, 543] on div "{ yPercent : - 100 , opacity : 1 , duration : time , ease : 'back.out(2)' , // …" at bounding box center [661, 396] width 773 height 582
click at [696, 542] on div "{ yPercent : - 100 , opacity : 1 , duration : time , ease : 'back.out(2)' , // …" at bounding box center [661, 396] width 773 height 582
click at [679, 544] on div "{ yPercent : - 100 , opacity : 1 , duration : time , ease : 'back.out(2)' , // …" at bounding box center [661, 396] width 773 height 582
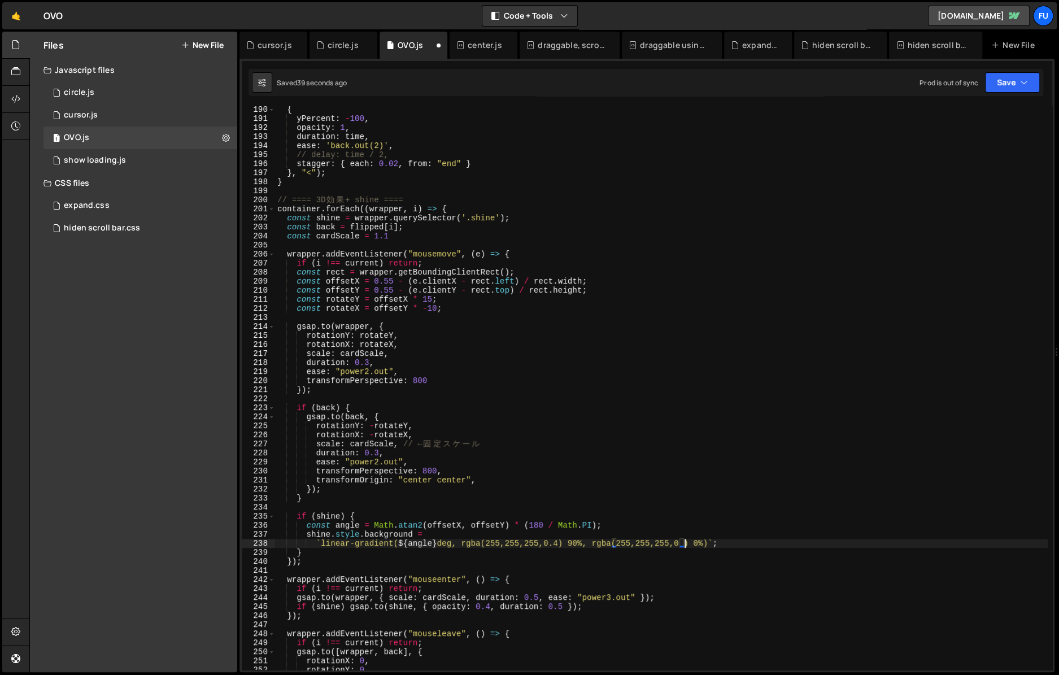
scroll to position [0, 28]
click at [574, 545] on div "{ yPercent : - 100 , opacity : 1 , duration : time , ease : 'back.out(2)' , // …" at bounding box center [661, 396] width 773 height 582
click at [692, 546] on div "{ yPercent : - 100 , opacity : 1 , duration : time , ease : 'back.out(2)' , // …" at bounding box center [661, 396] width 773 height 582
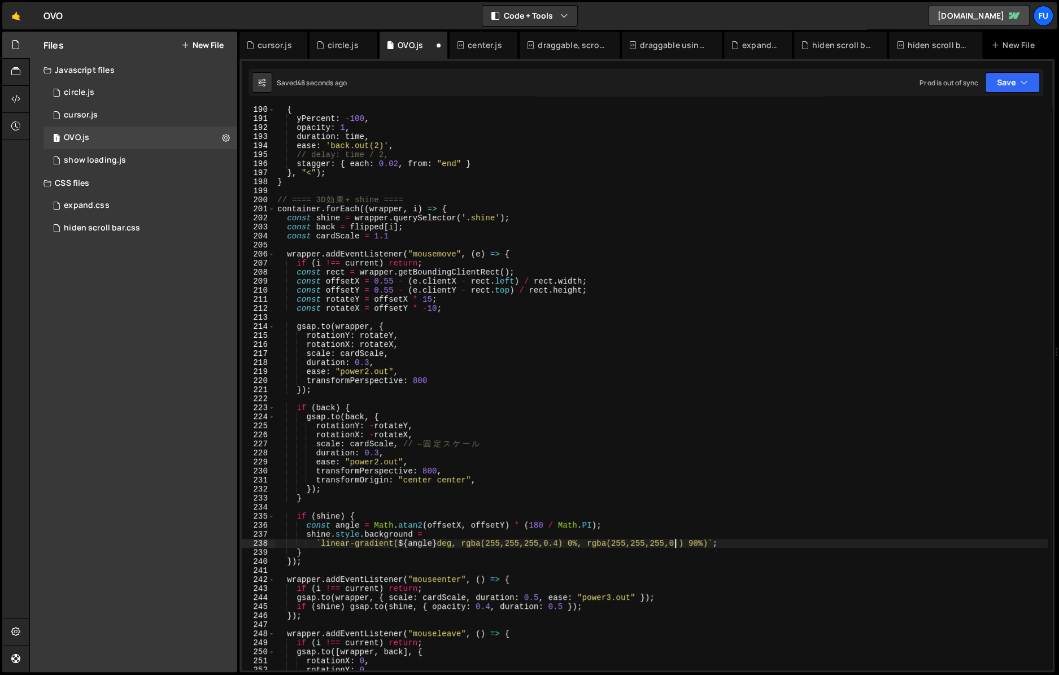
click at [676, 544] on div "{ yPercent : - 100 , opacity : 1 , duration : time , ease : 'back.out(2)' , // …" at bounding box center [661, 396] width 773 height 582
click at [557, 544] on div "{ yPercent : - 100 , opacity : 1 , duration : time , ease : 'back.out(2)' , // …" at bounding box center [661, 396] width 773 height 582
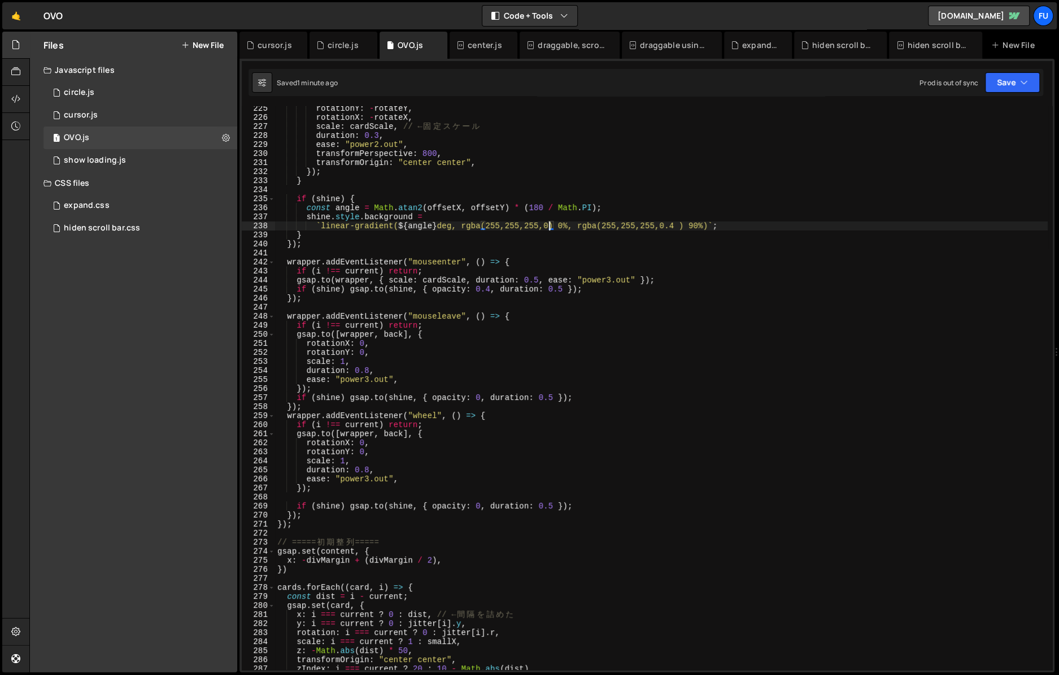
scroll to position [2025, 0]
click at [493, 292] on div "rotationY : - rotateY , rotationX : - rotateX , scale : cardScale , // ← 固 定 ス …" at bounding box center [661, 397] width 773 height 582
drag, startPoint x: 568, startPoint y: 294, endPoint x: 581, endPoint y: 294, distance: 13.0
click at [568, 294] on div "rotationY : - rotateY , rotationX : - rotateX , scale : cardScale , // ← 固 定 ス …" at bounding box center [661, 397] width 773 height 582
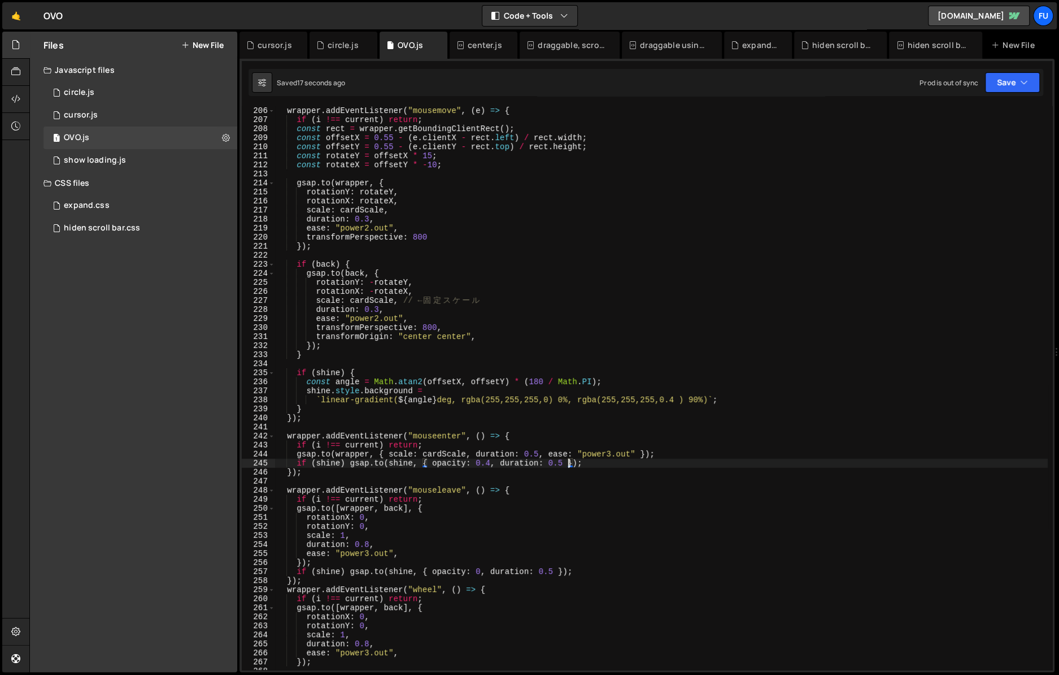
scroll to position [1869, 0]
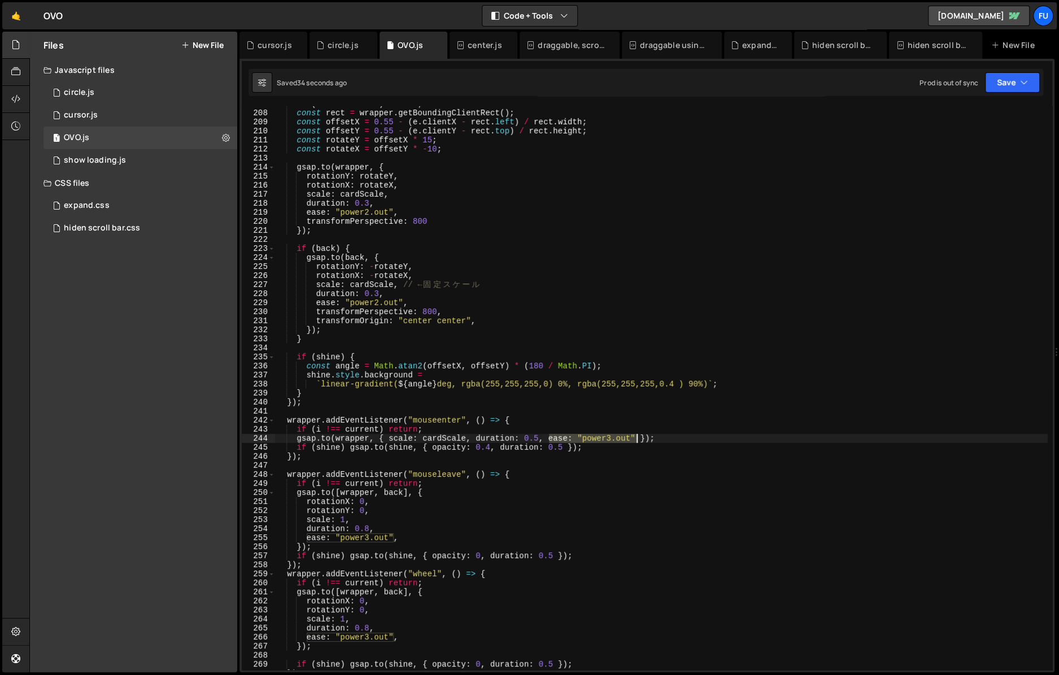
drag, startPoint x: 549, startPoint y: 437, endPoint x: 635, endPoint y: 438, distance: 85.3
click at [635, 438] on div "if ( i !== current ) return ; const rect = wrapper . getBoundingClientRect ( ) …" at bounding box center [661, 390] width 773 height 582
click at [567, 449] on div "if ( i !== current ) return ; const rect = wrapper . getBoundingClientRect ( ) …" at bounding box center [661, 390] width 773 height 582
paste textarea "ease: "power3.out""
click at [562, 445] on div "if ( i !== current ) return ; const rect = wrapper . getBoundingClientRect ( ) …" at bounding box center [661, 390] width 773 height 582
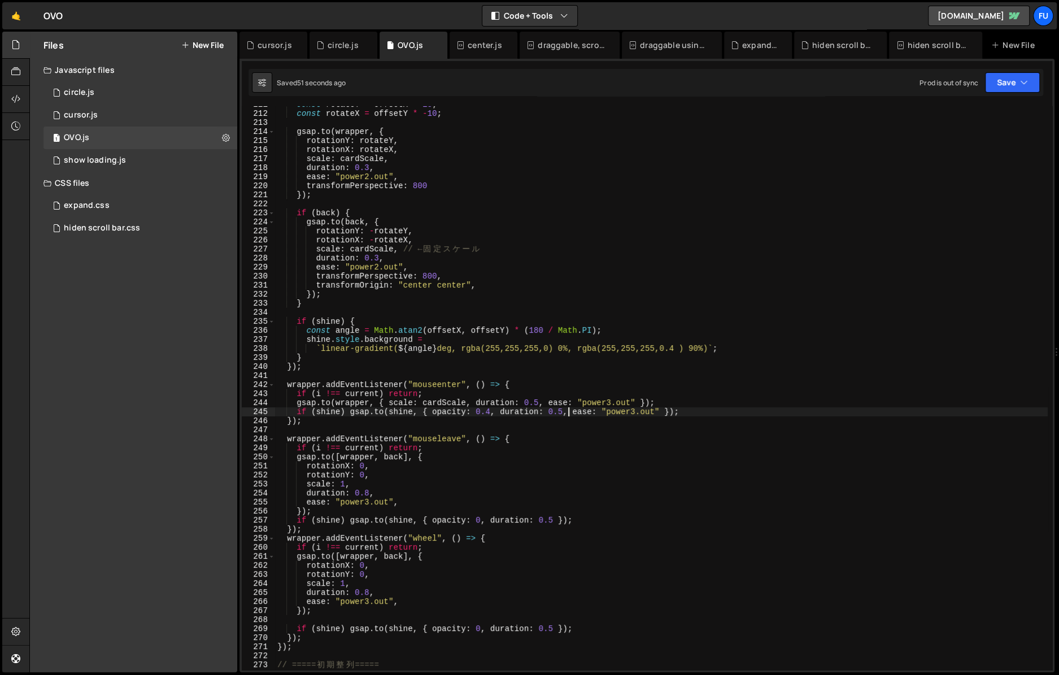
scroll to position [0, 0]
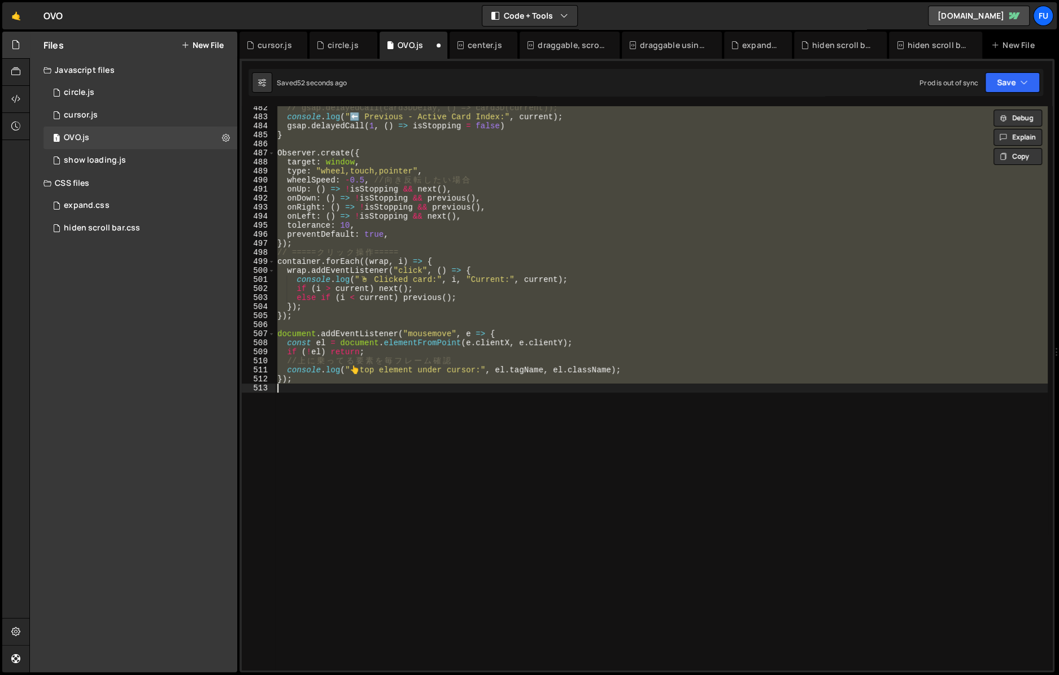
click at [597, 288] on div "// gsap.delayedCall(card3DDelay, () => card3D(current)); console . log ( "⬅️ Pr…" at bounding box center [661, 394] width 773 height 582
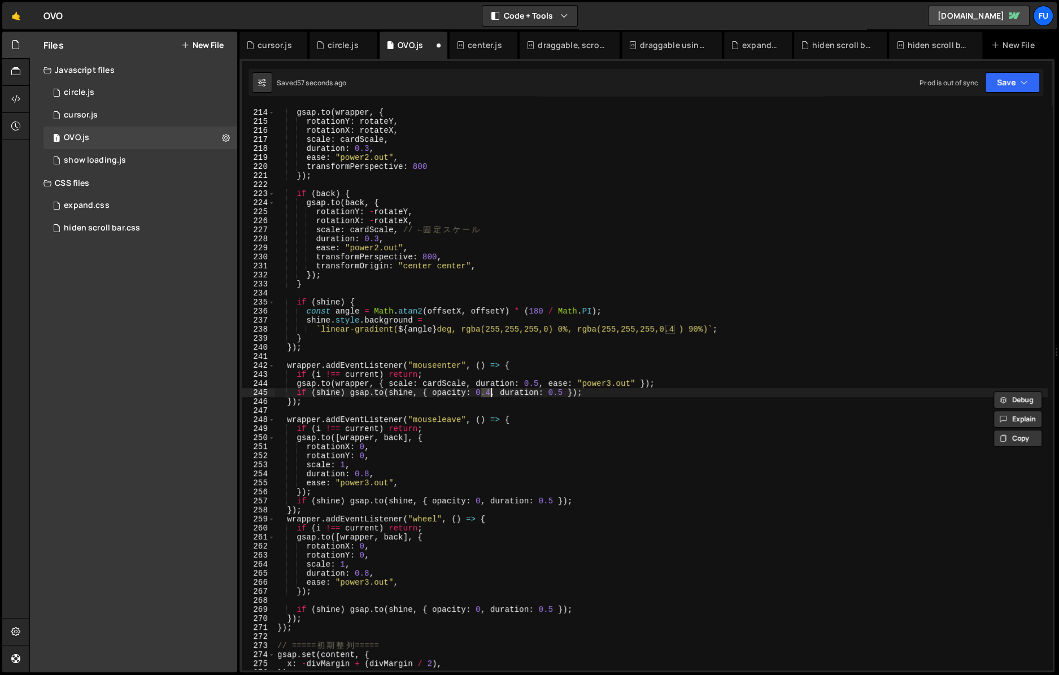
click at [480, 337] on div "gsap . to ( wrapper , { rotationY : rotateY , rotationX : rotateX , scale : car…" at bounding box center [661, 390] width 773 height 582
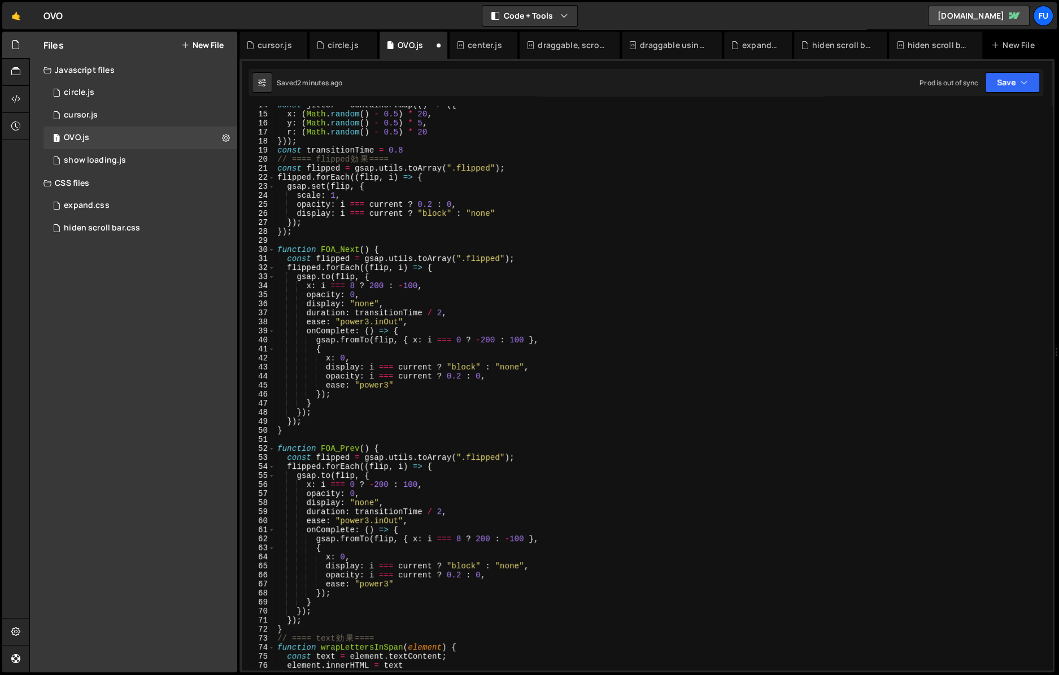
scroll to position [110, 0]
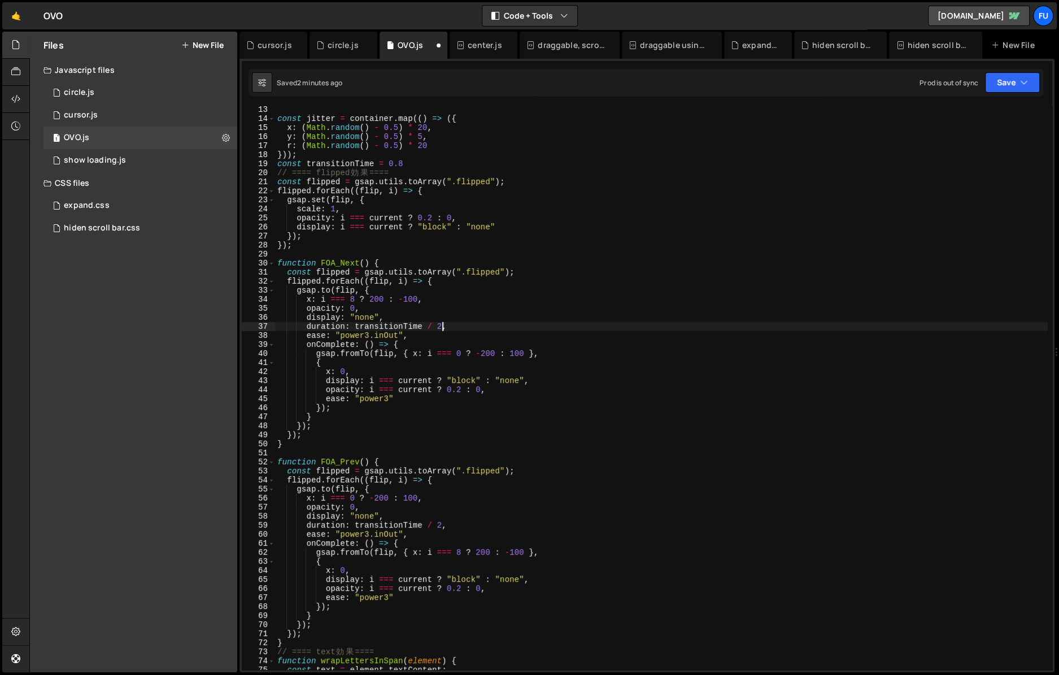
click at [441, 328] on div "const jitter = container . map (( ) => ({ x : ( Math . random ( ) - 0.5 ) * 20 …" at bounding box center [661, 396] width 773 height 582
click at [438, 527] on div "const jitter = container . map (( ) => ({ x : ( Math . random ( ) - 0.5 ) * 20 …" at bounding box center [661, 396] width 773 height 582
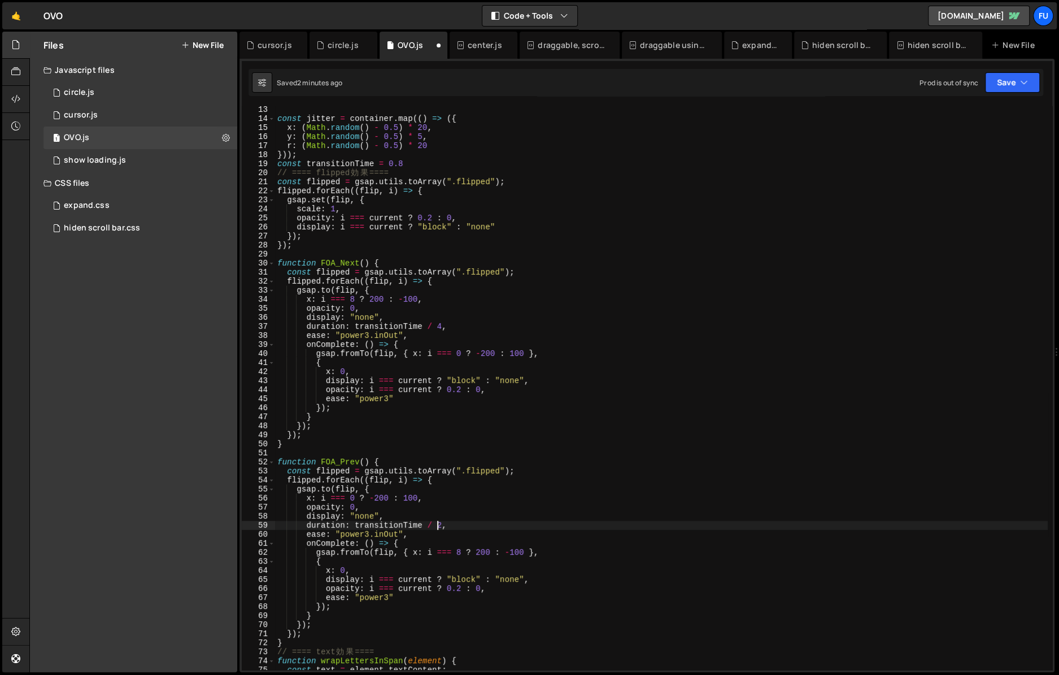
click at [442, 526] on div "const jitter = container . map (( ) => ({ x : ( Math . random ( ) - 0.5 ) * 20 …" at bounding box center [661, 396] width 773 height 582
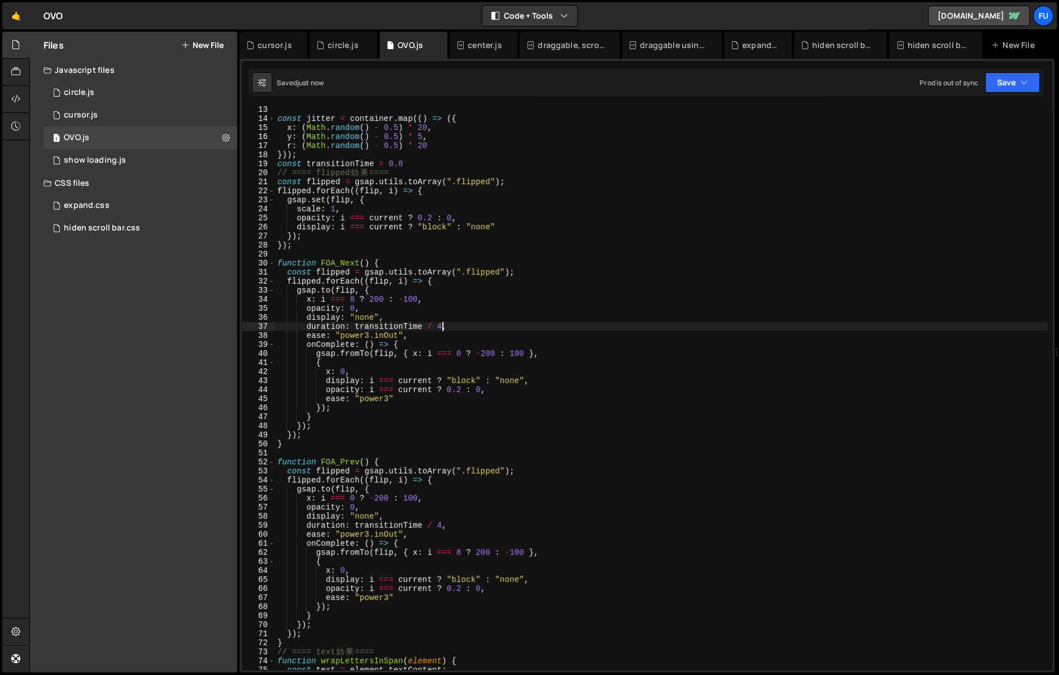
click at [444, 324] on div "const jitter = container . map (( ) => ({ x : ( Math . random ( ) - 0.5 ) * 20 …" at bounding box center [661, 396] width 773 height 582
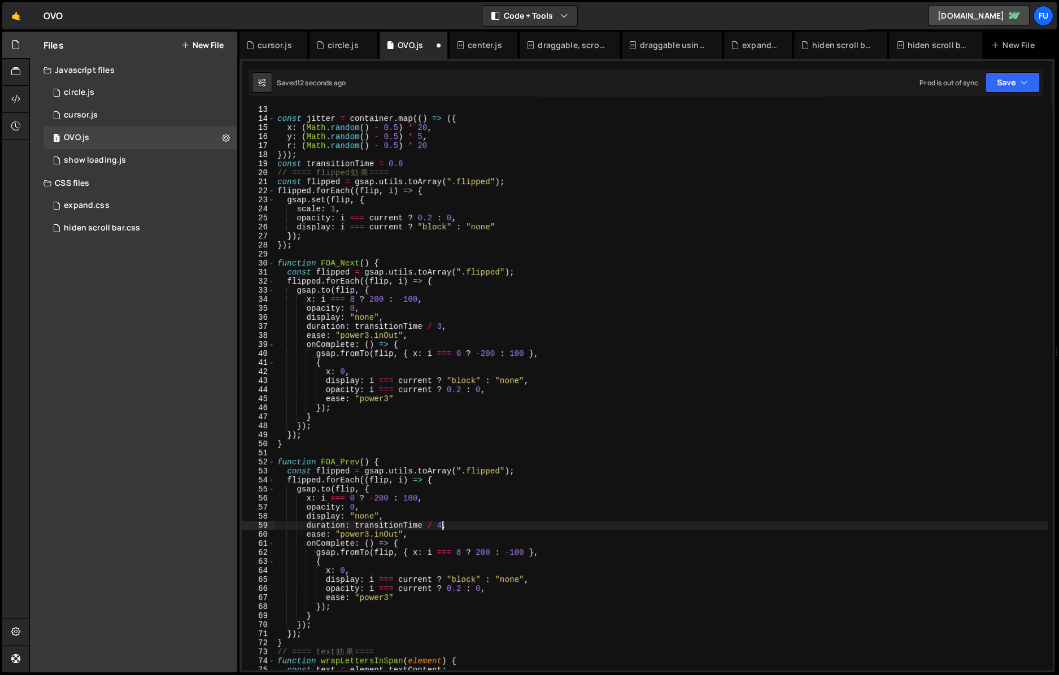
click at [442, 529] on div "const jitter = container . map (( ) => ({ x : ( Math . random ( ) - 0.5 ) * 20 …" at bounding box center [661, 396] width 773 height 582
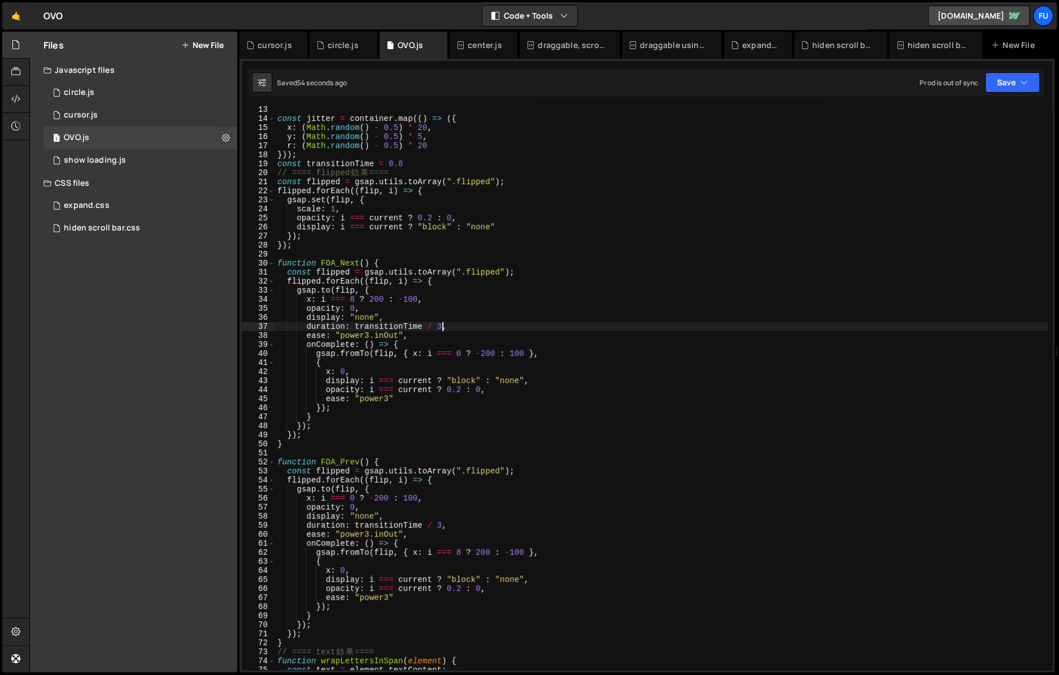
click at [443, 324] on div "const jitter = container . map (( ) => ({ x : ( Math . random ( ) - 0.5 ) * 20 …" at bounding box center [661, 396] width 773 height 582
click at [442, 527] on div "const jitter = container . map (( ) => ({ x : ( Math . random ( ) - 0.5 ) * 20 …" at bounding box center [661, 396] width 773 height 582
click at [440, 328] on div "const jitter = container . map (( ) => ({ x : ( Math . random ( ) - 0.5 ) * 20 …" at bounding box center [661, 396] width 773 height 582
click at [444, 324] on div "const jitter = container . map (( ) => ({ x : ( Math . random ( ) - 0.5 ) * 20 …" at bounding box center [661, 396] width 773 height 582
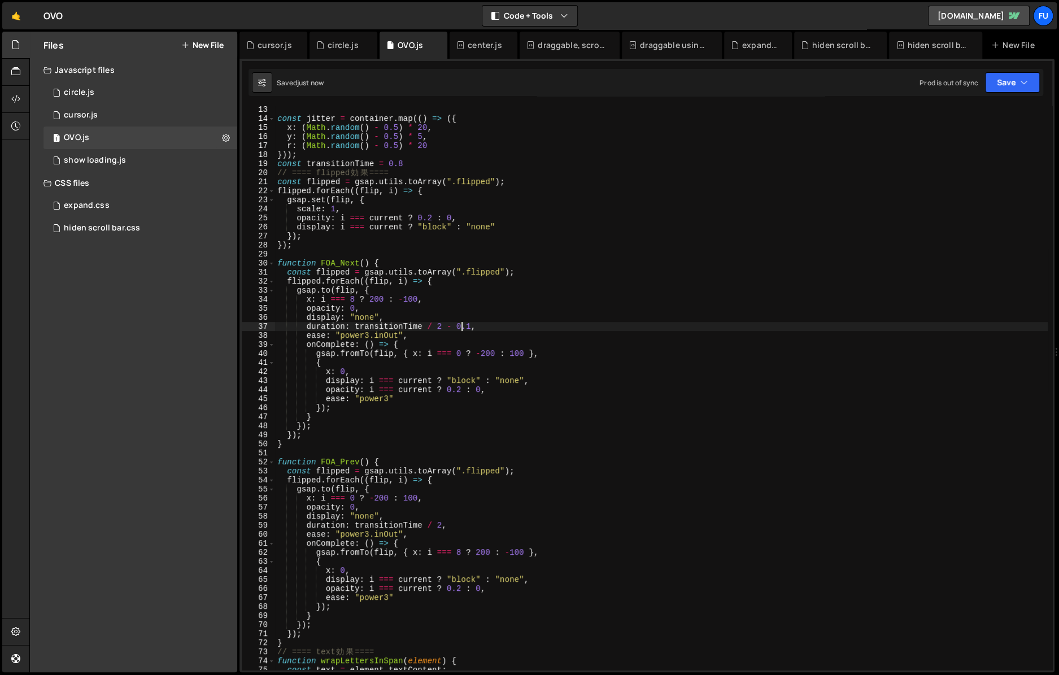
click at [445, 527] on div "const jitter = container . map (( ) => ({ x : ( Math . random ( ) - 0.5 ) * 20 …" at bounding box center [661, 396] width 773 height 582
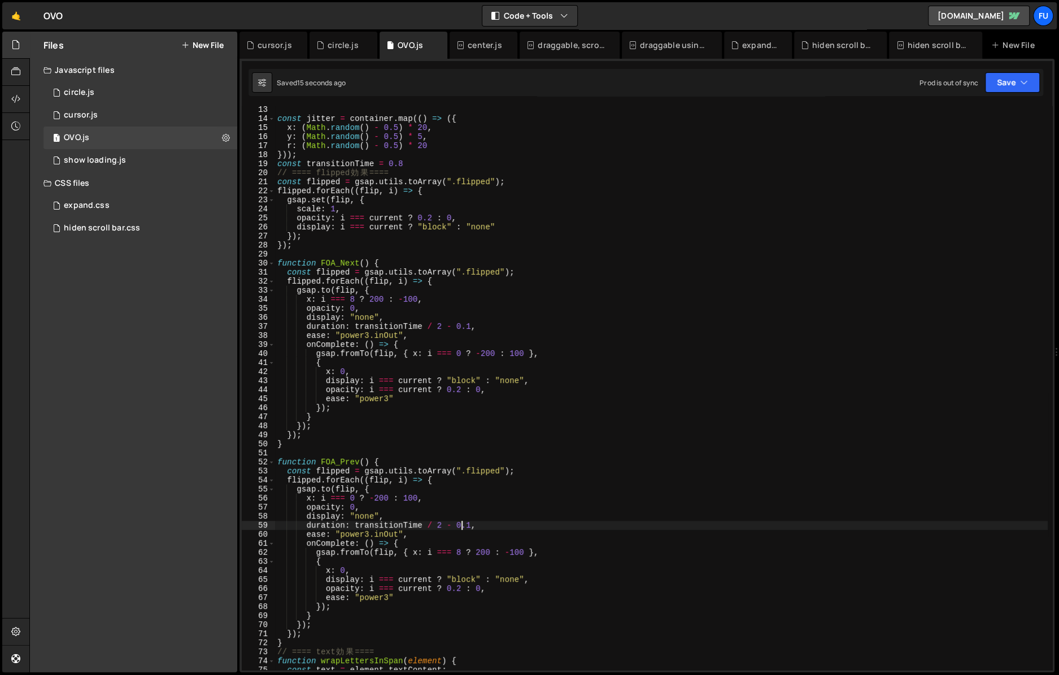
click at [471, 329] on div "const jitter = container . map (( ) => ({ x : ( Math . random ( ) - 0.5 ) * 20 …" at bounding box center [661, 396] width 773 height 582
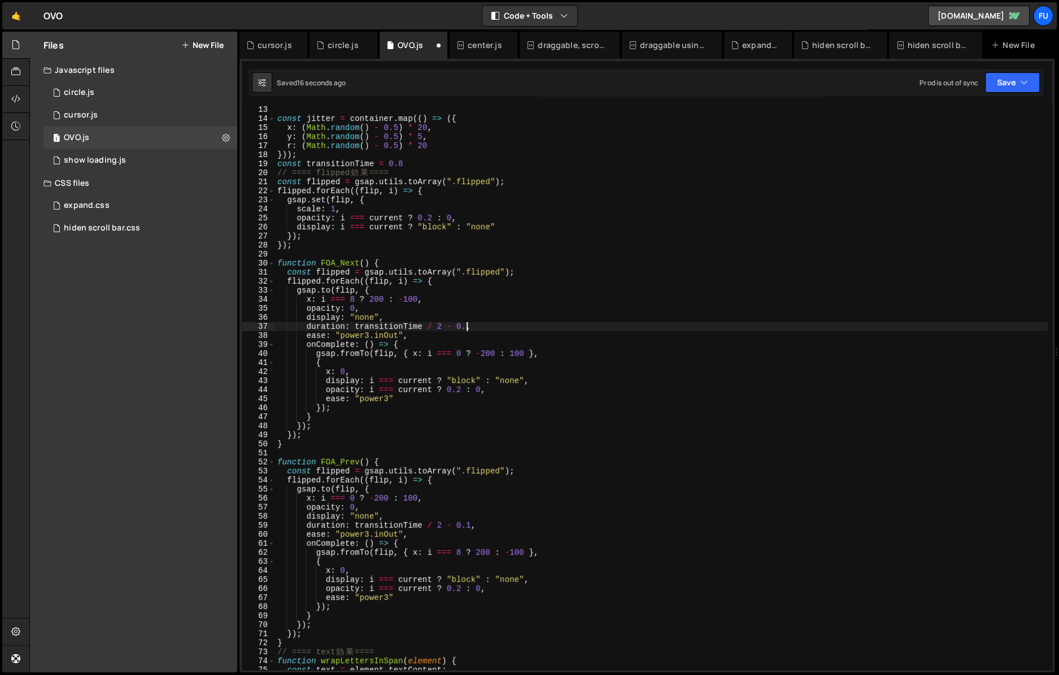
scroll to position [0, 14]
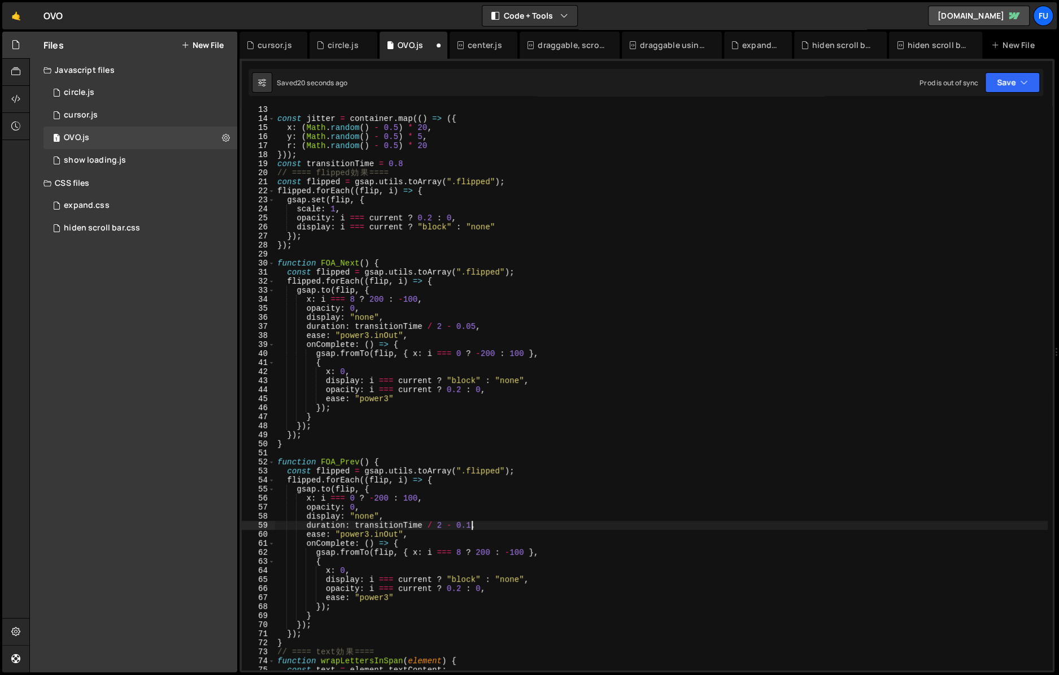
click at [470, 527] on div "const jitter = container . map (( ) => ({ x : ( Math . random ( ) - 0.5 ) * 20 …" at bounding box center [661, 396] width 773 height 582
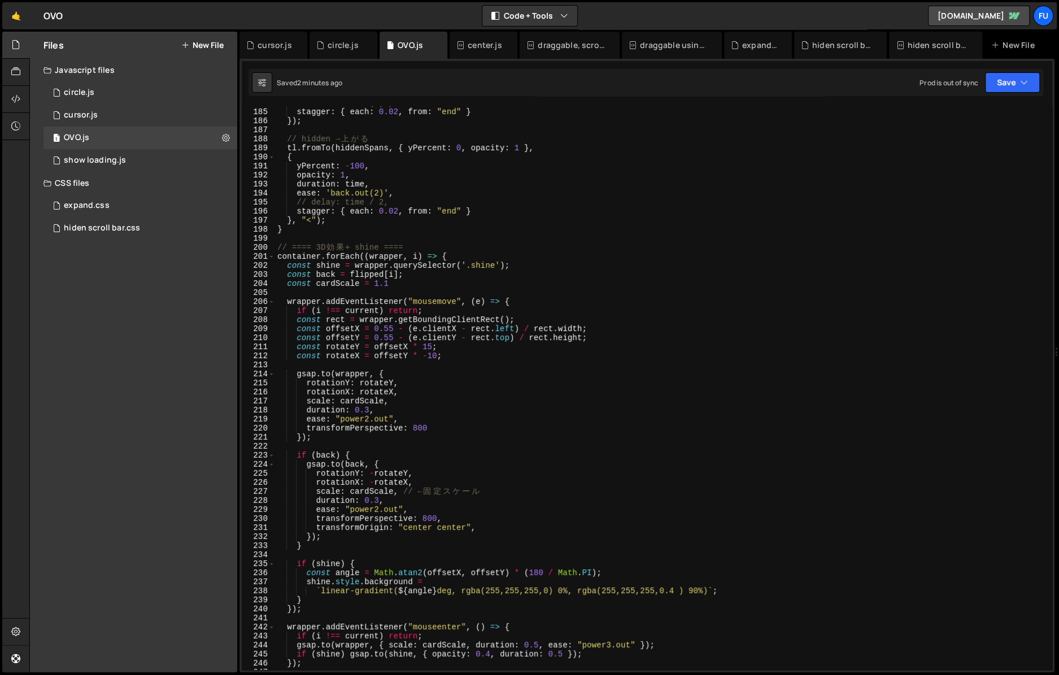
scroll to position [1676, 0]
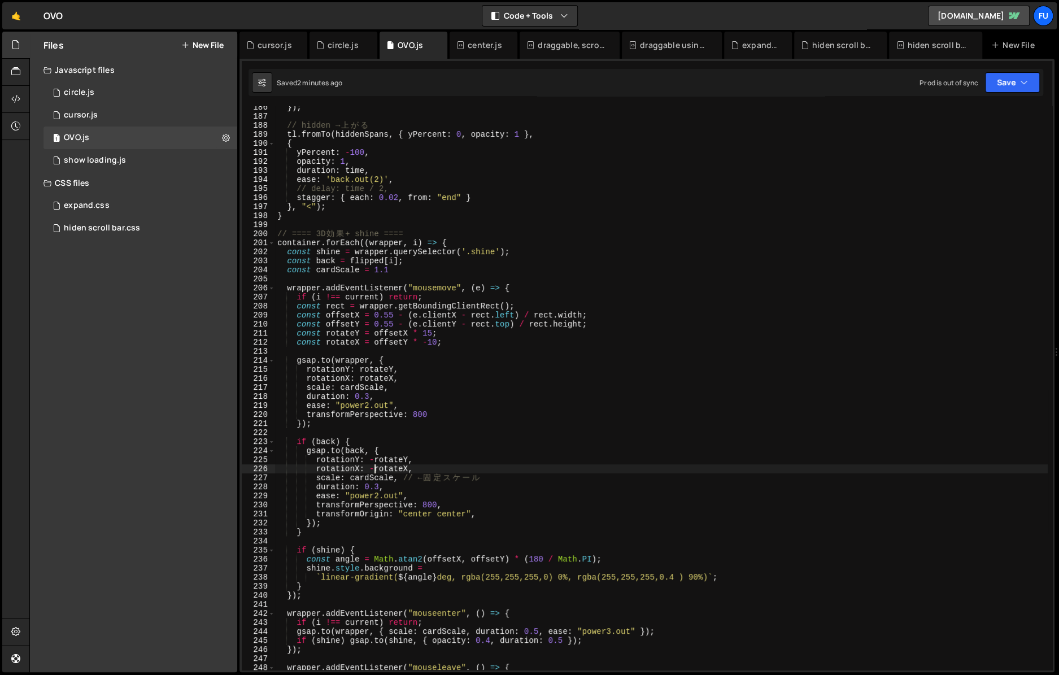
click at [375, 468] on div "}) ; // hidden → 上 が る tl . fromTo ( hiddenSpans , { yPercent : 0 , opacity : 1…" at bounding box center [661, 394] width 773 height 582
click at [405, 471] on div "}) ; // hidden → 上 が る tl . fromTo ( hiddenSpans , { yPercent : 0 , opacity : 1…" at bounding box center [661, 394] width 773 height 582
drag, startPoint x: 438, startPoint y: 476, endPoint x: 370, endPoint y: 475, distance: 68.9
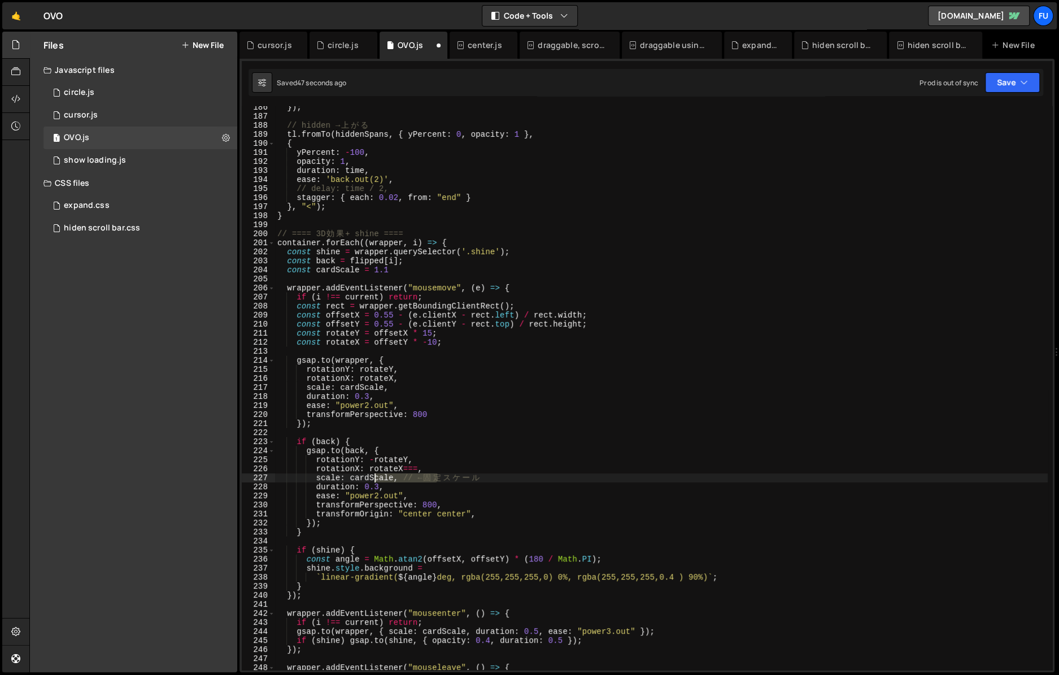
click at [370, 475] on div "}) ; // hidden → 上 が る tl . fromTo ( hiddenSpans , { yPercent : 0 , opacity : 1…" at bounding box center [661, 394] width 773 height 582
click at [466, 455] on div "}) ; // hidden → 上 が る tl . fromTo ( hiddenSpans , { yPercent : 0 , opacity : 1…" at bounding box center [661, 394] width 773 height 582
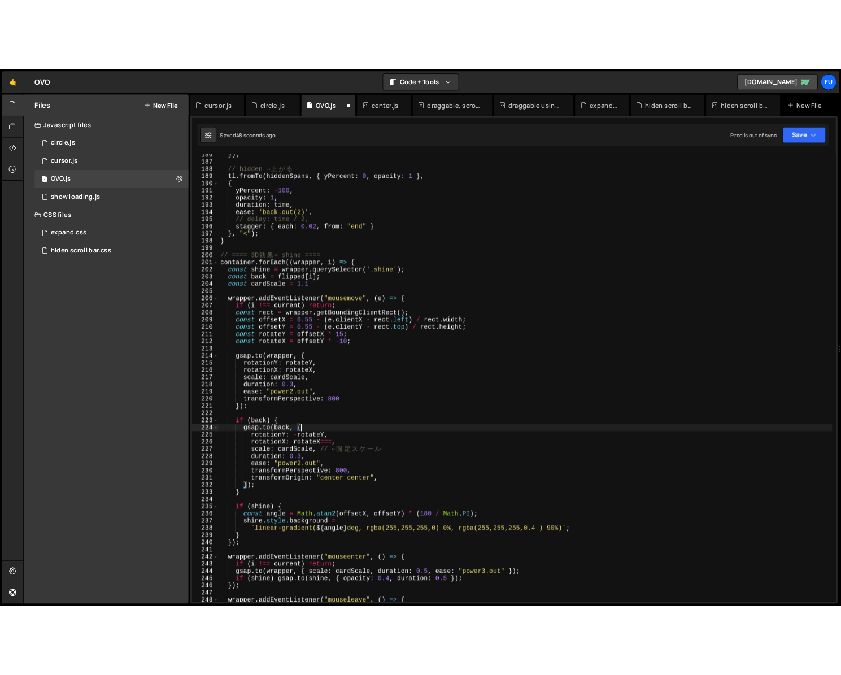
scroll to position [0, 6]
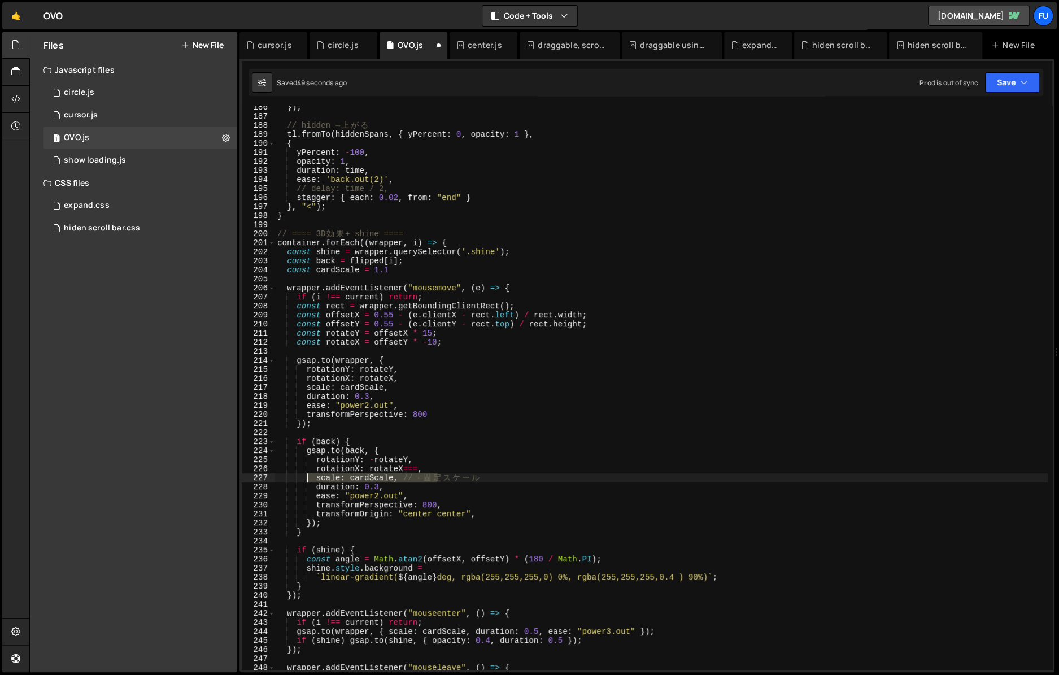
drag, startPoint x: 436, startPoint y: 474, endPoint x: 330, endPoint y: 472, distance: 106.2
click at [307, 474] on div "}) ; // hidden → 上 が る tl . fromTo ( hiddenSpans , { yPercent : 0 , opacity : 1…" at bounding box center [661, 394] width 773 height 582
click at [429, 465] on div "}) ; // hidden → 上 が る tl . fromTo ( hiddenSpans , { yPercent : 0 , opacity : 1…" at bounding box center [661, 394] width 773 height 582
drag, startPoint x: 454, startPoint y: 465, endPoint x: 283, endPoint y: 472, distance: 171.4
click at [283, 472] on div "}) ; // hidden → 上 が る tl . fromTo ( hiddenSpans , { yPercent : 0 , opacity : 1…" at bounding box center [661, 394] width 773 height 582
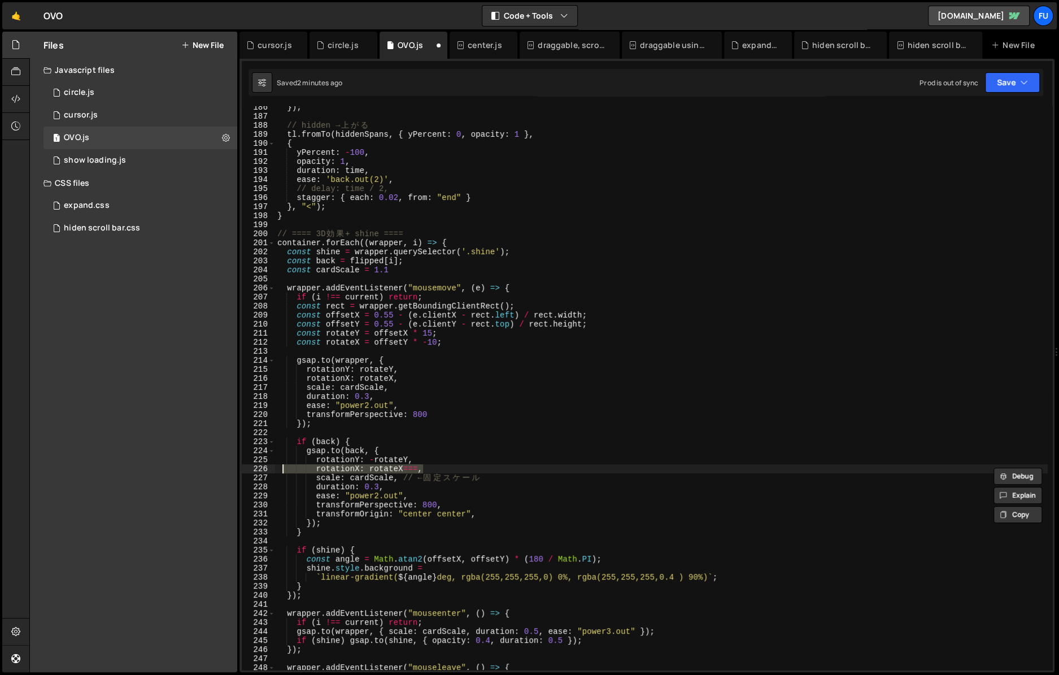
click at [419, 463] on div "}) ; // hidden → 上 が る tl . fromTo ( hiddenSpans , { yPercent : 0 , opacity : 1…" at bounding box center [661, 394] width 773 height 582
click at [419, 466] on div "}) ; // hidden → 上 が る tl . fromTo ( hiddenSpans , { yPercent : 0 , opacity : 1…" at bounding box center [661, 394] width 773 height 582
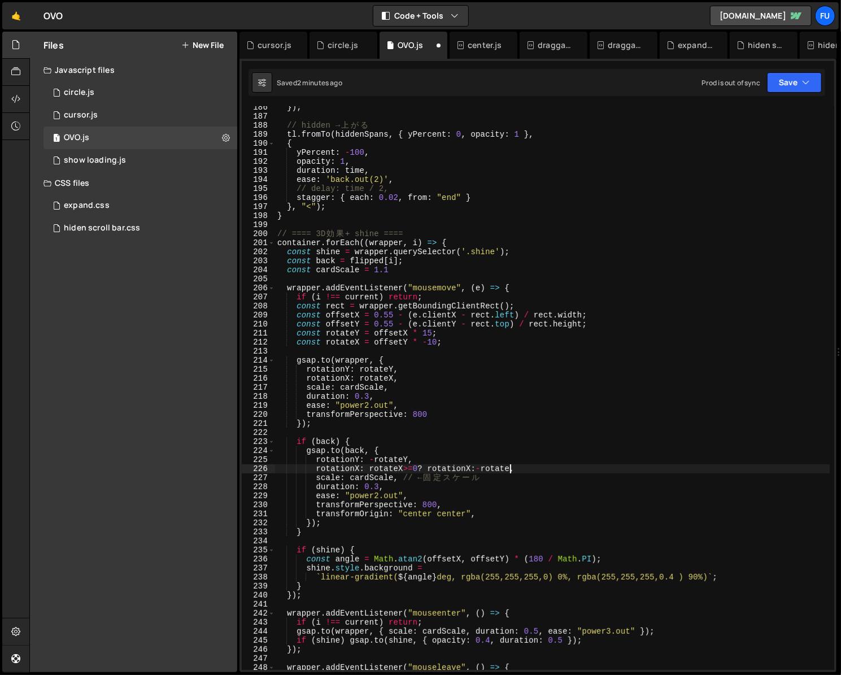
scroll to position [0, 16]
click at [367, 460] on div "}) ; // hidden → 上 が る tl . fromTo ( hiddenSpans , { yPercent : 0 , opacity : 1…" at bounding box center [552, 394] width 555 height 582
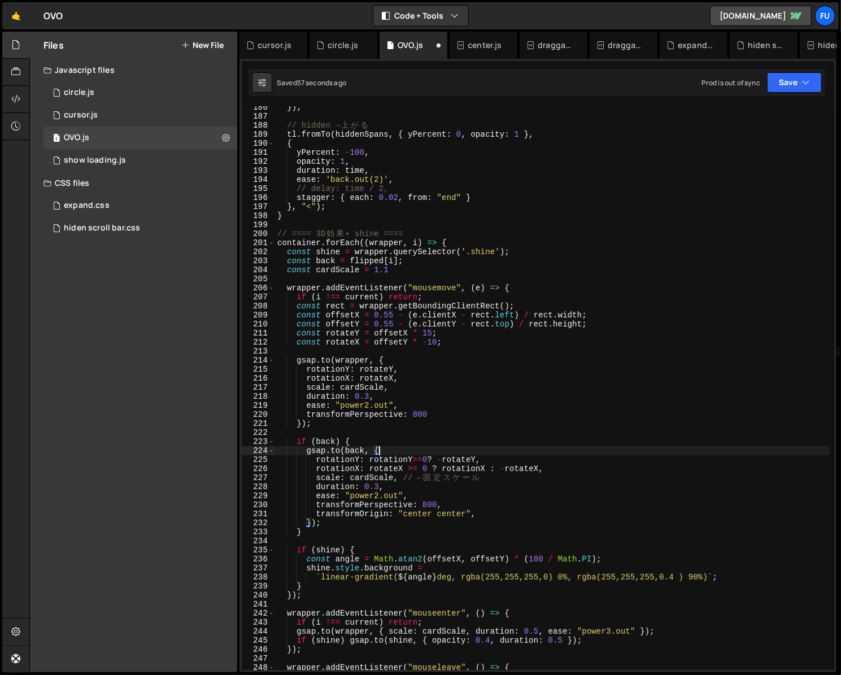
click at [495, 452] on div "}) ; // hidden → 上 が る tl . fromTo ( hiddenSpans , { yPercent : 0 , opacity : 1…" at bounding box center [552, 394] width 555 height 582
click at [490, 463] on div "}) ; // hidden → 上 が る tl . fromTo ( hiddenSpans , { yPercent : 0 , opacity : 1…" at bounding box center [552, 394] width 555 height 582
click at [410, 454] on div "}) ; // hidden → 上 が る tl . fromTo ( hiddenSpans , { yPercent : 0 , opacity : 1…" at bounding box center [552, 394] width 555 height 582
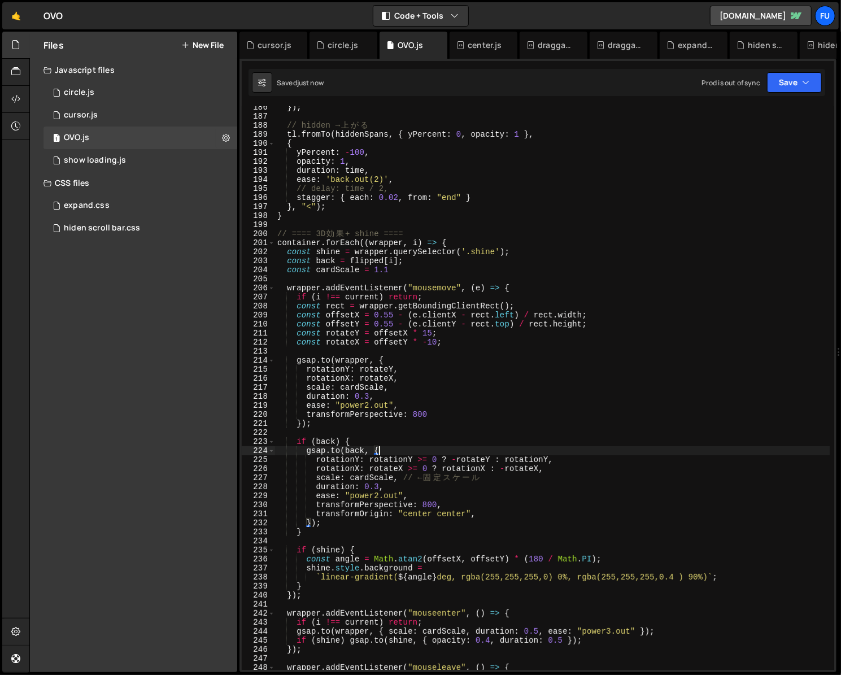
scroll to position [0, 6]
click at [409, 462] on div "}) ; // hidden → 上 が る tl . fromTo ( hiddenSpans , { yPercent : 0 , opacity : 1…" at bounding box center [552, 394] width 555 height 582
click at [537, 450] on div "}) ; // hidden → 上 が る tl . fromTo ( hiddenSpans , { yPercent : 0 , opacity : 1…" at bounding box center [552, 394] width 555 height 582
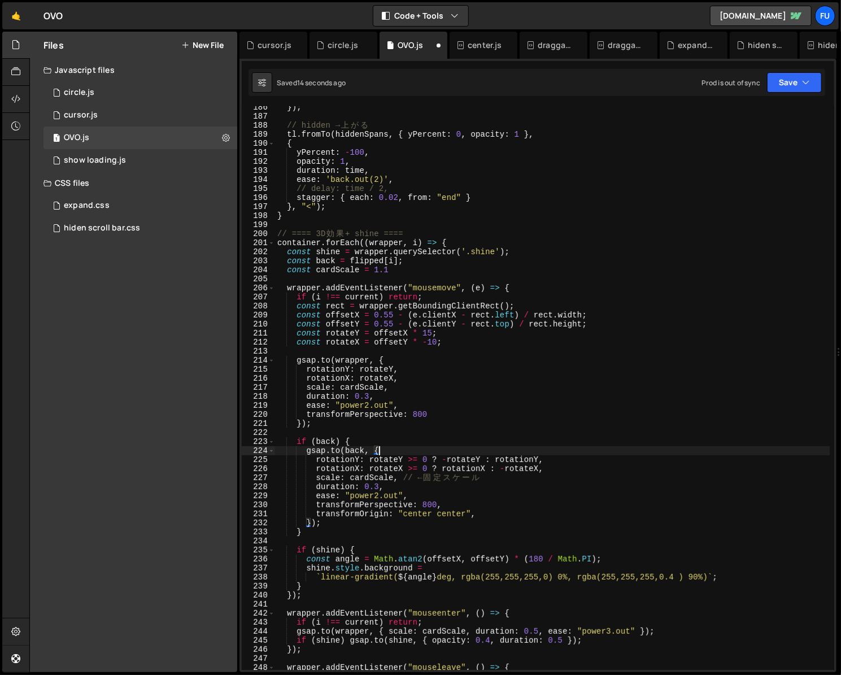
click at [481, 467] on div "}) ; // hidden → 上 が る tl . fromTo ( hiddenSpans , { yPercent : 0 , opacity : 1…" at bounding box center [552, 394] width 555 height 582
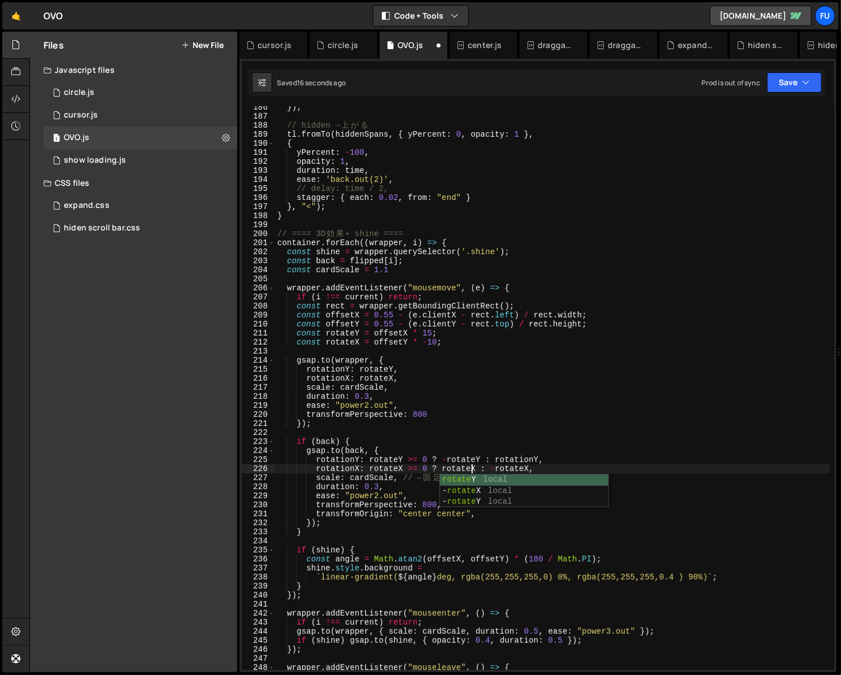
scroll to position [0, 14]
click at [532, 467] on div "}) ; // hidden → 上 が る tl . fromTo ( hiddenSpans , { yPercent : 0 , opacity : 1…" at bounding box center [552, 394] width 555 height 582
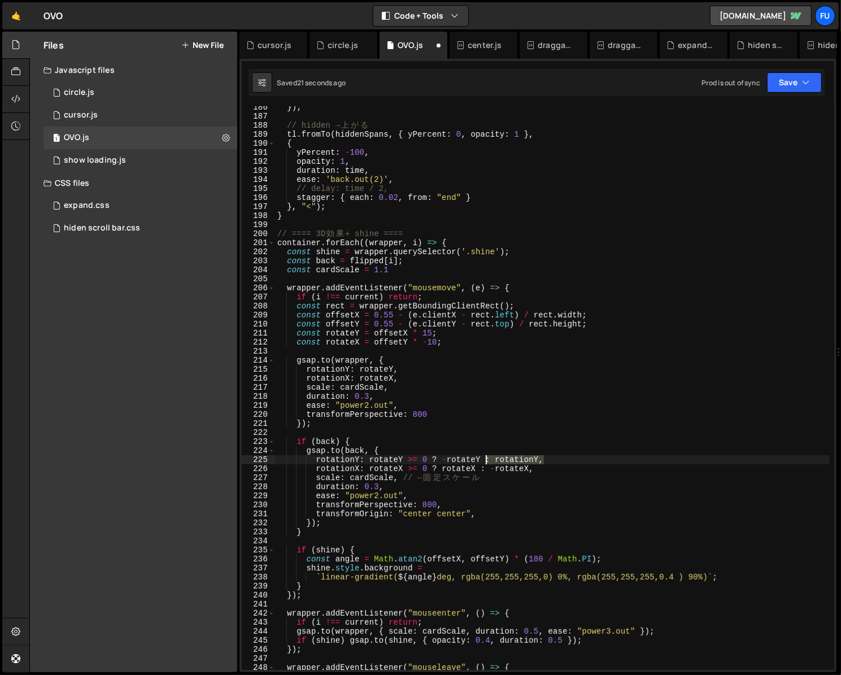
drag, startPoint x: 560, startPoint y: 462, endPoint x: 488, endPoint y: 463, distance: 72.9
click at [488, 463] on div "}) ; // hidden → 上 が る tl . fromTo ( hiddenSpans , { yPercent : 0 , opacity : 1…" at bounding box center [552, 394] width 555 height 582
drag, startPoint x: 440, startPoint y: 461, endPoint x: 407, endPoint y: 458, distance: 32.3
click at [407, 458] on div "}) ; // hidden → 上 が る tl . fromTo ( hiddenSpans , { yPercent : 0 , opacity : 1…" at bounding box center [552, 394] width 555 height 582
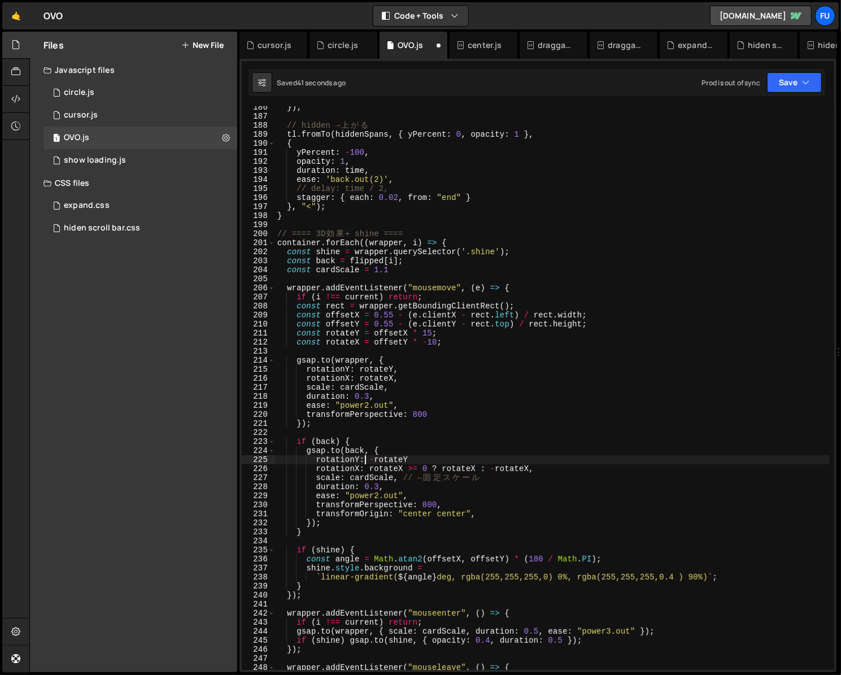
drag, startPoint x: 745, startPoint y: 194, endPoint x: 742, endPoint y: 211, distance: 17.7
click at [745, 194] on div "}) ; // hidden → 上 が る tl . fromTo ( hiddenSpans , { yPercent : 0 , opacity : 1…" at bounding box center [552, 394] width 555 height 582
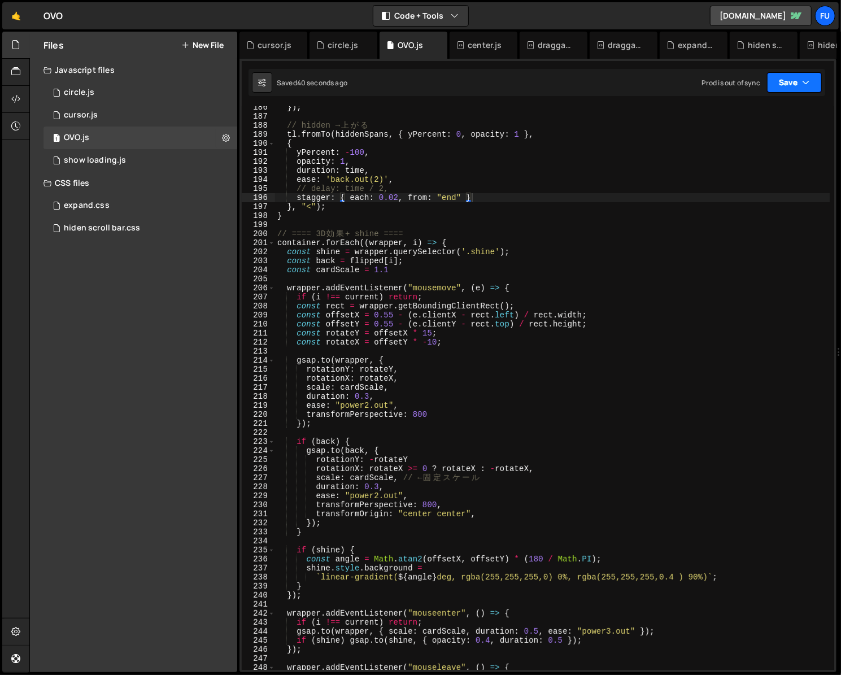
click at [772, 86] on button "Save" at bounding box center [794, 82] width 55 height 20
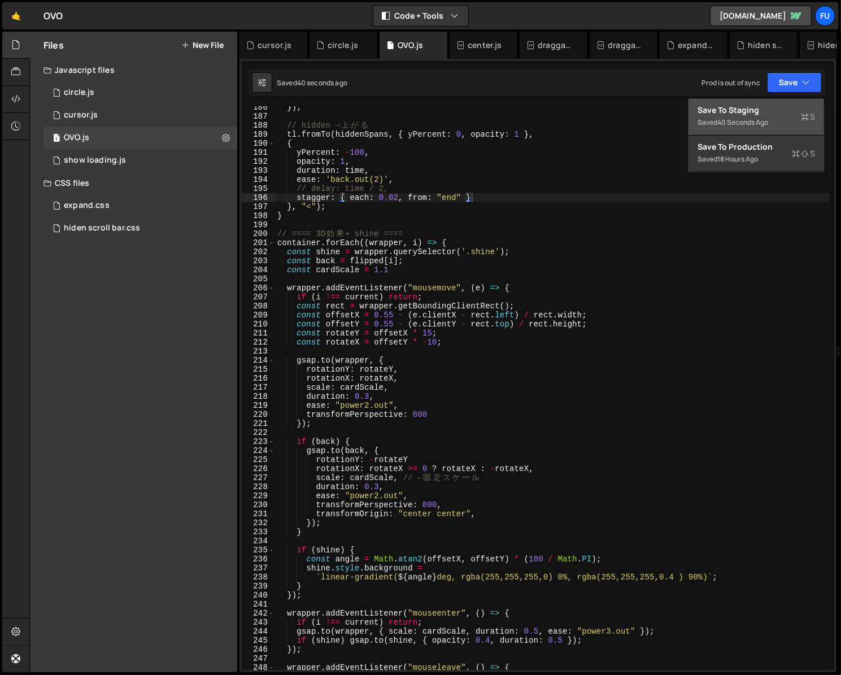
click at [754, 122] on div "40 seconds ago" at bounding box center [743, 123] width 51 height 10
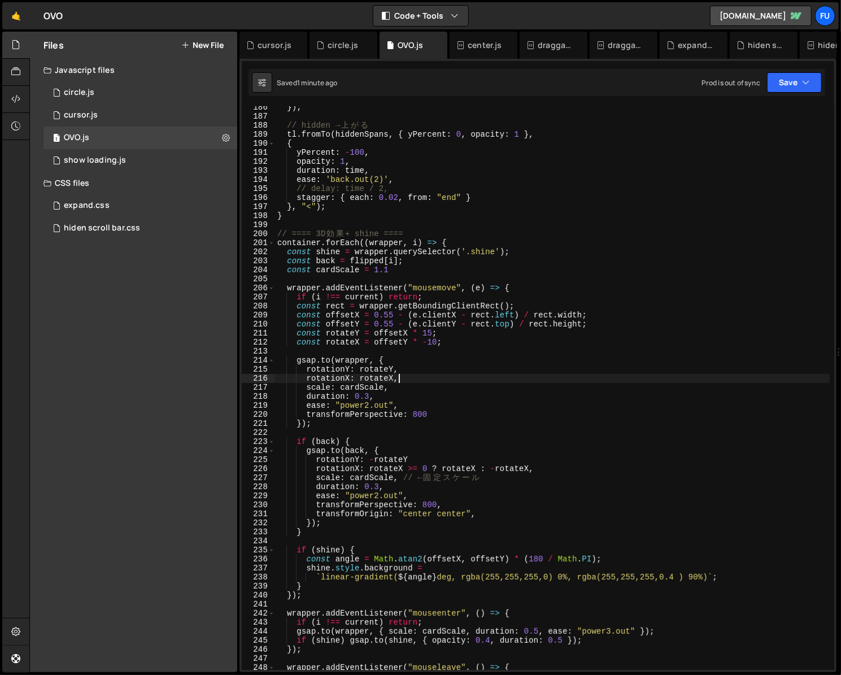
scroll to position [0, 8]
click at [453, 382] on div "}) ; // hidden → 上 が る tl . fromTo ( hiddenSpans , { yPercent : 0 , opacity : 1…" at bounding box center [552, 394] width 555 height 582
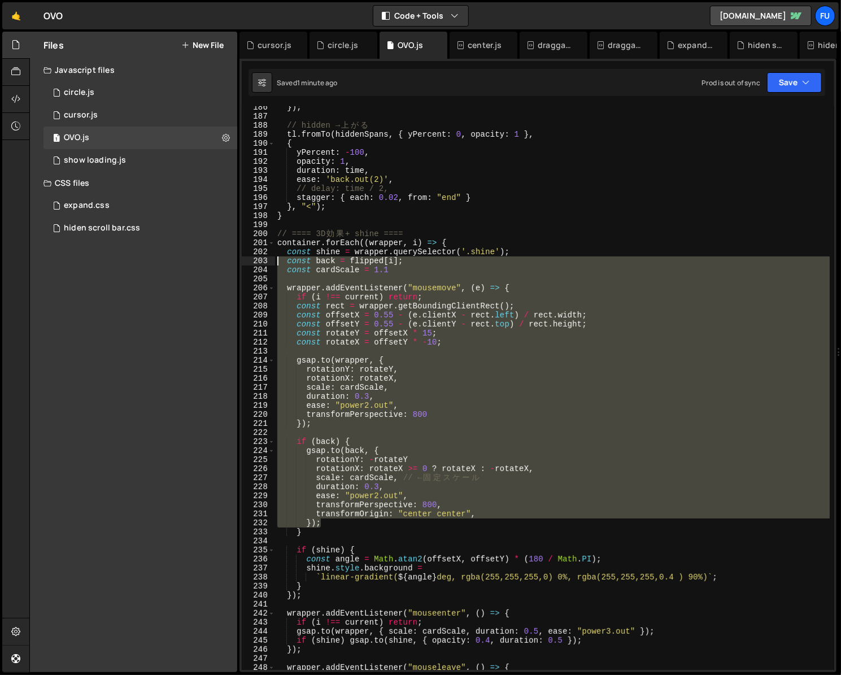
drag, startPoint x: 524, startPoint y: 521, endPoint x: 245, endPoint y: 258, distance: 384.1
click at [245, 258] on div "rotationX: rotateX, 186 187 188 189 190 191 192 193 194 195 196 197 198 199 200…" at bounding box center [538, 388] width 593 height 564
type textarea "const back = flipped[i]; const cardScale = 1.1"
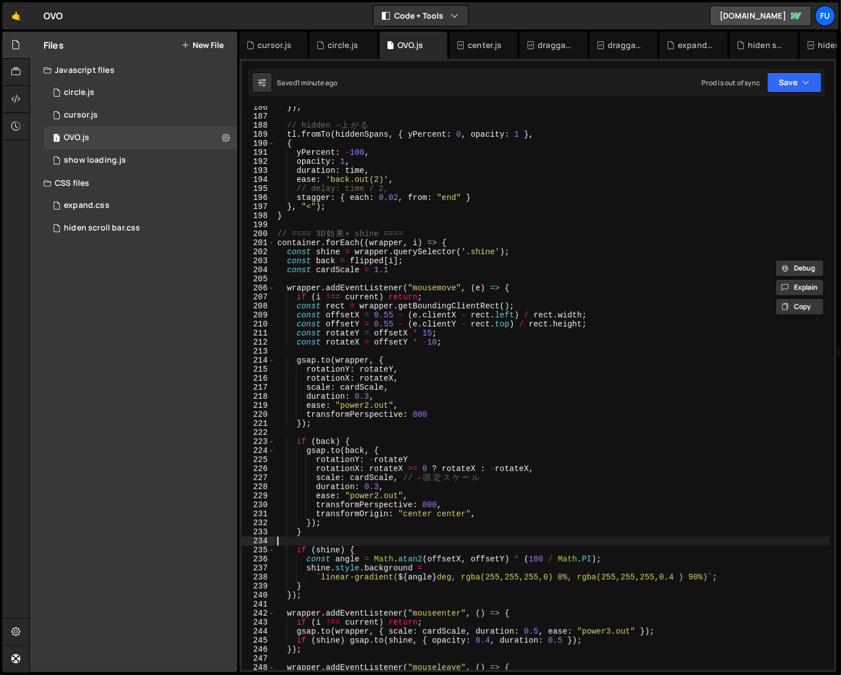
click at [325, 545] on div "}) ; // hidden → 上 が る tl . fromTo ( hiddenSpans , { yPercent : 0 , opacity : 1…" at bounding box center [552, 394] width 555 height 582
click at [488, 454] on div "}) ; // hidden → 上 が る tl . fromTo ( hiddenSpans , { yPercent : 0 , opacity : 1…" at bounding box center [552, 394] width 555 height 582
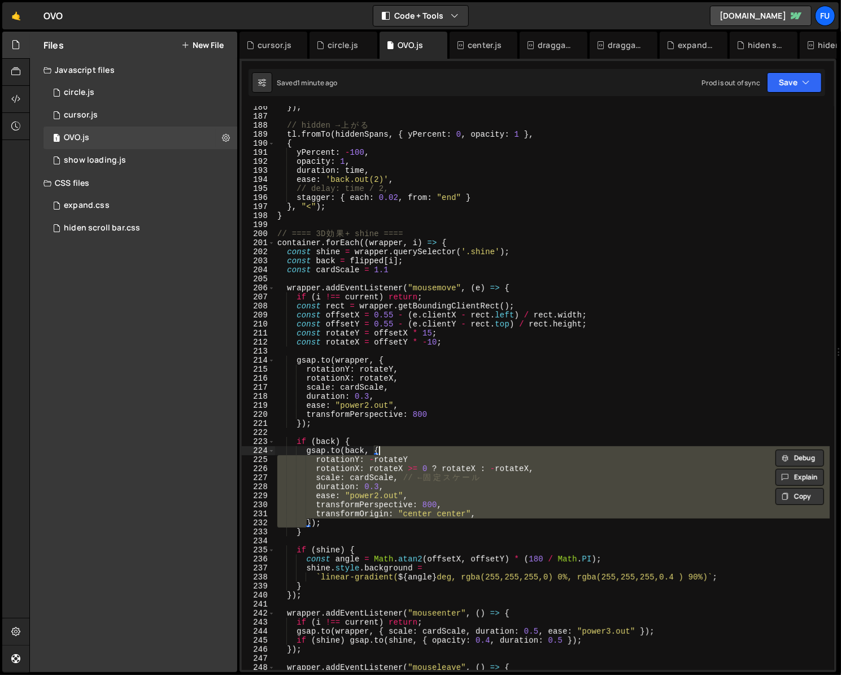
click at [479, 459] on div "}) ; // hidden → 上 が る tl . fromTo ( hiddenSpans , { yPercent : 0 , opacity : 1…" at bounding box center [552, 388] width 555 height 564
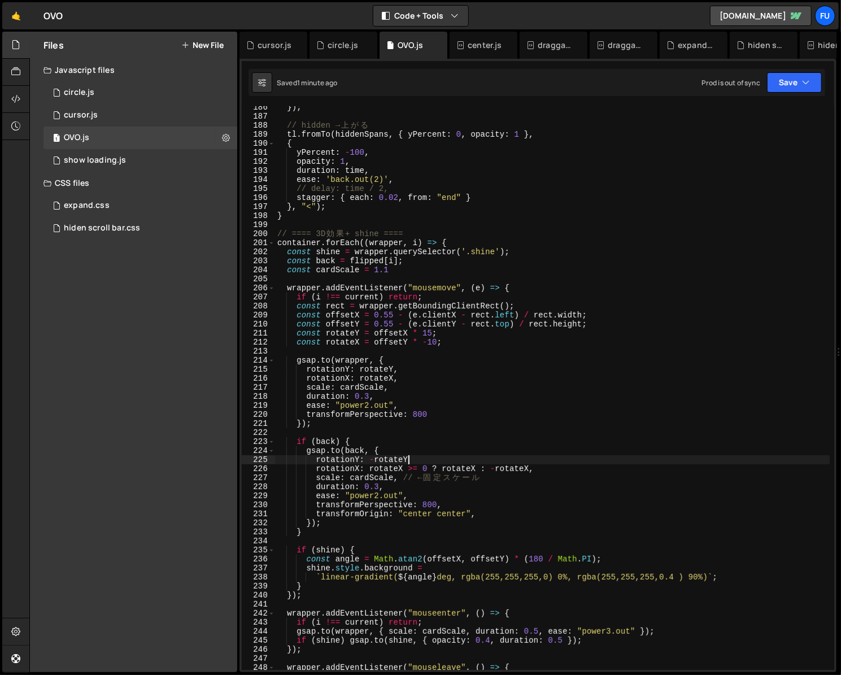
type textarea "、"
click at [480, 470] on div "}) ; // hidden → 上 が る tl . fromTo ( hiddenSpans , { yPercent : 0 , opacity : 1…" at bounding box center [552, 394] width 555 height 582
click at [551, 471] on div "}) ; // hidden → 上 が る tl . fromTo ( hiddenSpans , { yPercent : 0 , opacity : 1…" at bounding box center [552, 394] width 555 height 582
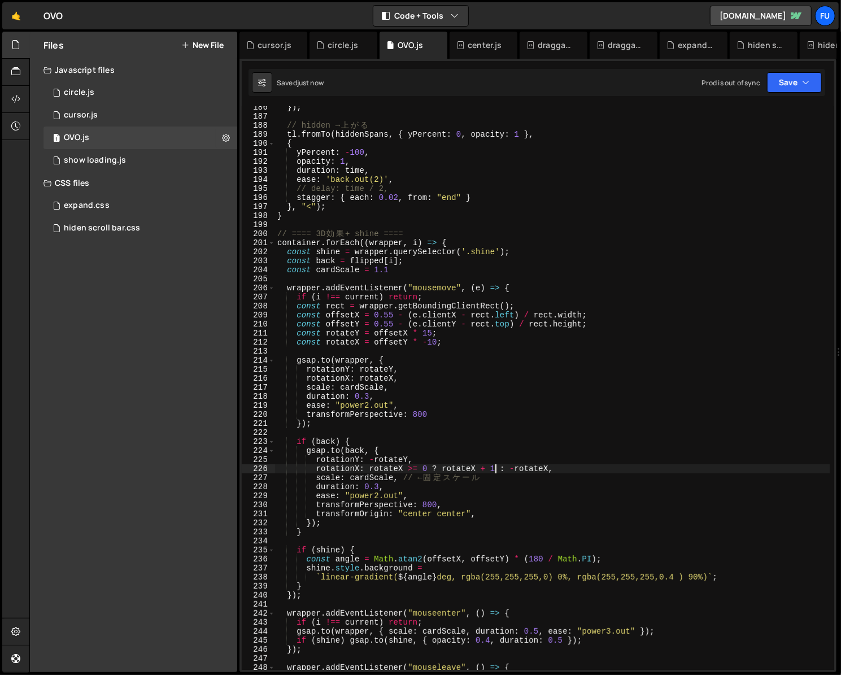
click at [497, 468] on div "}) ; // hidden → 上 が る tl . fromTo ( hiddenSpans , { yPercent : 0 , opacity : 1…" at bounding box center [552, 394] width 555 height 582
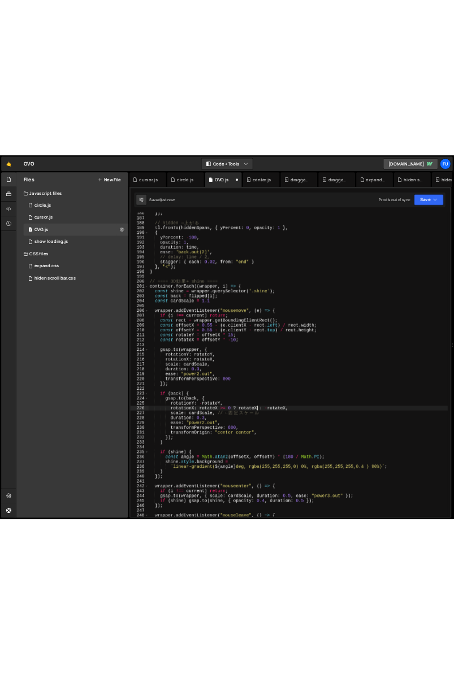
scroll to position [0, 17]
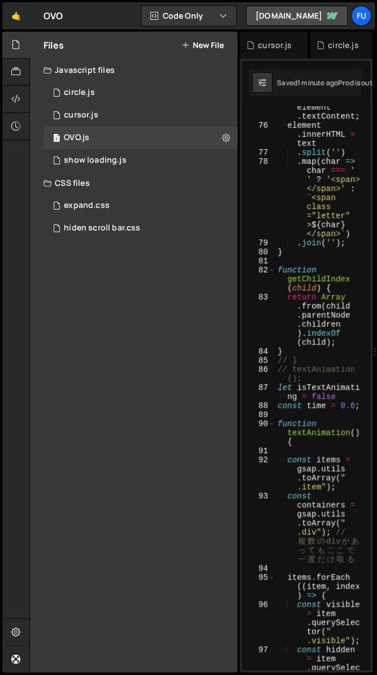
drag, startPoint x: 373, startPoint y: 107, endPoint x: 433, endPoint y: 108, distance: 60.5
click at [377, 108] on html "Projects [GEOGRAPHIC_DATA] Blog Fu Projects Your Teams Invite team member Accou…" at bounding box center [188, 337] width 377 height 675
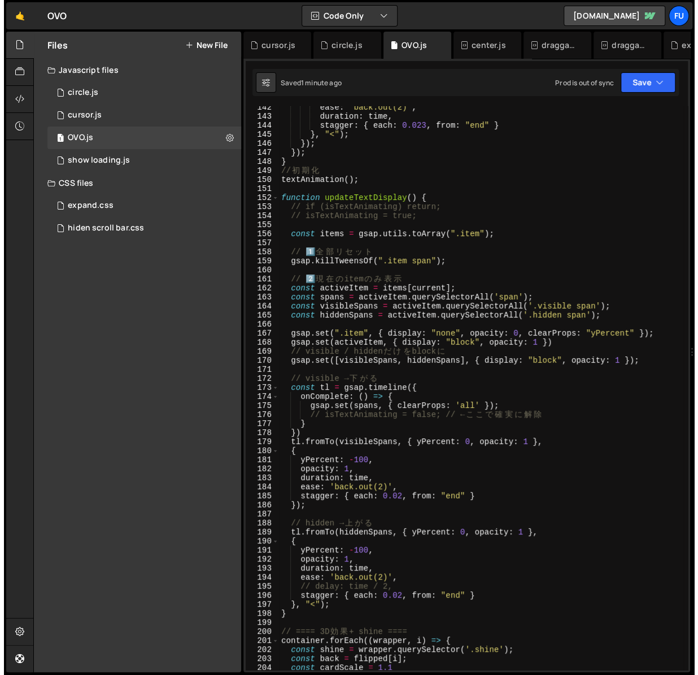
scroll to position [1305, 0]
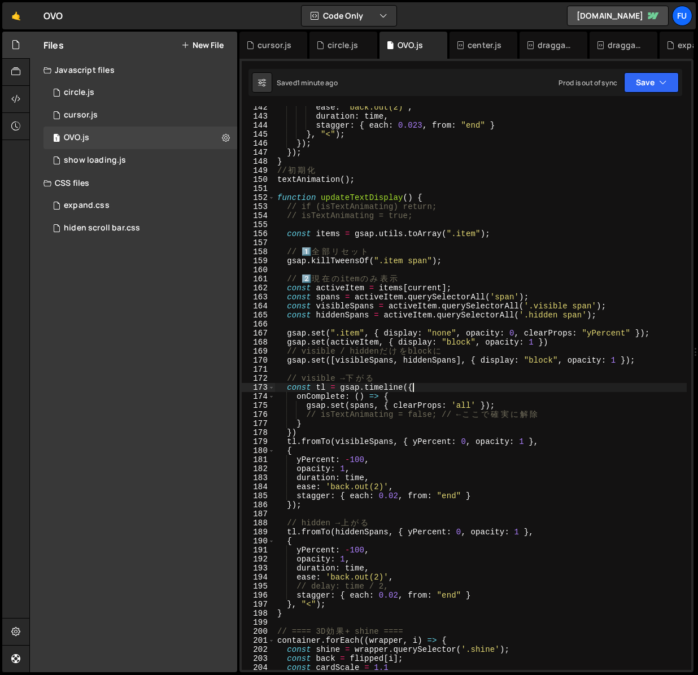
click at [528, 386] on div "ease : "back.out(2)" , duration : time , stagger : { each : 0.023 , from : "end…" at bounding box center [481, 394] width 412 height 582
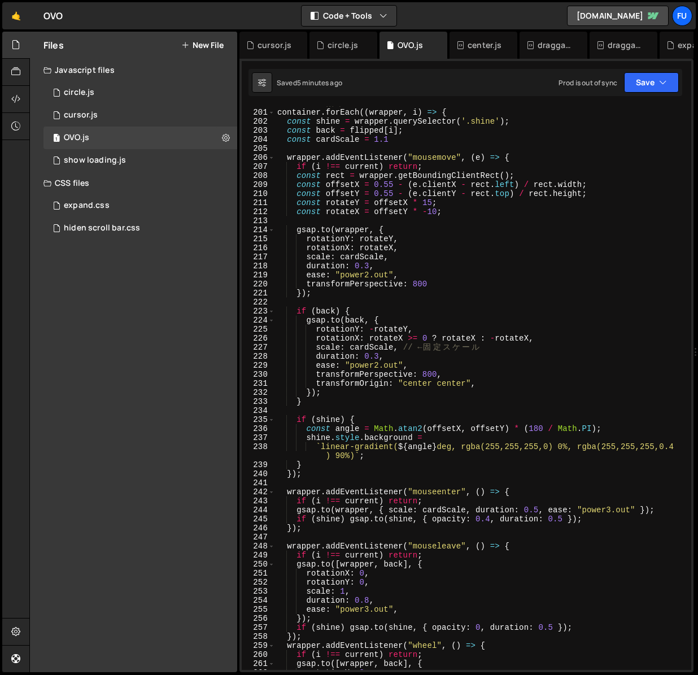
scroll to position [1758, 0]
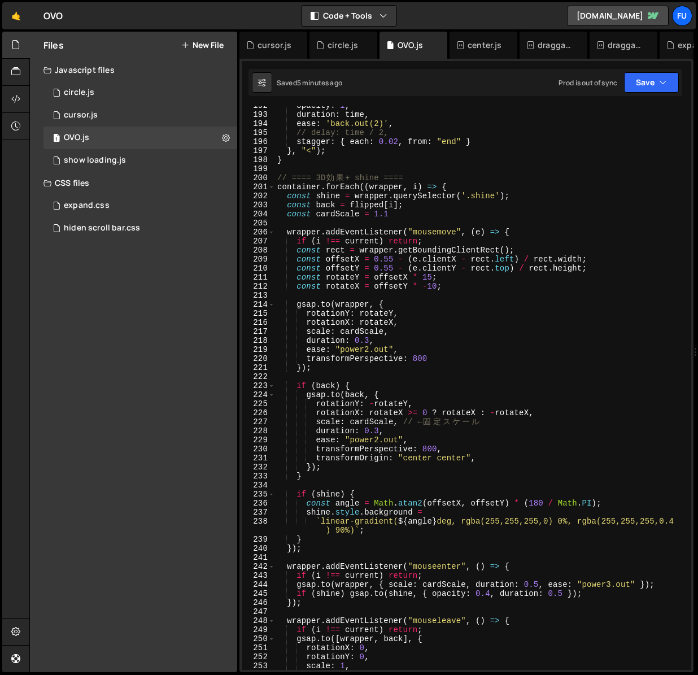
click at [394, 259] on div "opacity : 1 , duration : time , ease : 'back.out(2)' , // delay: time / 2, stag…" at bounding box center [481, 392] width 412 height 582
click at [145, 199] on div "expand.css 0" at bounding box center [141, 205] width 194 height 23
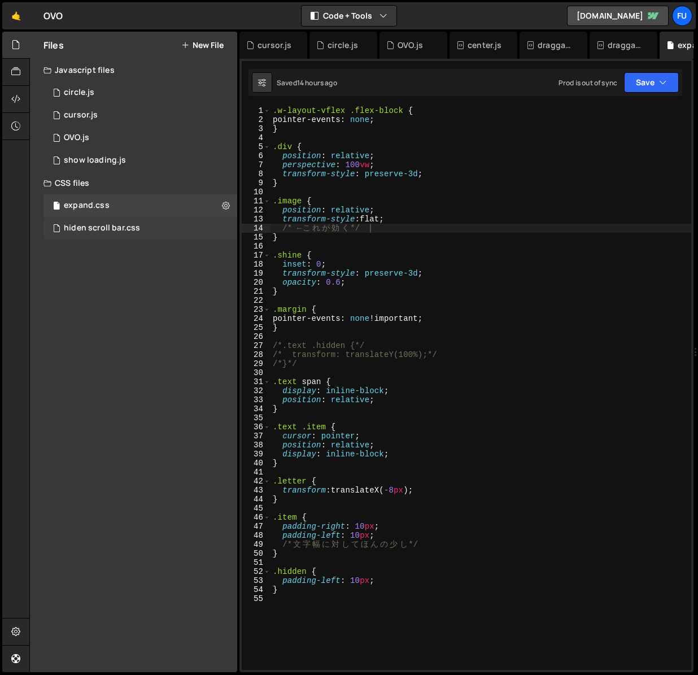
scroll to position [0, 0]
click at [144, 218] on div "hiden scroll bar.css 0" at bounding box center [141, 228] width 194 height 23
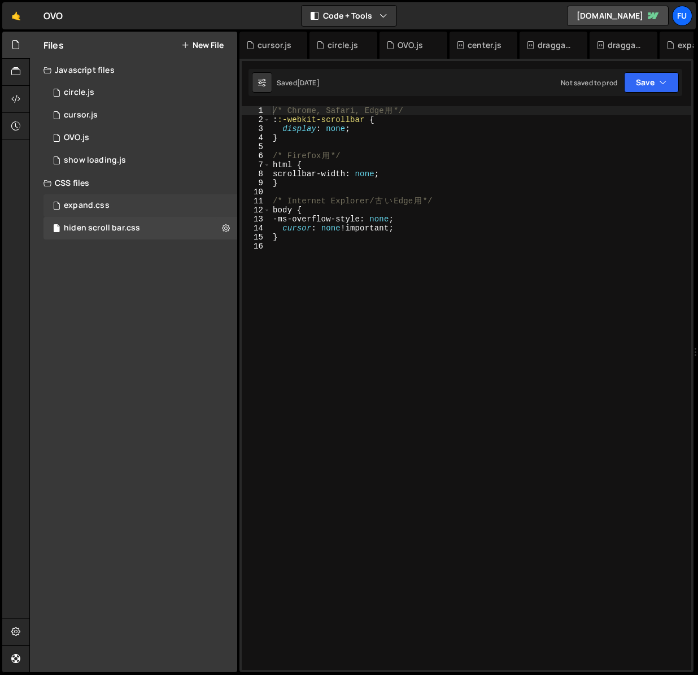
click at [145, 197] on div "expand.css 0" at bounding box center [141, 205] width 194 height 23
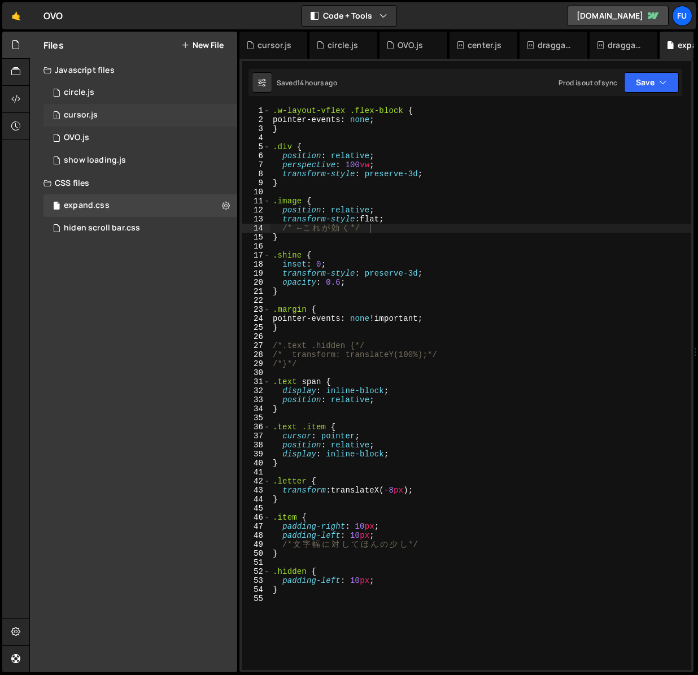
click at [159, 122] on div "1 cursor.js 0" at bounding box center [141, 115] width 194 height 23
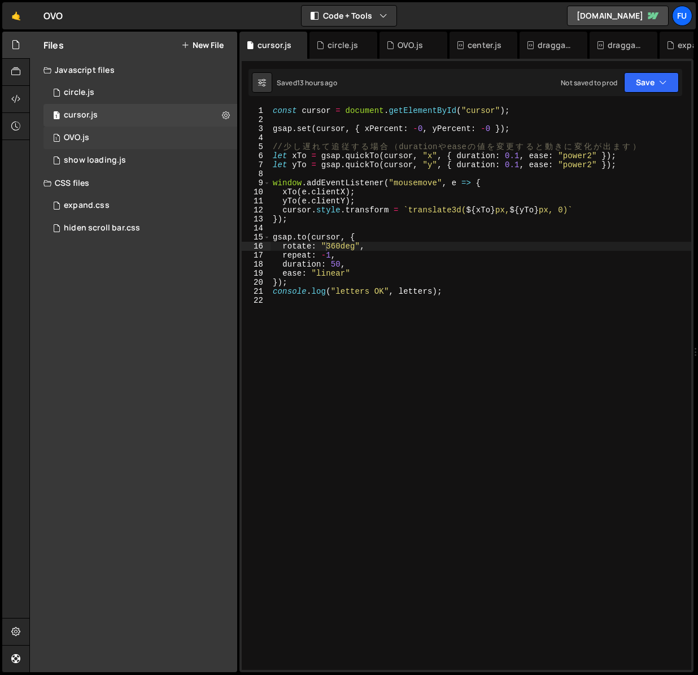
click at [158, 147] on div "1 OVO.js 0" at bounding box center [141, 138] width 194 height 23
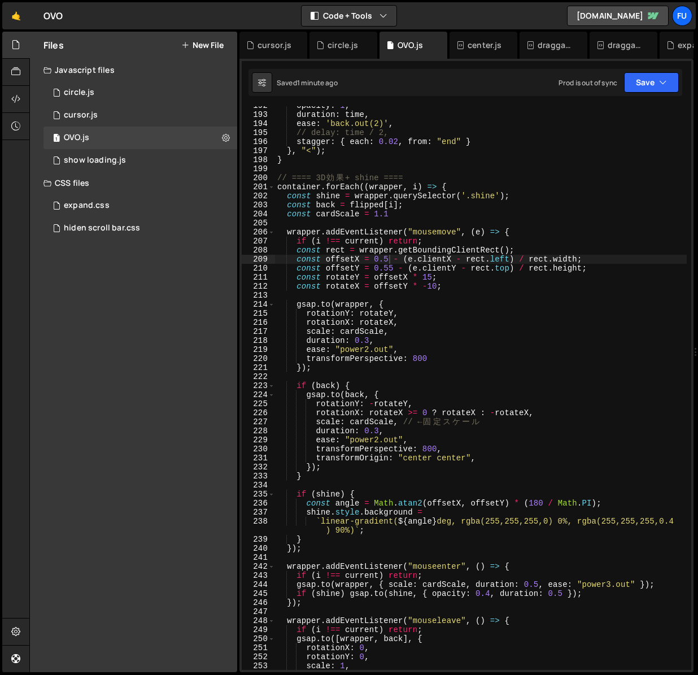
scroll to position [0, 7]
click at [436, 329] on div "opacity : 1 , duration : time , ease : 'back.out(2)' , // delay: time / 2, stag…" at bounding box center [481, 392] width 412 height 582
click at [439, 314] on div "opacity : 1 , duration : time , ease : 'back.out(2)' , // delay: time / 2, stag…" at bounding box center [481, 392] width 412 height 582
click at [440, 307] on div "opacity : 1 , duration : time , ease : 'back.out(2)' , // delay: time / 2, stag…" at bounding box center [481, 392] width 412 height 582
type textarea "[DOMAIN_NAME](wrapper, {"
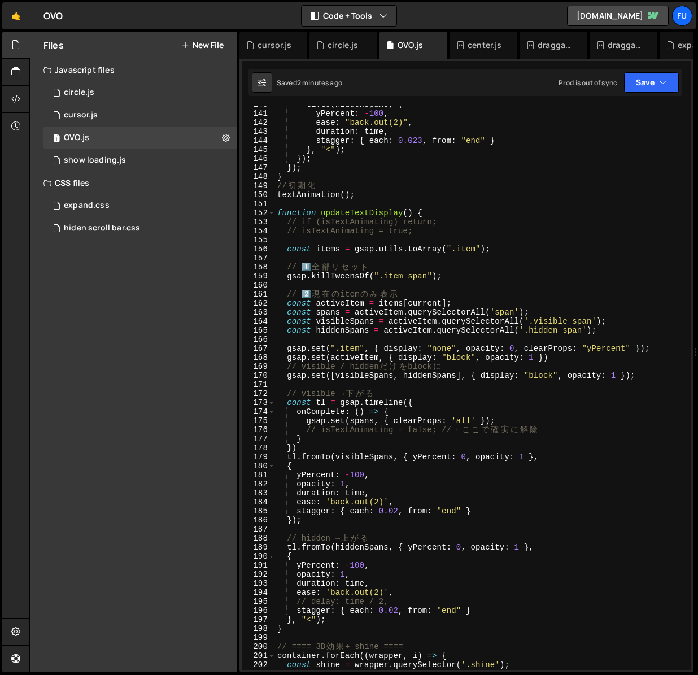
scroll to position [1297, 0]
